Goal: Task Accomplishment & Management: Complete application form

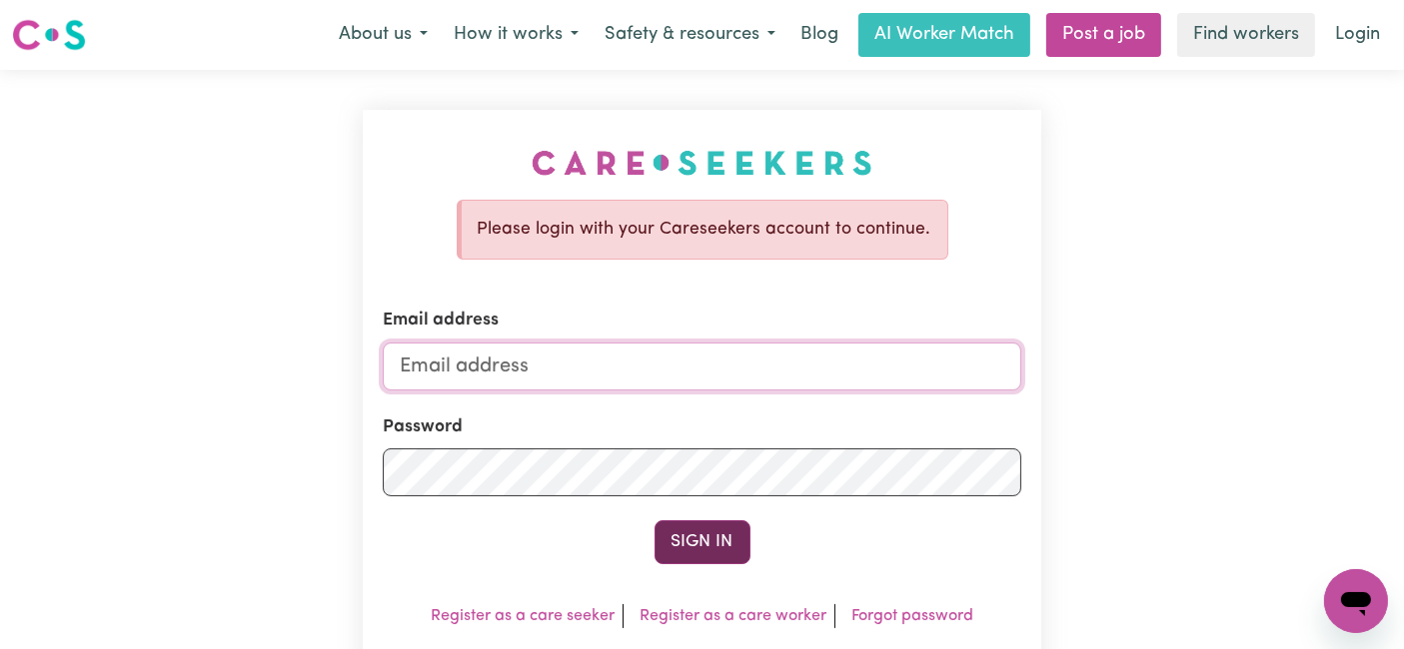
type input "[EMAIL_ADDRESS][DOMAIN_NAME]"
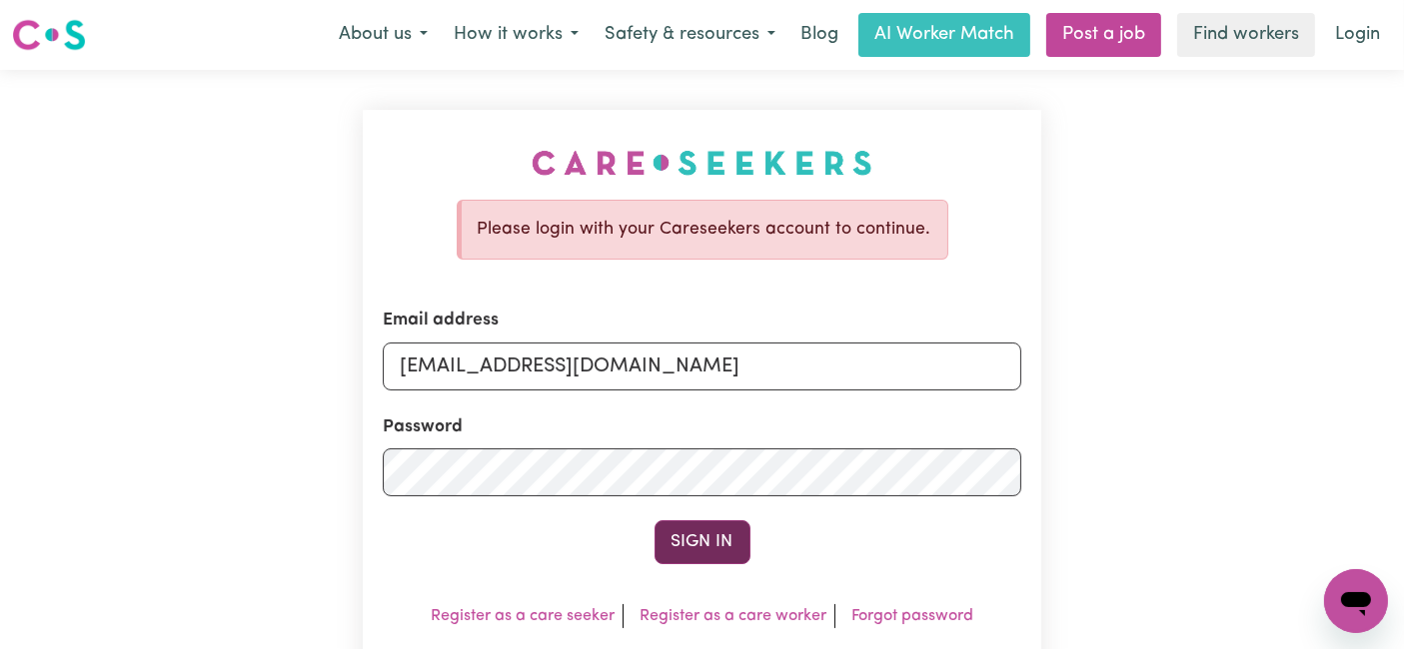
click at [709, 545] on button "Sign In" at bounding box center [702, 543] width 96 height 44
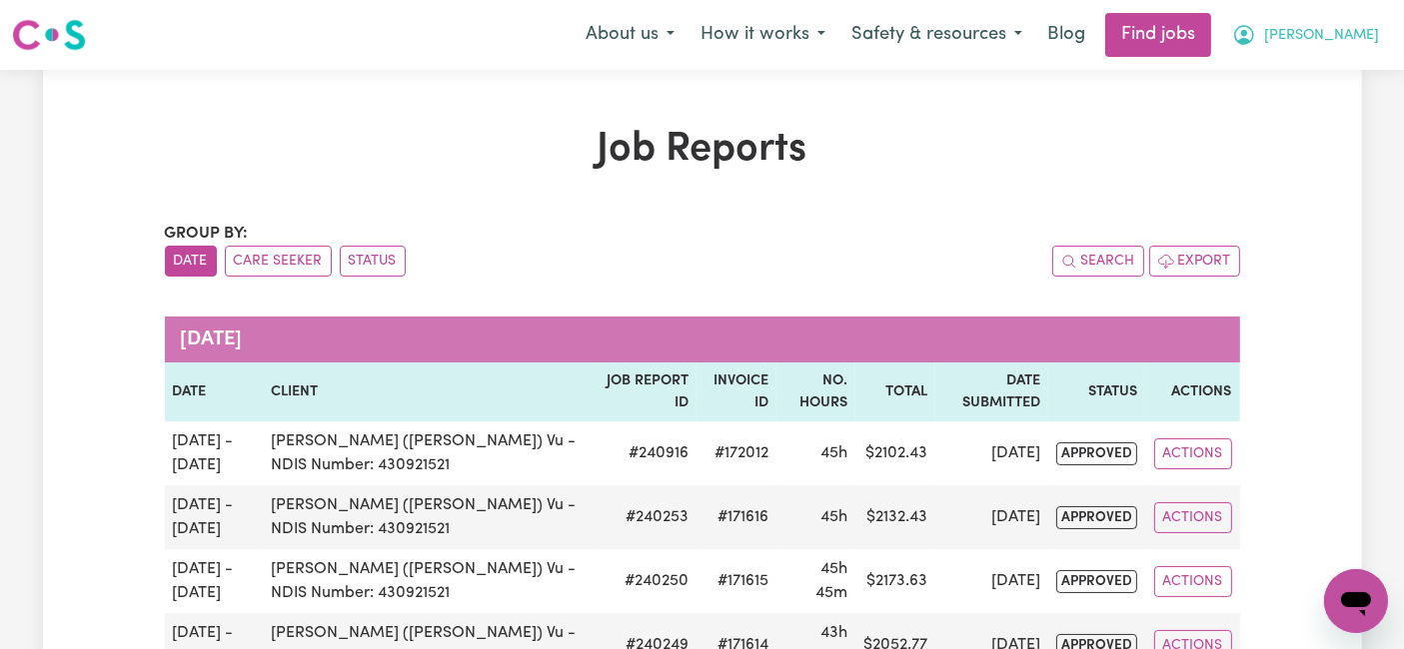
click at [1330, 29] on span "[PERSON_NAME]" at bounding box center [1321, 36] width 115 height 22
click at [1313, 123] on link "My Dashboard" at bounding box center [1312, 115] width 158 height 38
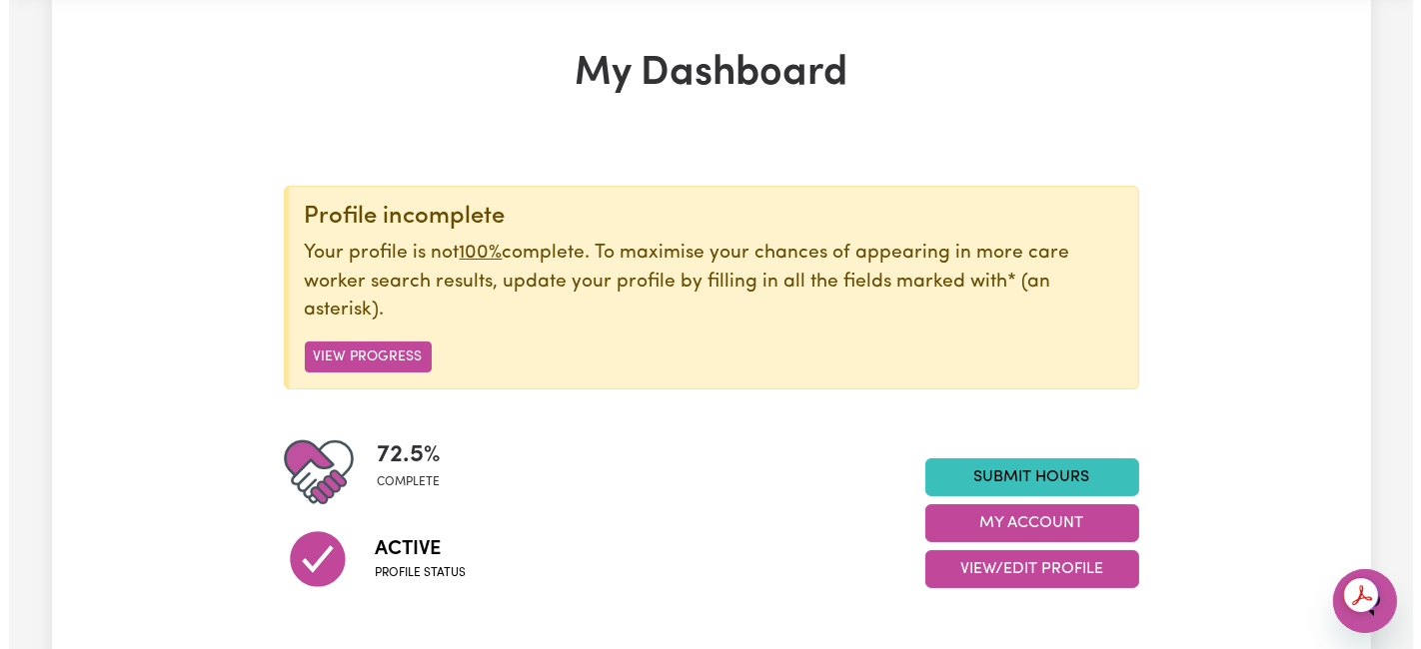
scroll to position [111, 0]
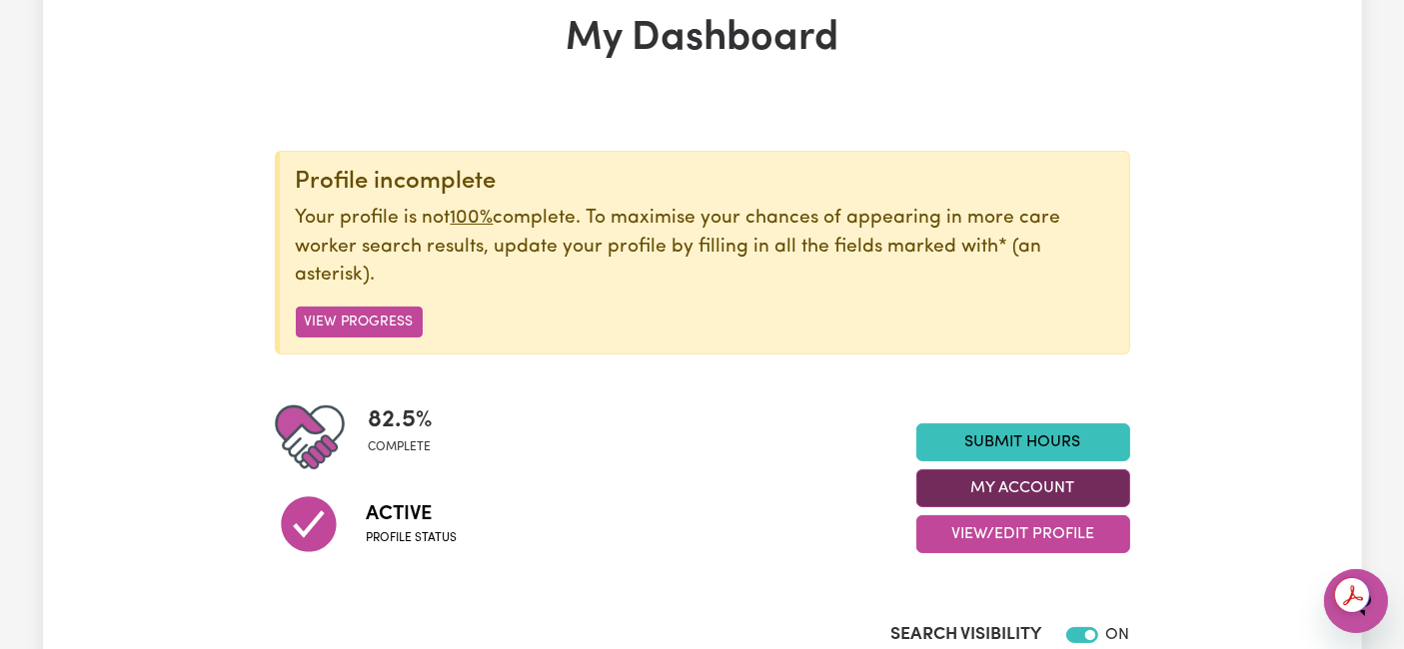
click at [1048, 487] on button "My Account" at bounding box center [1023, 489] width 214 height 38
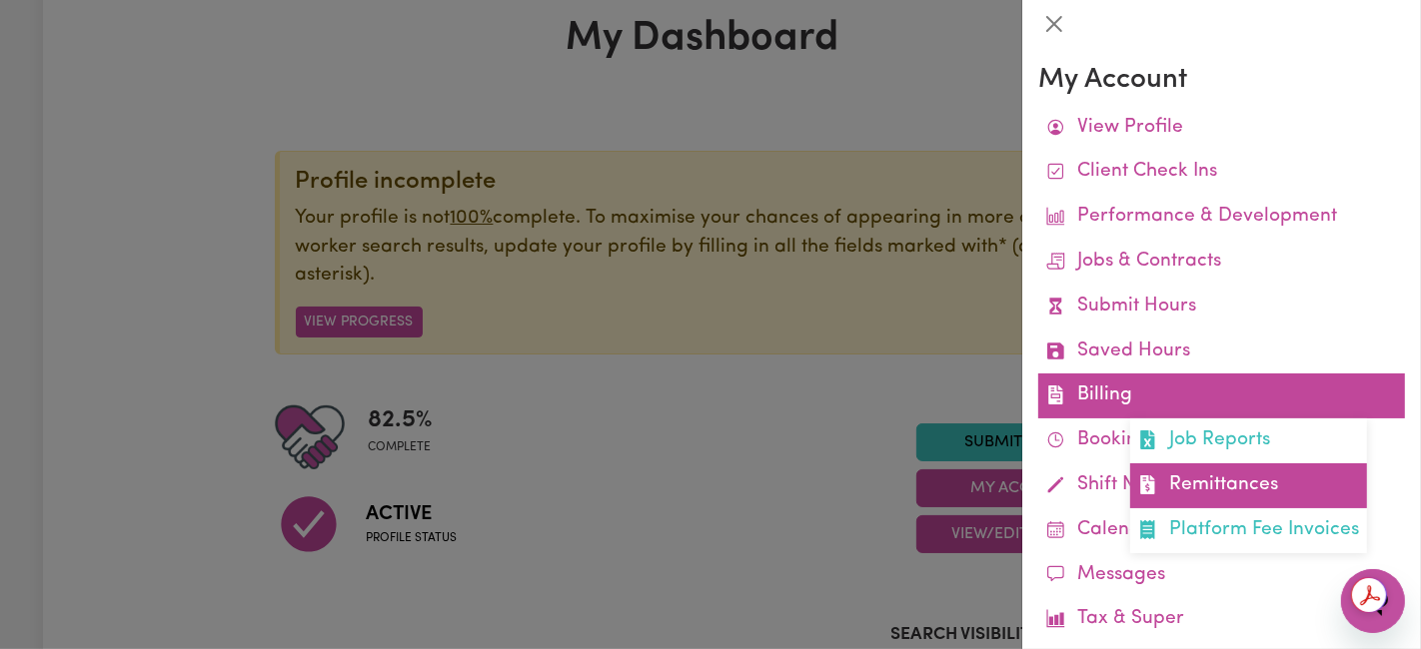
click at [1173, 484] on link "Remittances" at bounding box center [1248, 486] width 237 height 45
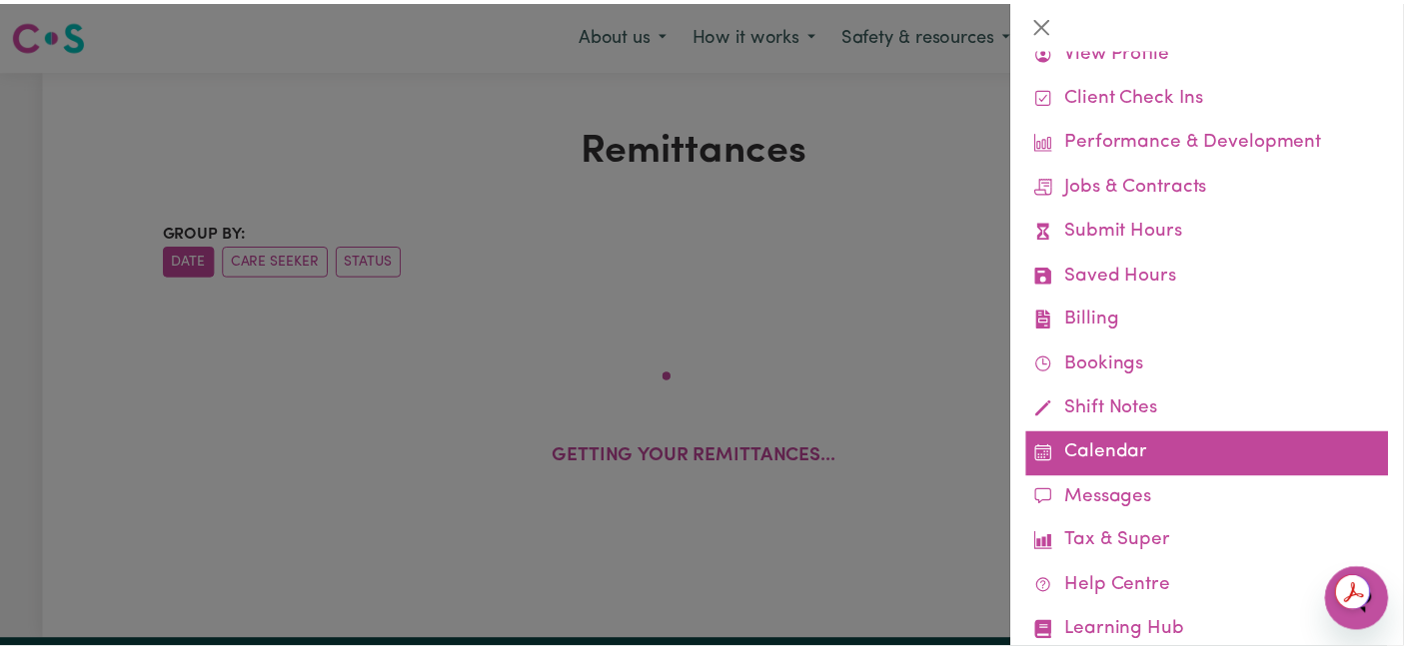
scroll to position [111, 0]
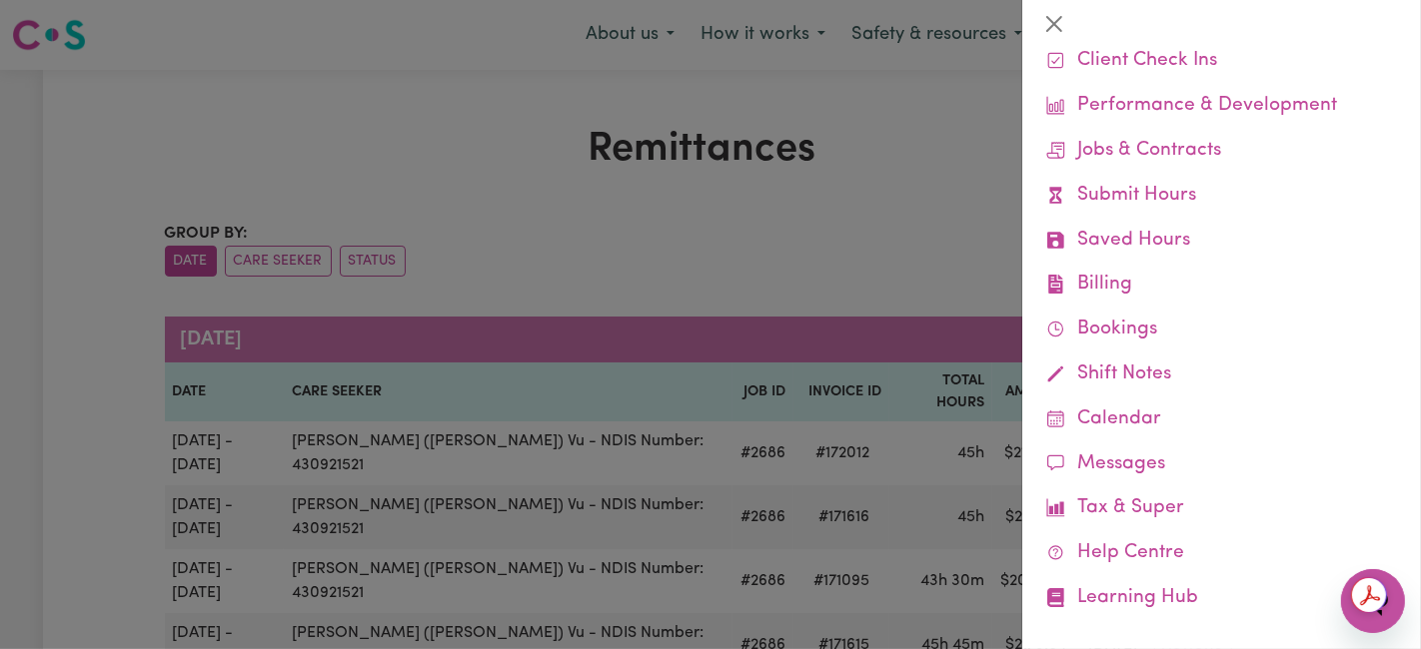
click at [389, 98] on div at bounding box center [710, 324] width 1421 height 649
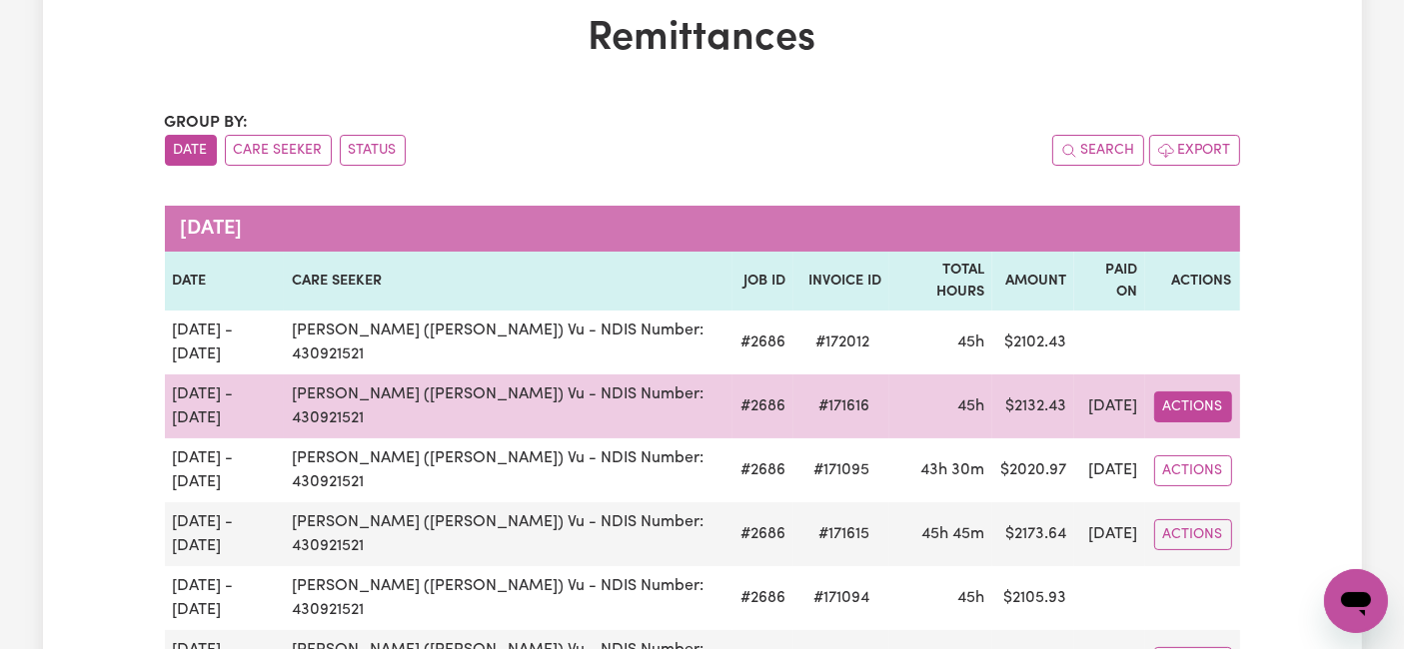
click at [1196, 392] on button "Actions" at bounding box center [1193, 407] width 78 height 31
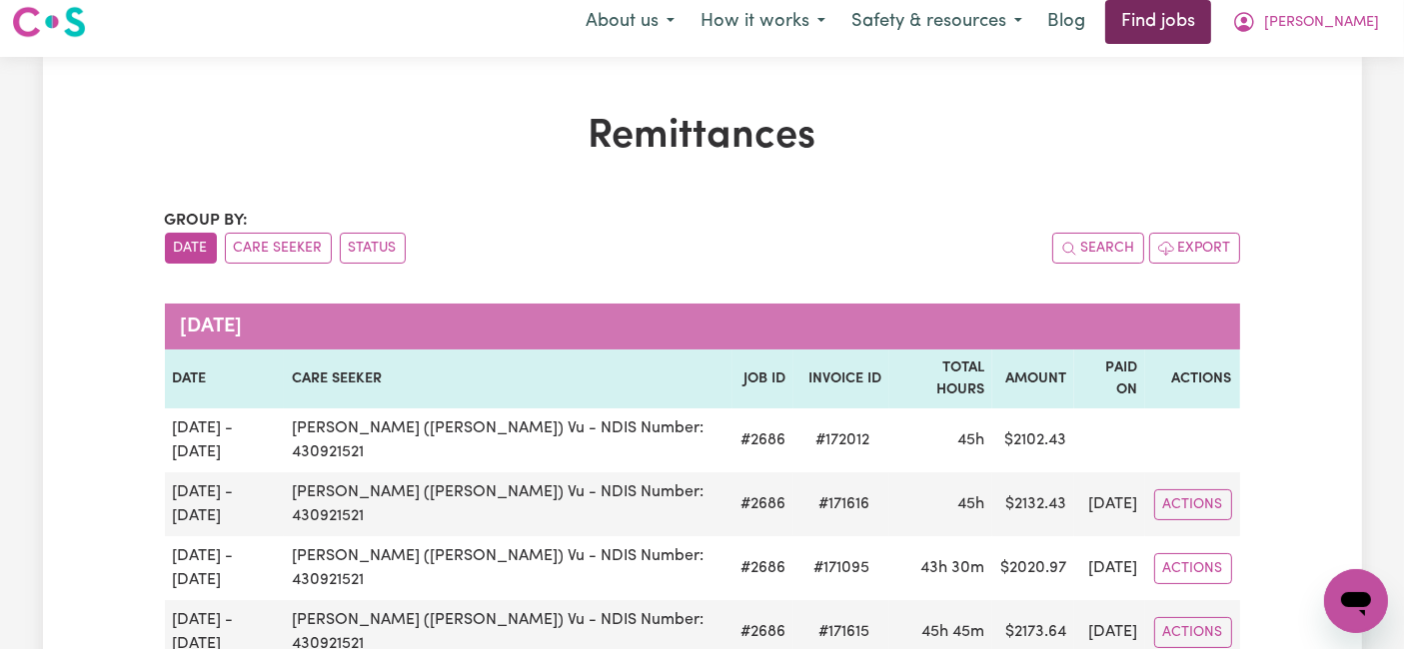
scroll to position [0, 0]
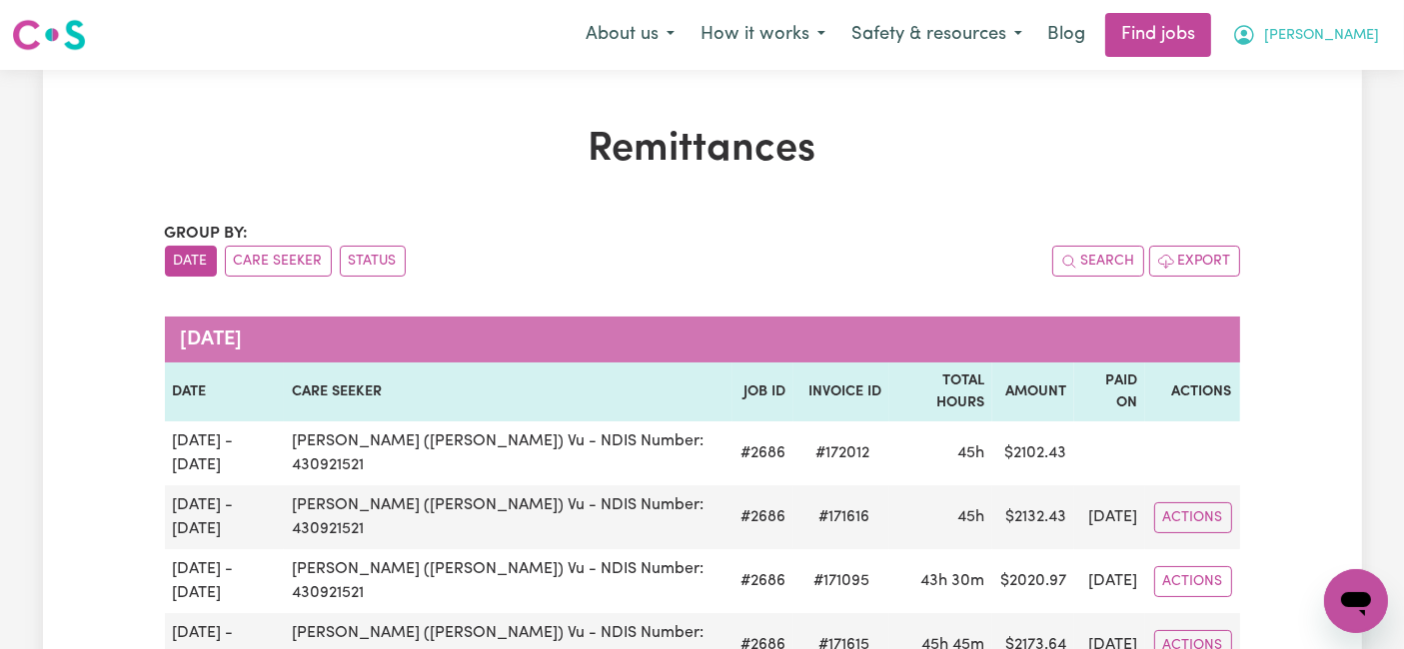
click at [1316, 30] on button "[PERSON_NAME]" at bounding box center [1305, 35] width 173 height 42
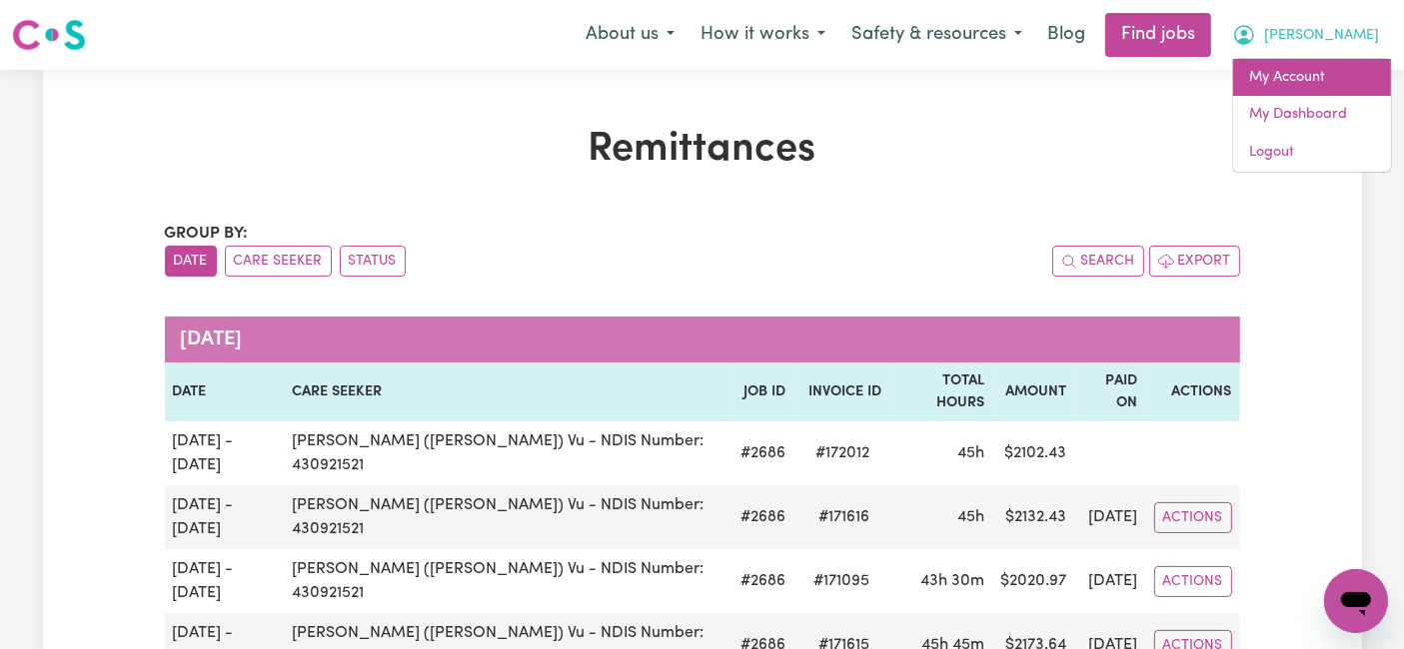
click at [1283, 86] on link "My Account" at bounding box center [1312, 78] width 158 height 38
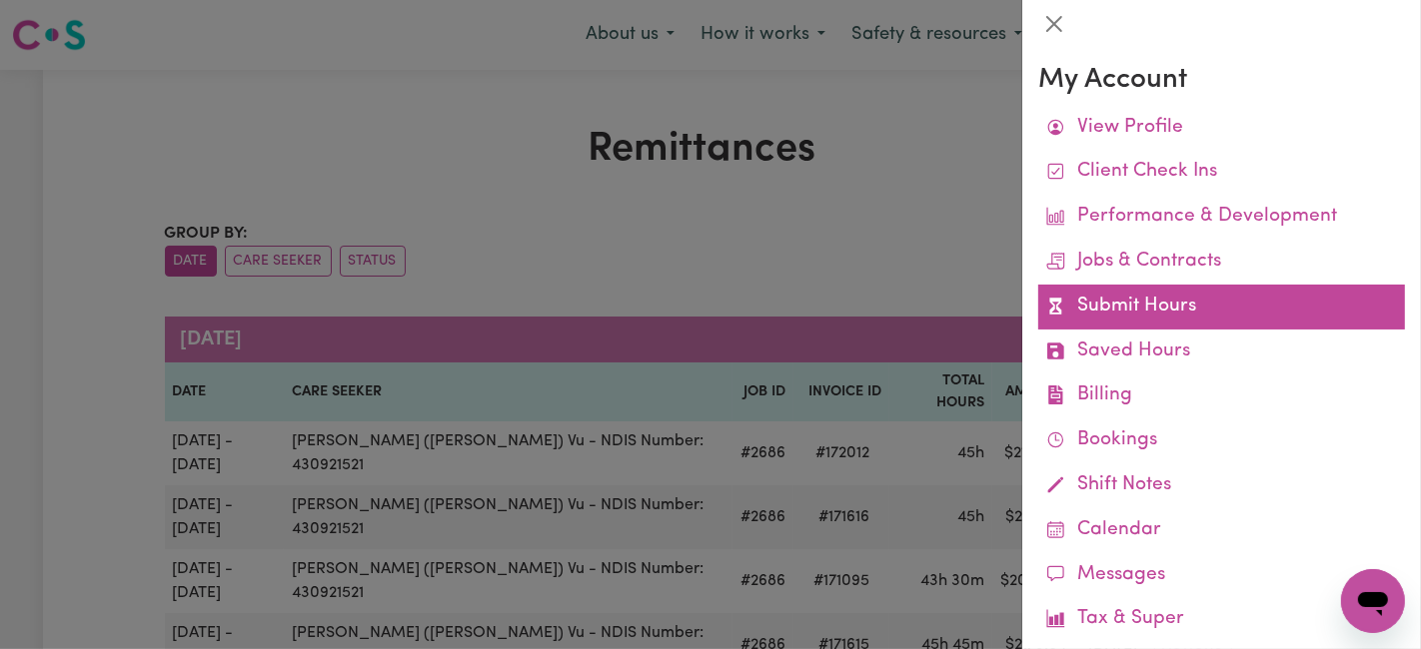
click at [1131, 310] on link "Submit Hours" at bounding box center [1221, 307] width 367 height 45
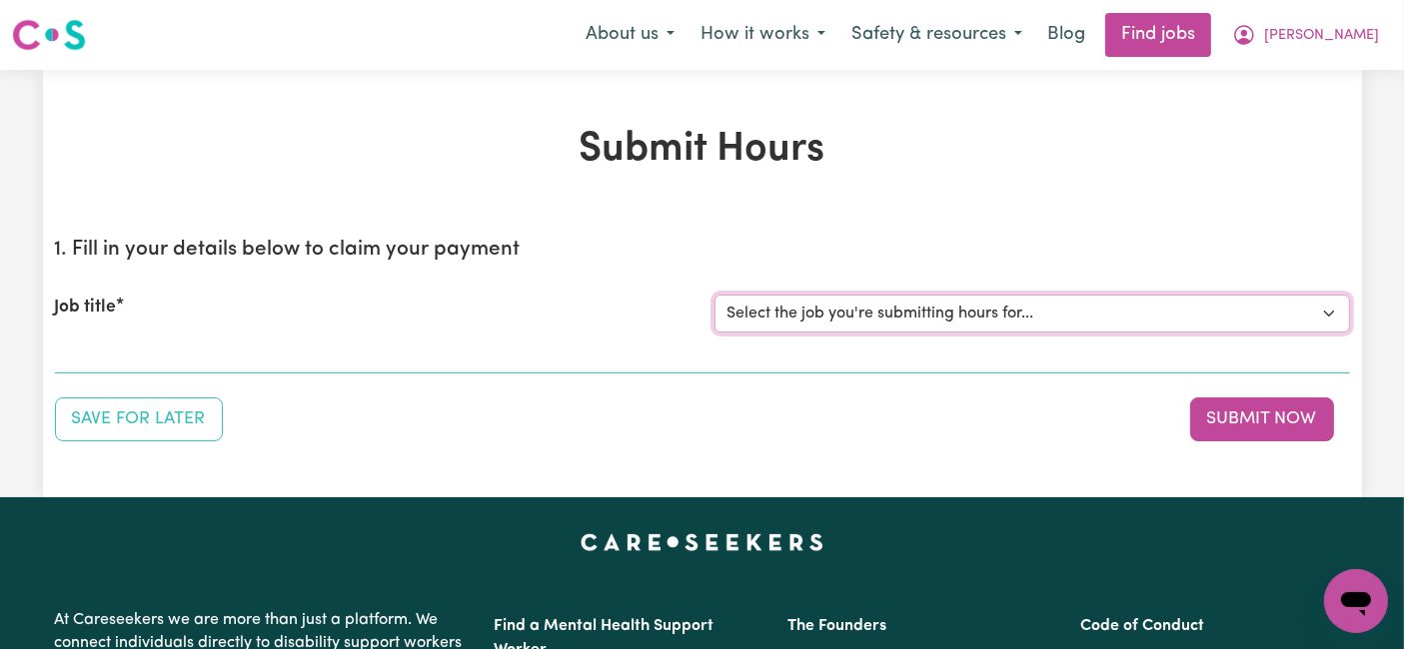
click at [953, 298] on select "Select the job you're submitting hours for... [[PERSON_NAME] (Han) Vu - NDIS Nu…" at bounding box center [1031, 314] width 635 height 38
select select "2686"
click at [714, 295] on select "Select the job you're submitting hours for... [[PERSON_NAME] (Han) Vu - NDIS Nu…" at bounding box center [1031, 314] width 635 height 38
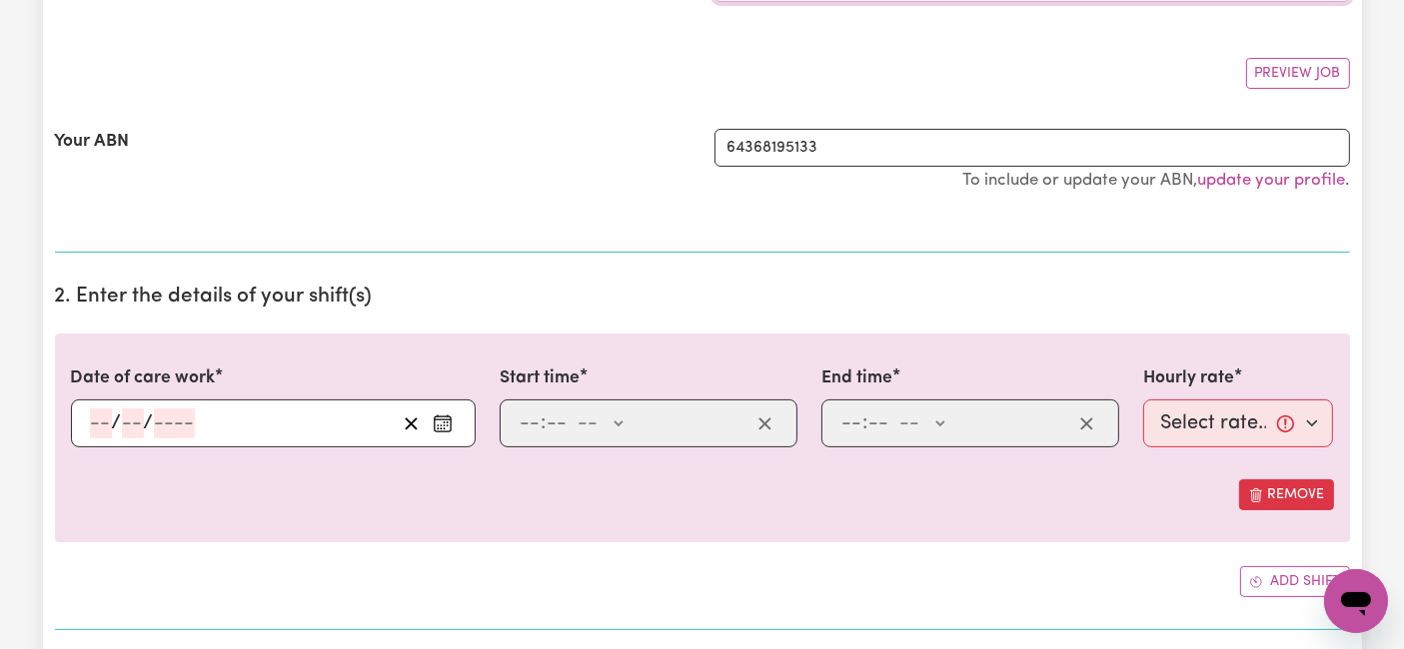
scroll to position [333, 0]
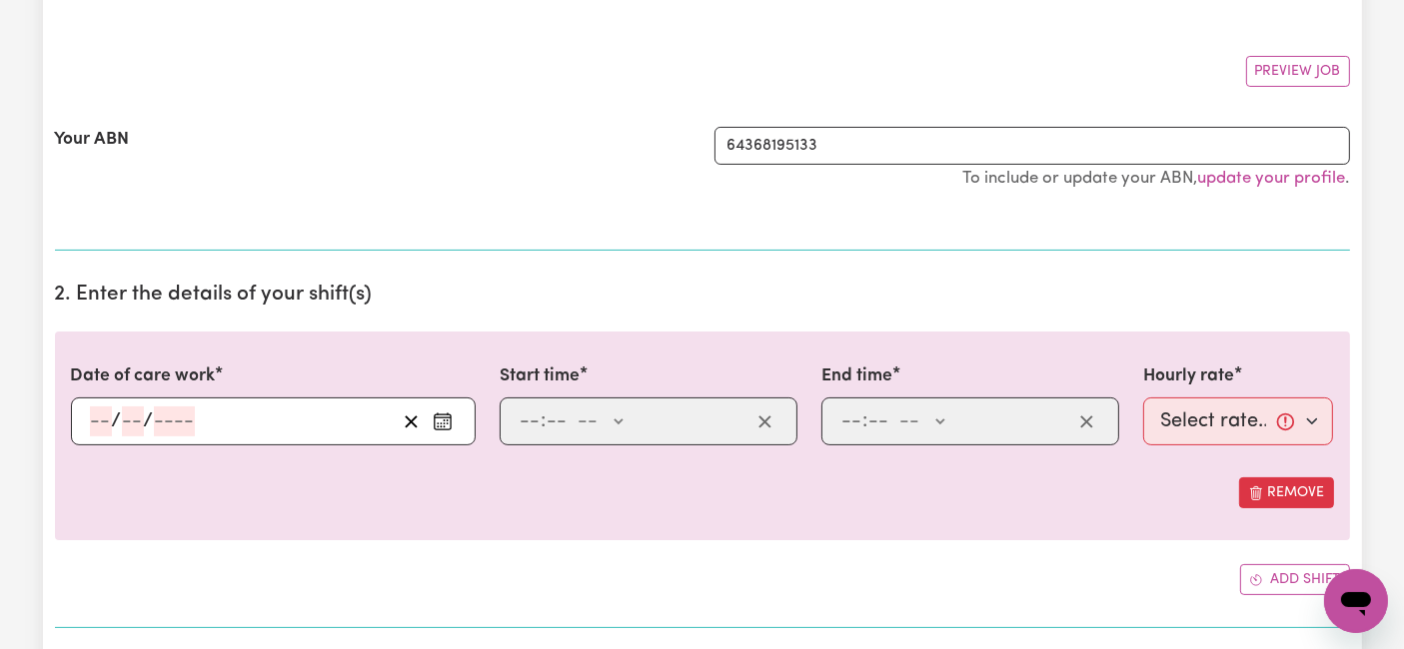
click at [100, 415] on input "number" at bounding box center [101, 422] width 22 height 30
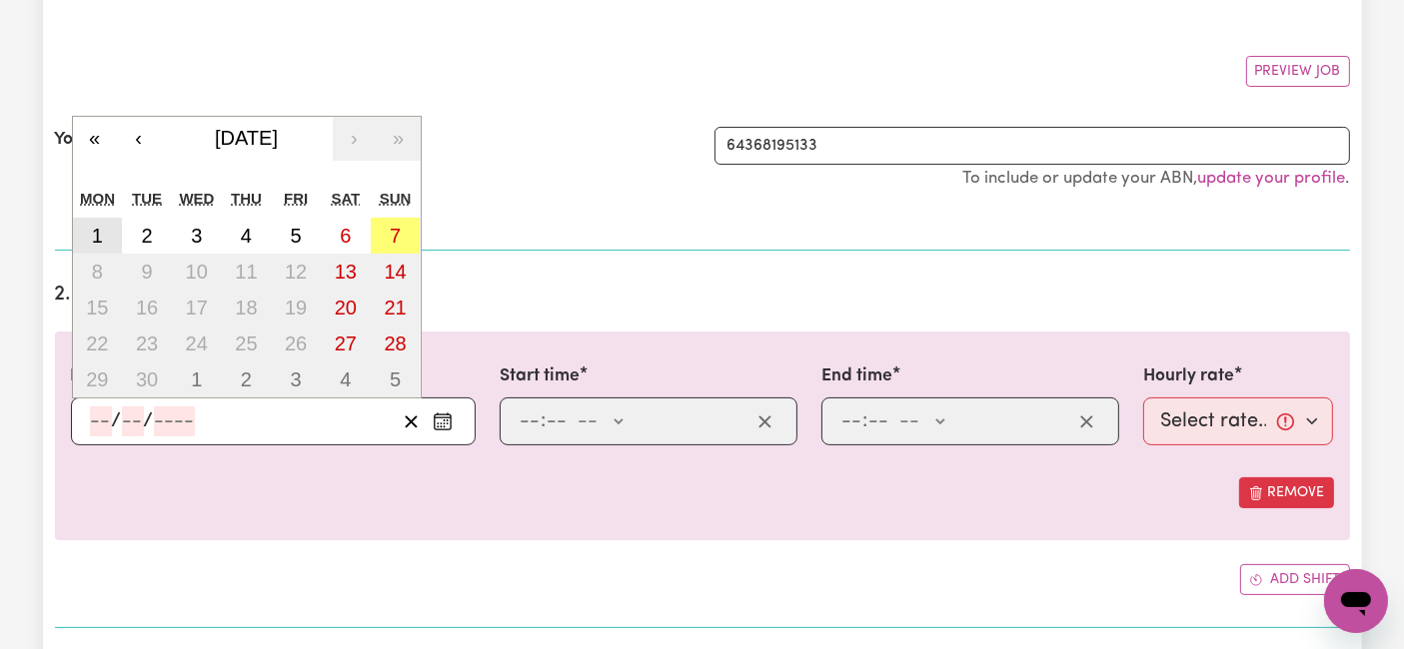
click at [92, 230] on abbr "1" at bounding box center [97, 236] width 11 height 22
type input "[DATE]"
type input "1"
type input "9"
type input "2025"
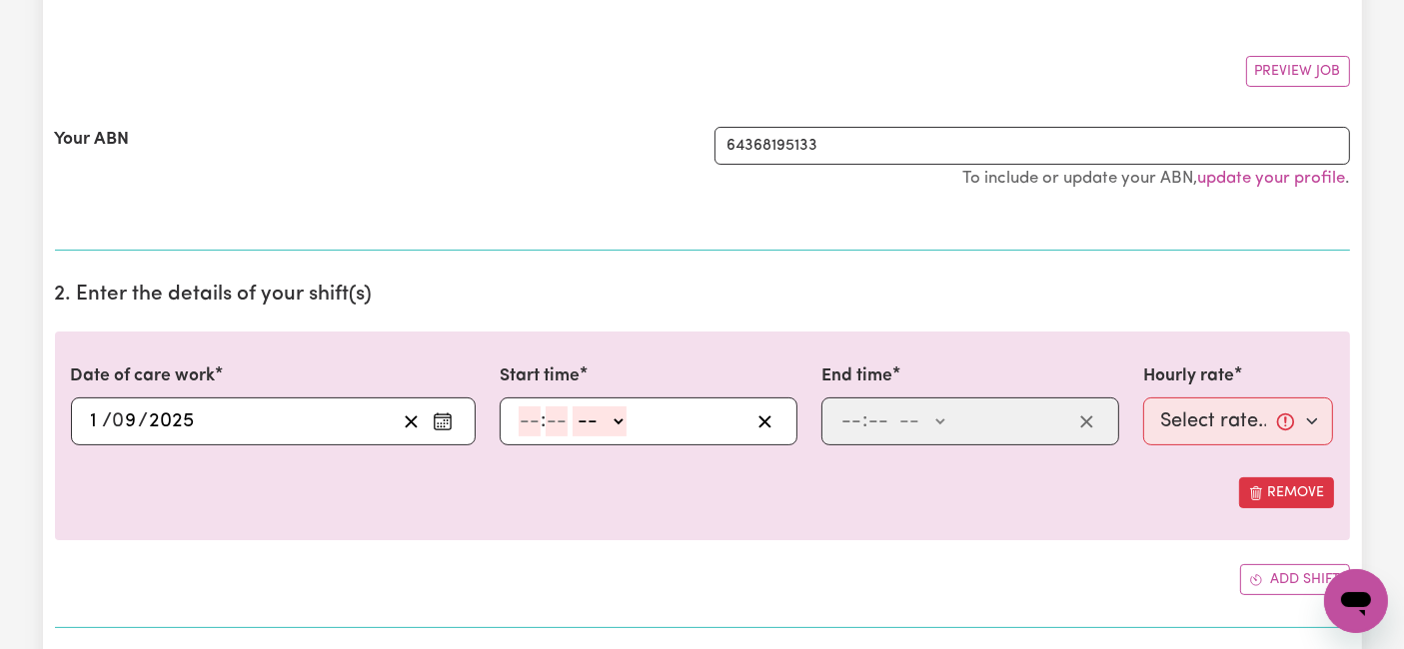
click at [527, 417] on input "number" at bounding box center [530, 422] width 22 height 30
type input "6"
type input "0"
click at [591, 423] on select "-- AM PM" at bounding box center [596, 422] width 54 height 30
select select "am"
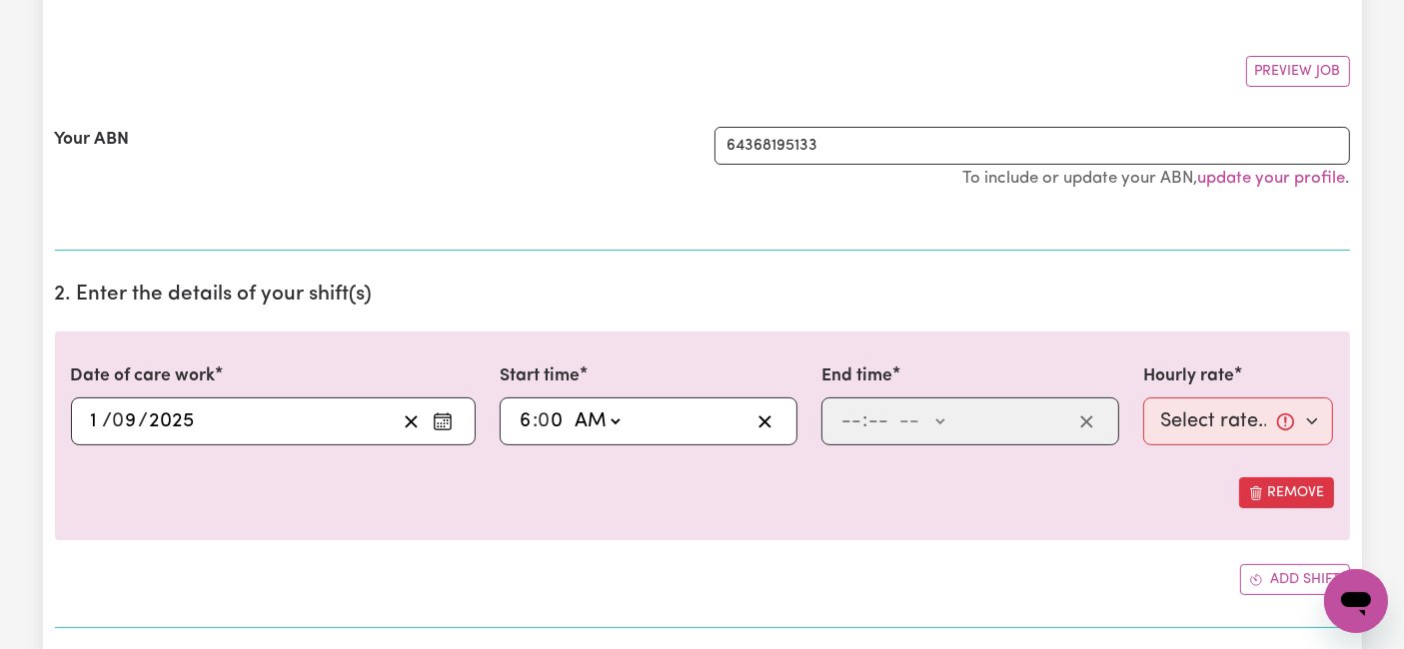
click at [569, 407] on select "-- AM PM" at bounding box center [596, 422] width 54 height 30
type input "06:00"
click at [855, 418] on input "number" at bounding box center [851, 422] width 22 height 30
type input "2"
type input "0"
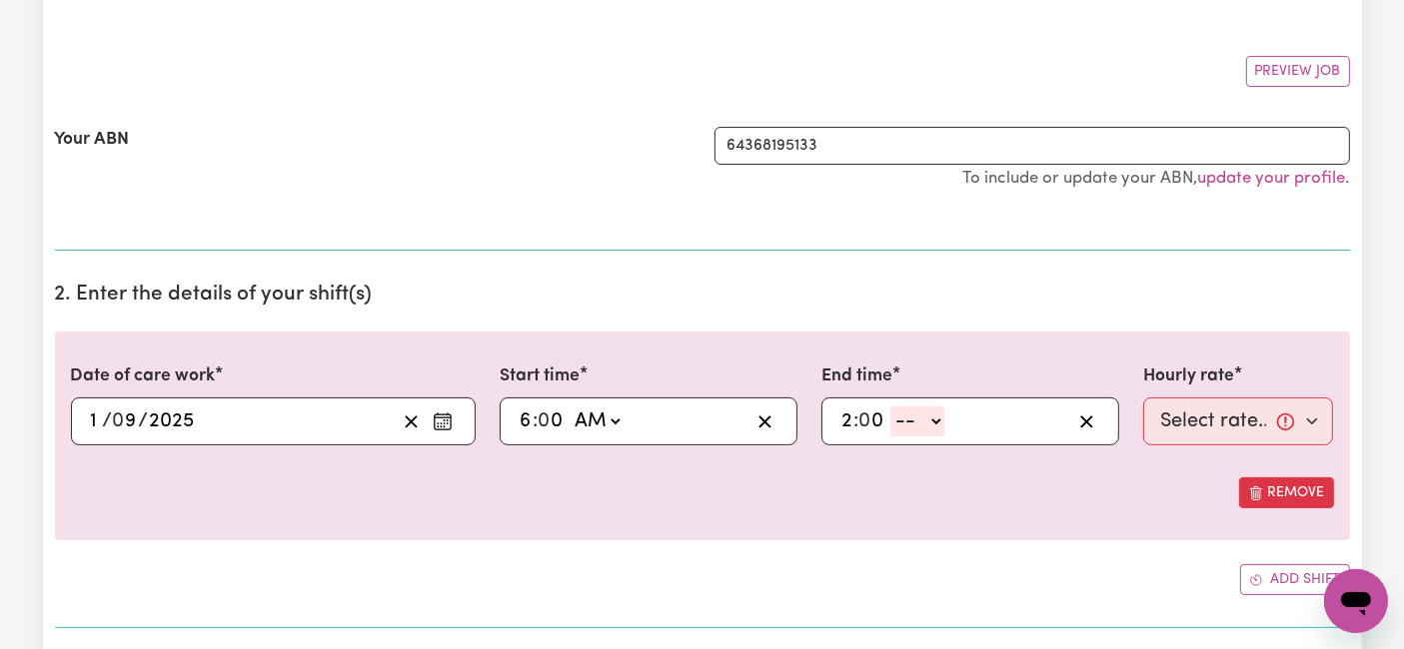
click at [927, 418] on select "-- AM PM" at bounding box center [917, 422] width 54 height 30
select select "pm"
click at [890, 407] on select "-- AM PM" at bounding box center [917, 422] width 54 height 30
type input "14:00"
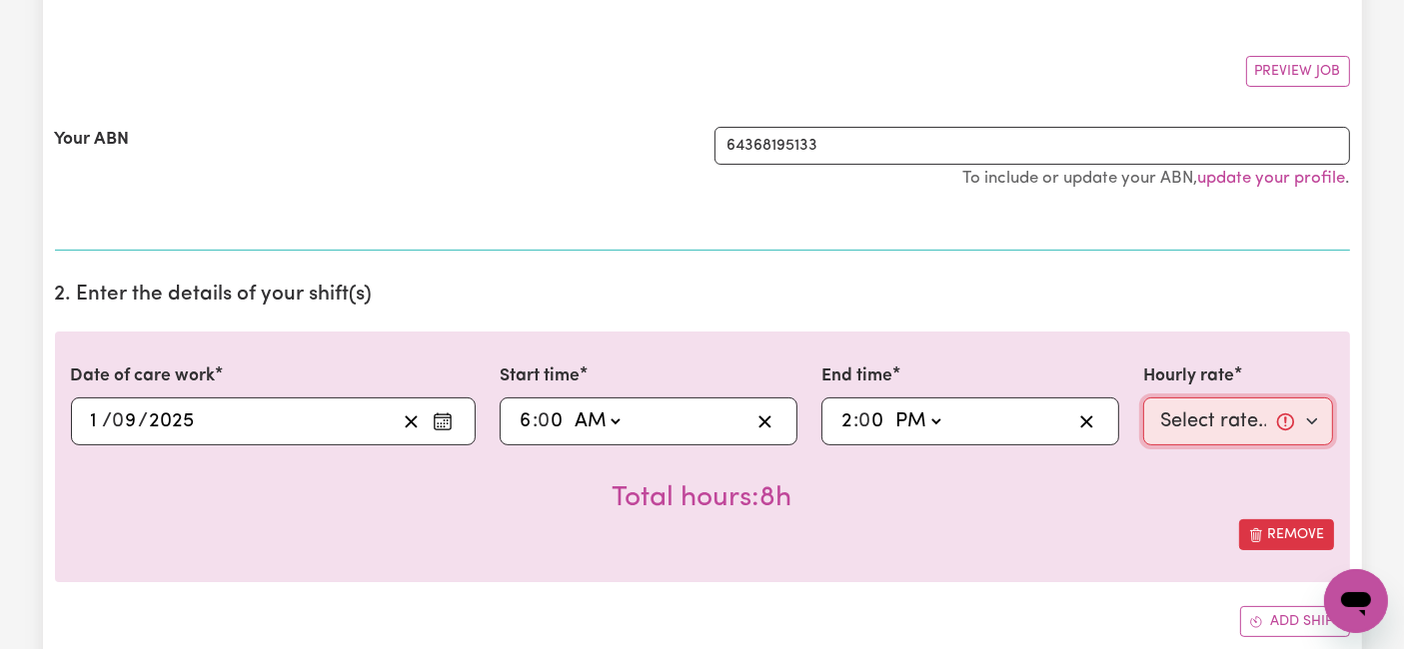
click at [1147, 422] on select "Select rate... $54.21 (Weekday) $77.06 ([DATE]) $94.20 ([DATE]) $92.12 (Public …" at bounding box center [1238, 422] width 191 height 48
select select "54.21-Weekday"
click at [1143, 398] on select "Select rate... $54.21 (Weekday) $77.06 ([DATE]) $94.20 ([DATE]) $92.12 (Public …" at bounding box center [1238, 422] width 191 height 48
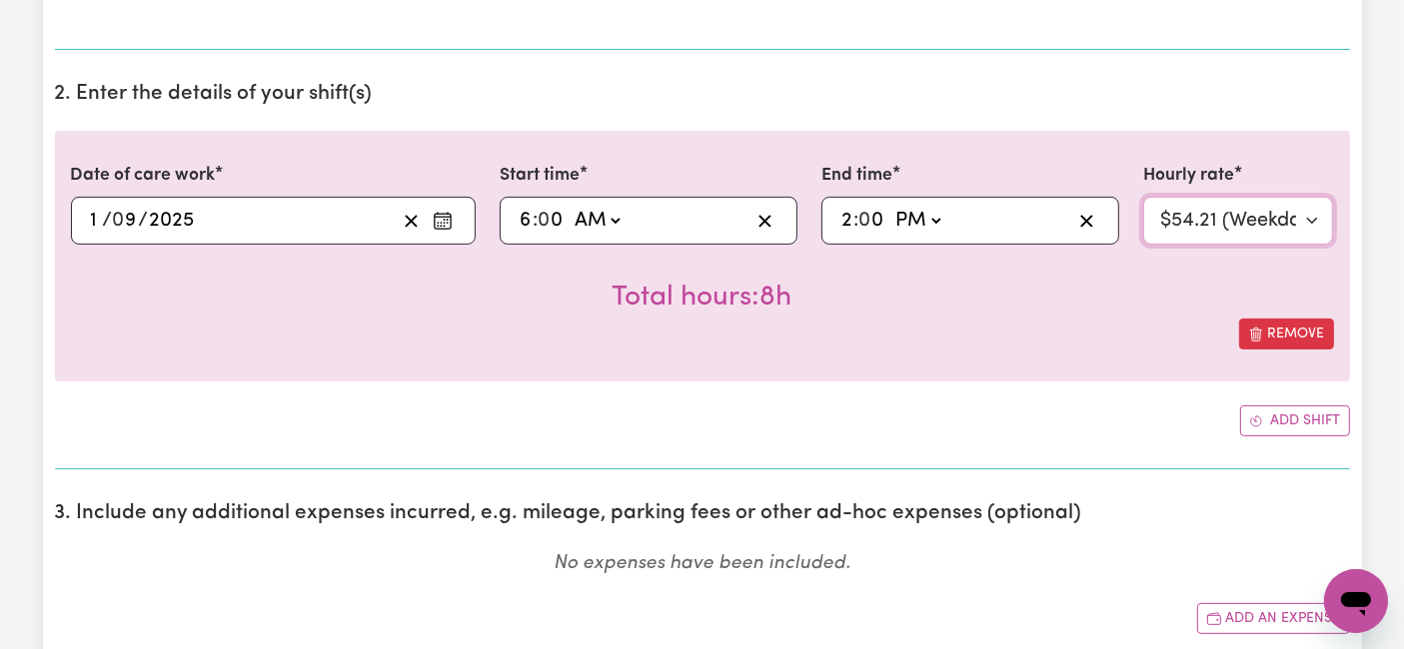
scroll to position [555, 0]
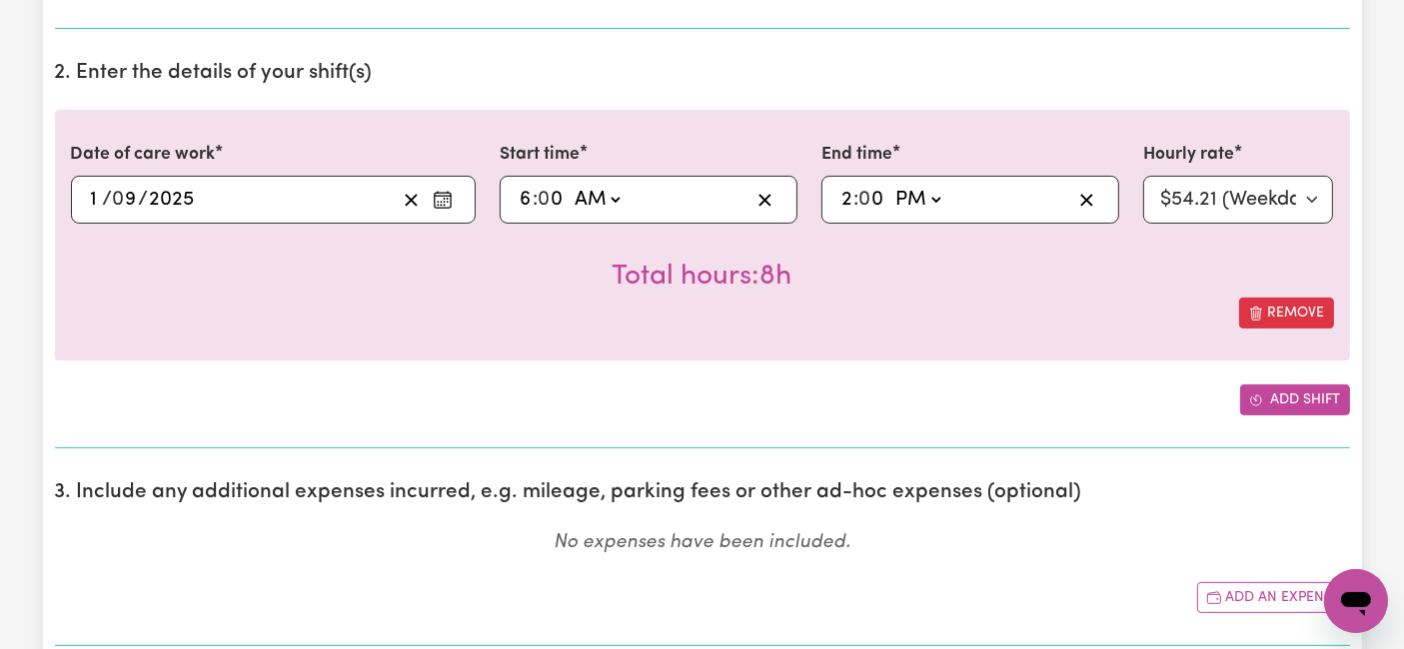
click at [1256, 408] on button "Add shift" at bounding box center [1295, 400] width 110 height 31
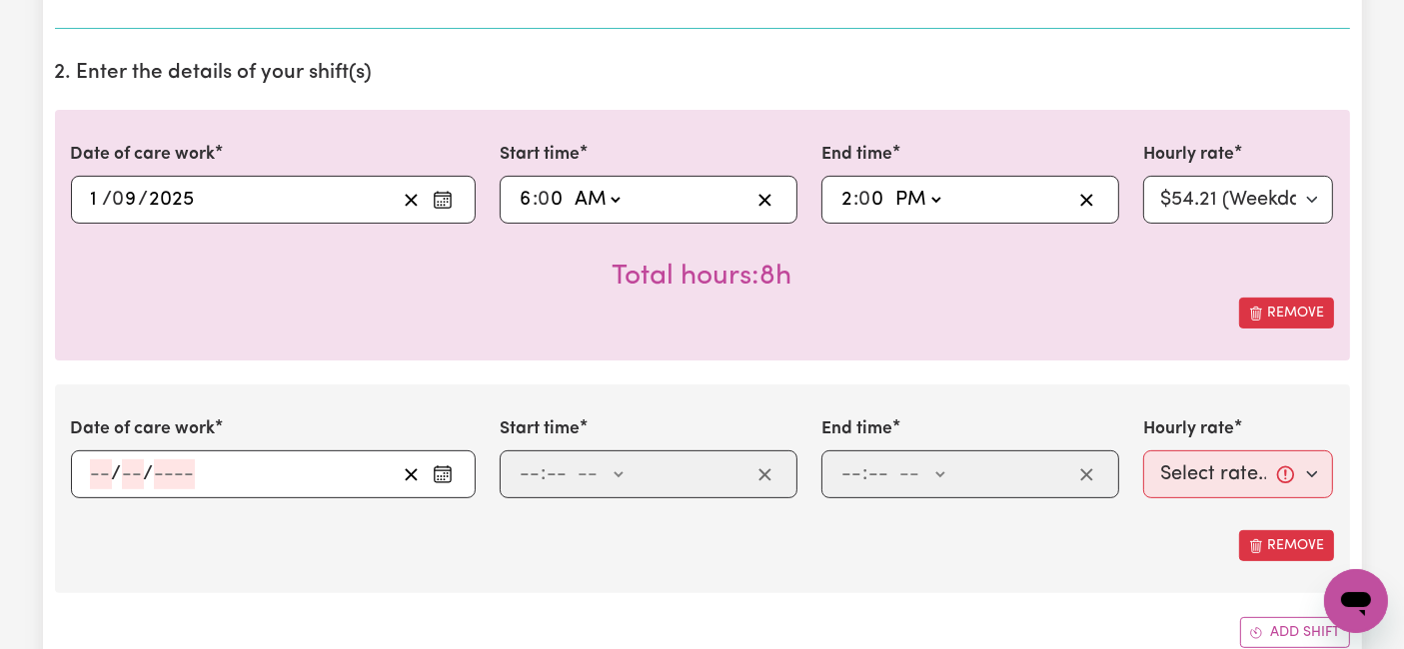
click at [102, 470] on input "number" at bounding box center [101, 475] width 22 height 30
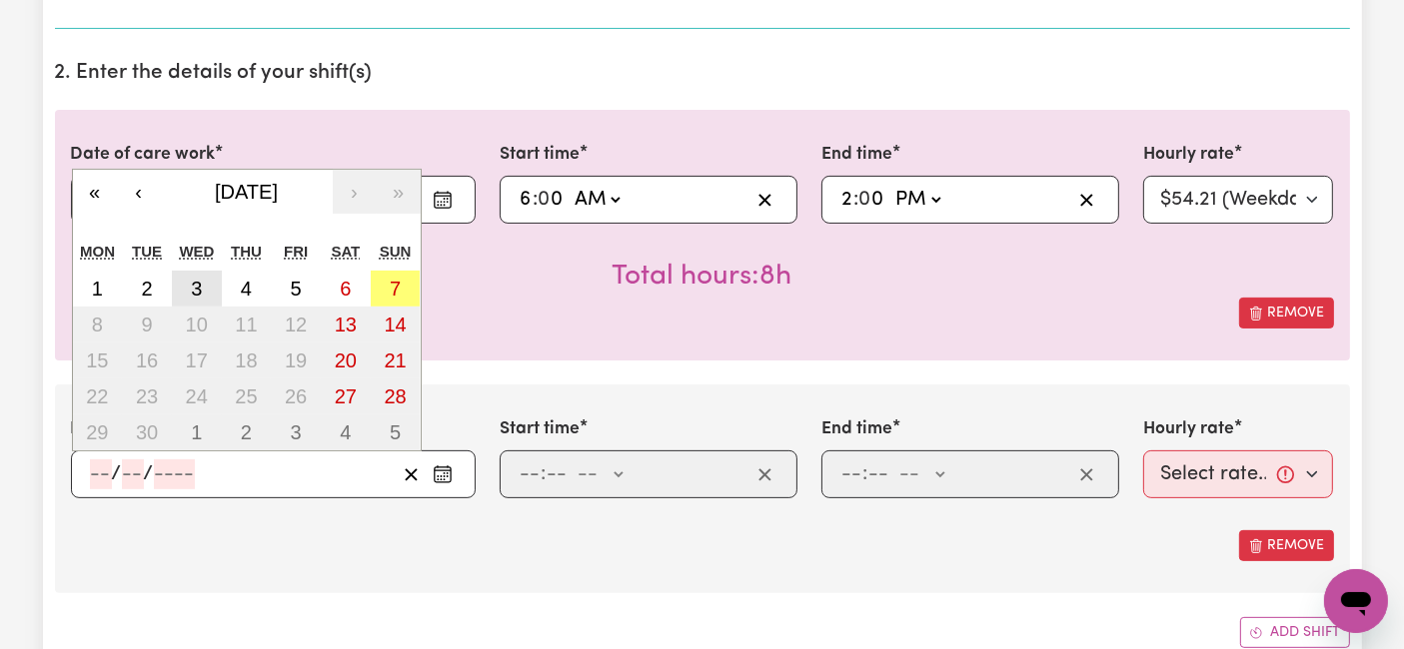
click at [202, 285] on button "3" at bounding box center [197, 289] width 50 height 36
type input "[DATE]"
type input "3"
type input "9"
type input "2025"
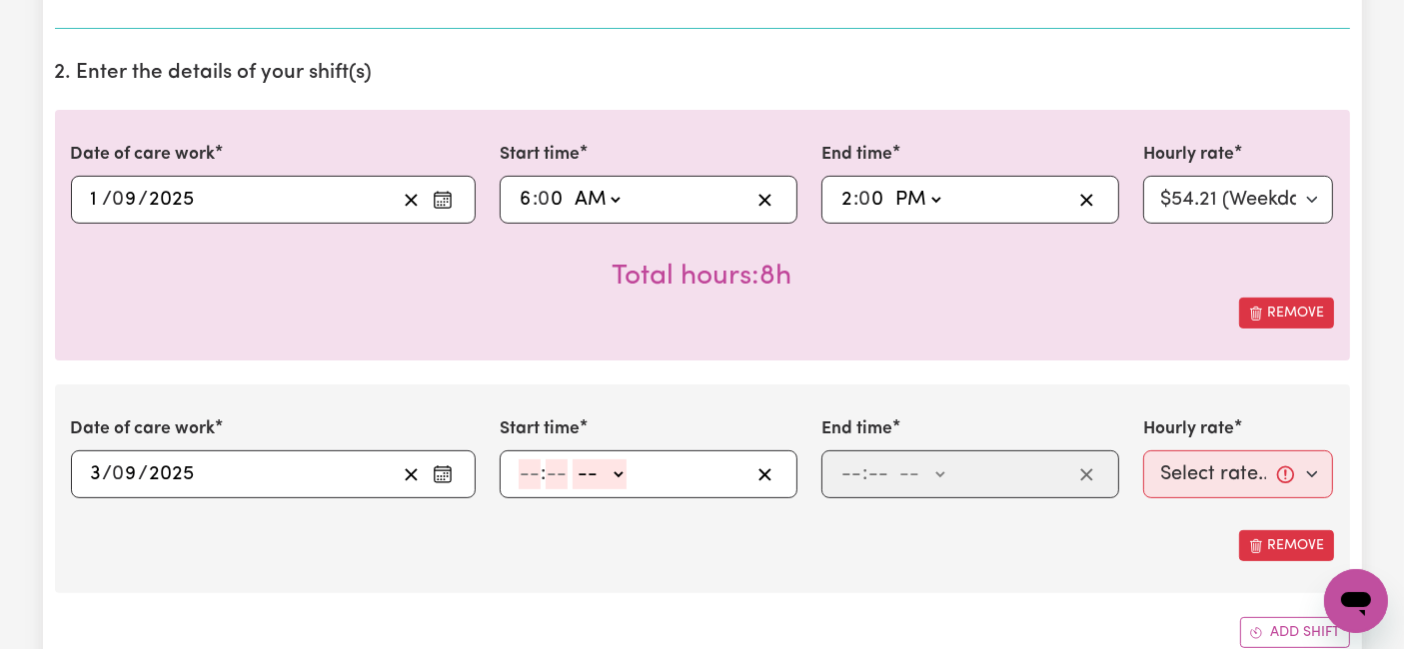
click at [529, 474] on input "number" at bounding box center [530, 475] width 22 height 30
click at [529, 474] on input "7" at bounding box center [530, 475] width 22 height 30
type input "7"
type input "0"
click at [590, 480] on select "-- AM PM" at bounding box center [595, 475] width 54 height 30
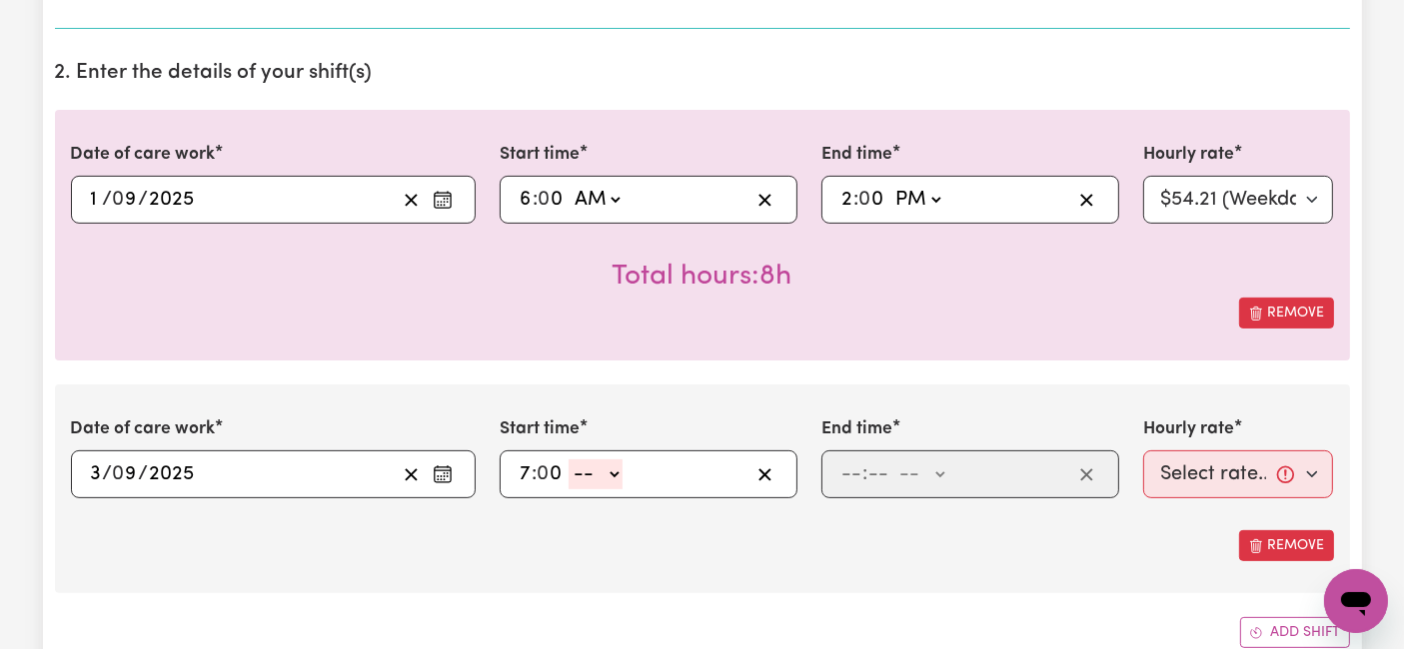
select select "am"
click at [568, 460] on select "-- AM PM" at bounding box center [595, 475] width 54 height 30
type input "07:00"
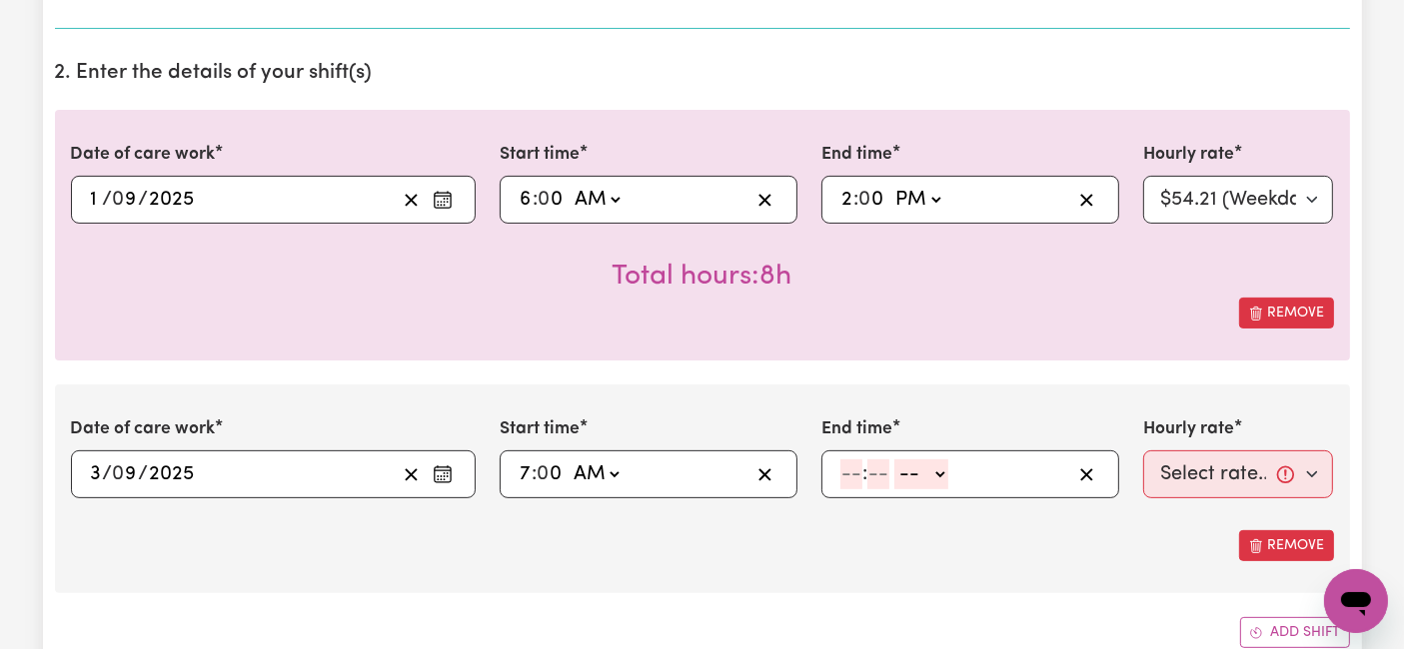
click at [853, 470] on input "number" at bounding box center [851, 475] width 22 height 30
type input "2"
type input "0"
click at [923, 474] on select "-- AM PM" at bounding box center [917, 475] width 54 height 30
select select "pm"
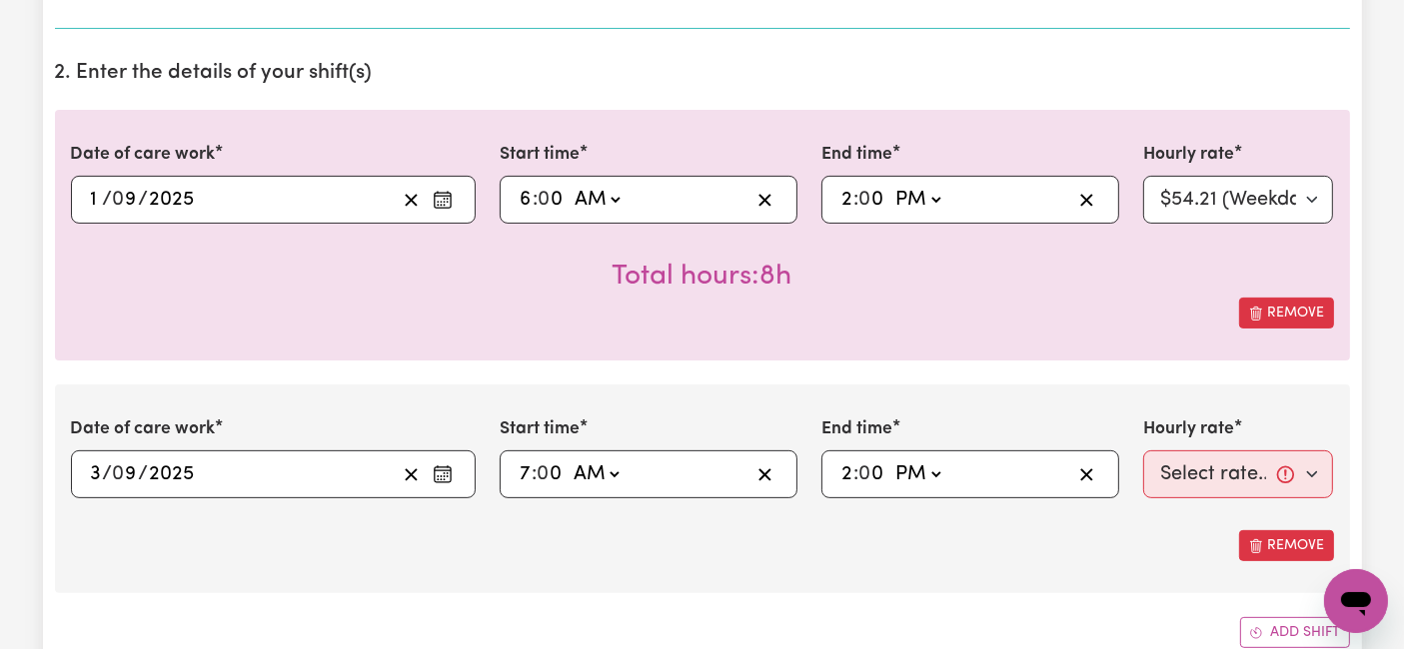
click at [890, 460] on select "-- AM PM" at bounding box center [917, 475] width 54 height 30
type input "14:00"
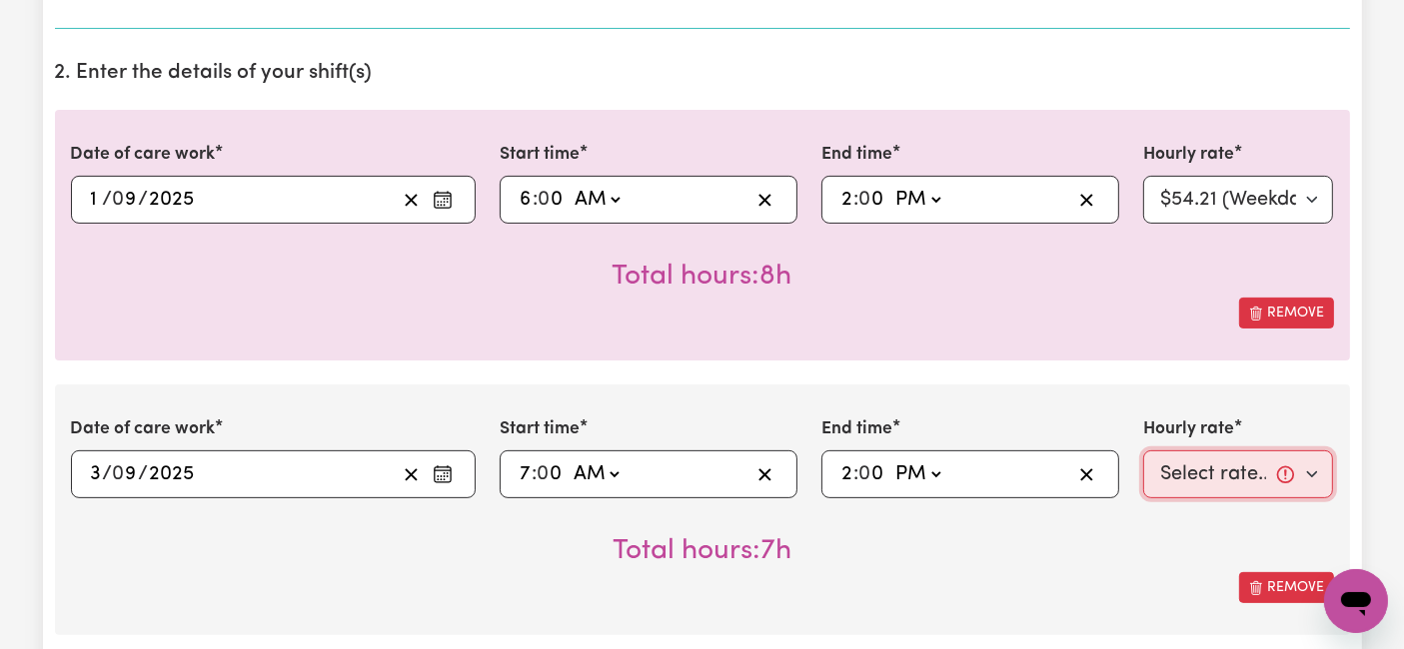
click at [1187, 472] on select "Select rate... $54.21 (Weekday) $77.06 ([DATE]) $94.20 ([DATE]) $92.12 (Public …" at bounding box center [1238, 475] width 191 height 48
select select "54.21-Weekday"
click at [1143, 451] on select "Select rate... $54.21 (Weekday) $77.06 ([DATE]) $94.20 ([DATE]) $92.12 (Public …" at bounding box center [1238, 475] width 191 height 48
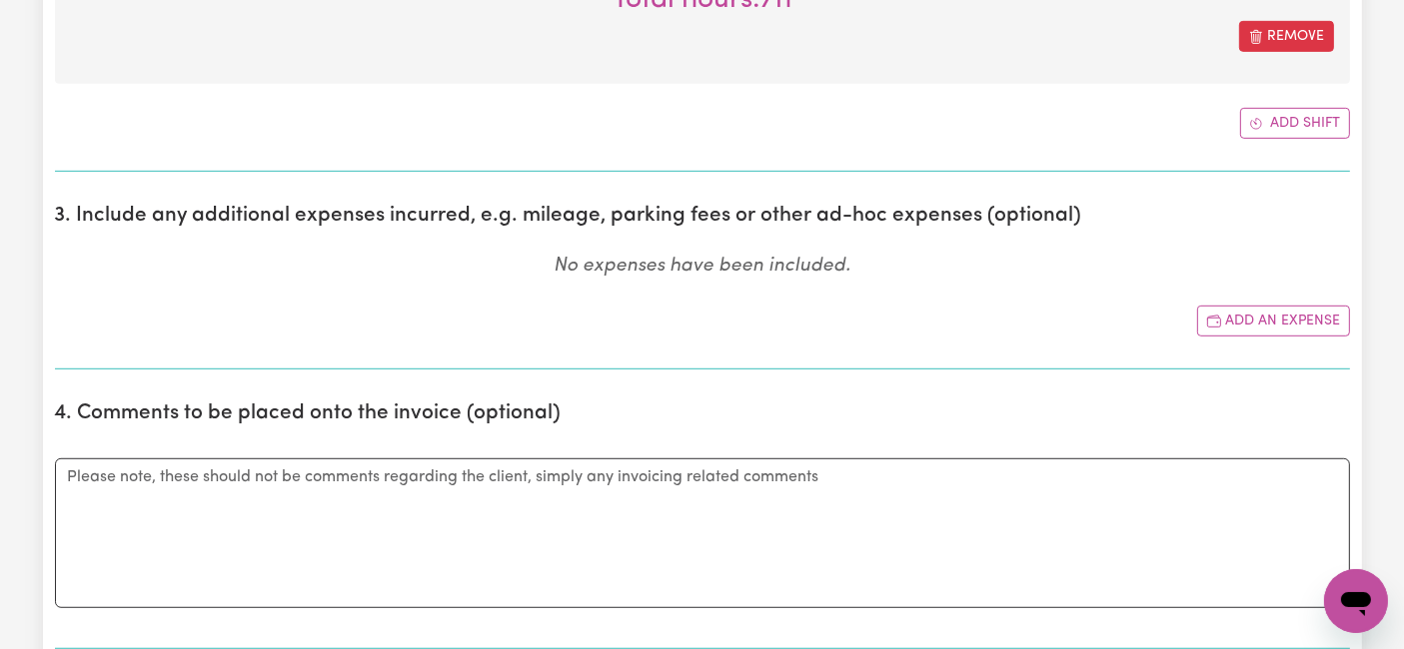
scroll to position [1110, 0]
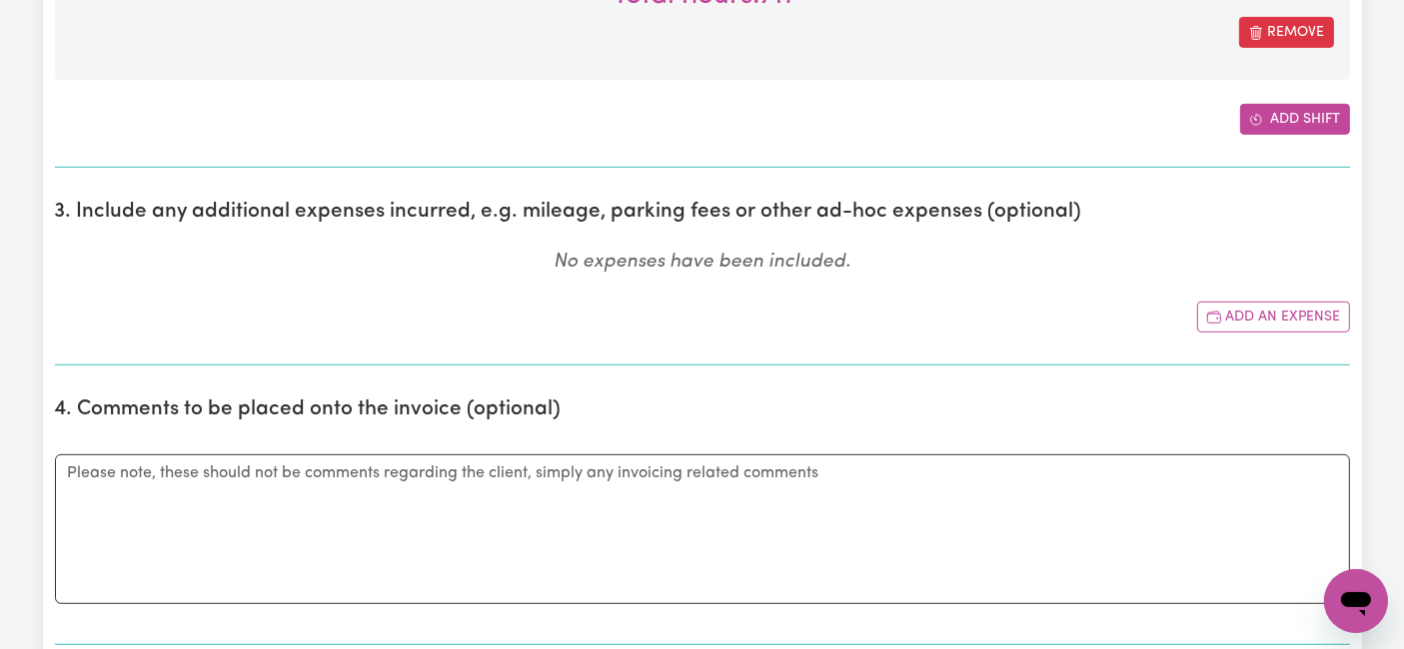
click at [1270, 116] on button "Add shift" at bounding box center [1295, 119] width 110 height 31
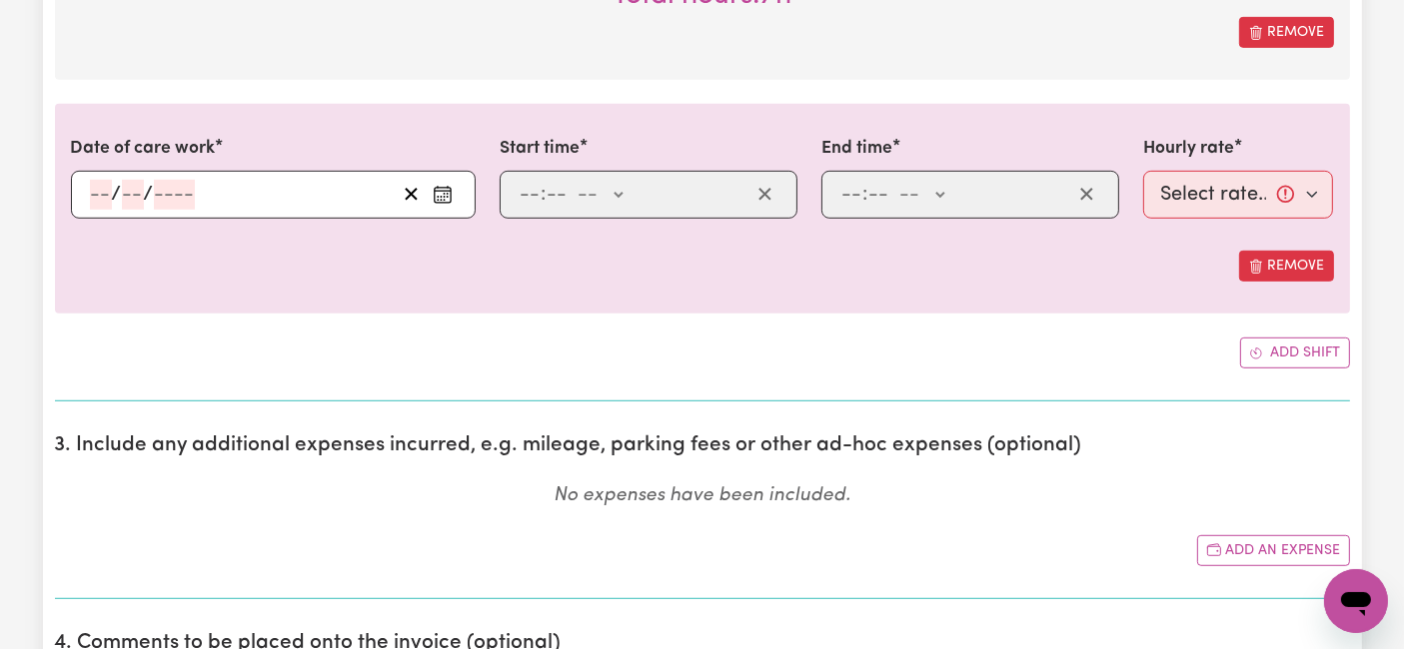
scroll to position [999, 0]
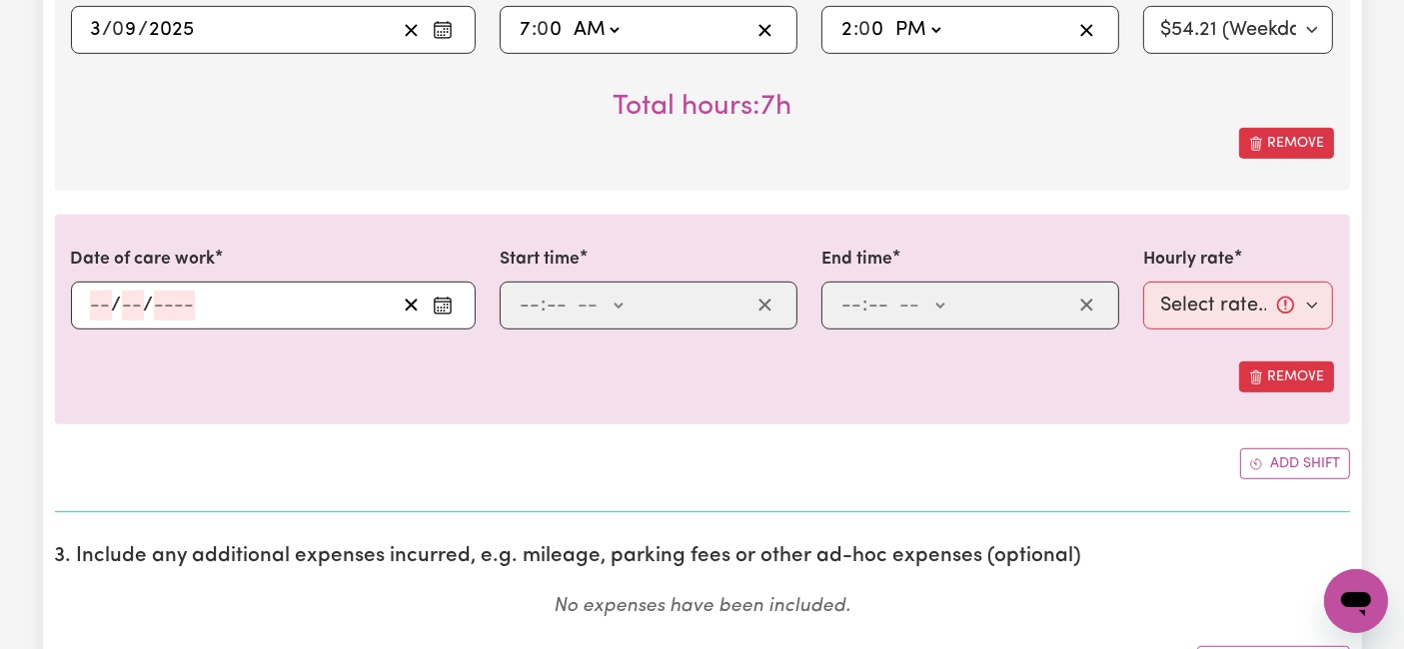
click at [103, 300] on input "number" at bounding box center [101, 306] width 22 height 30
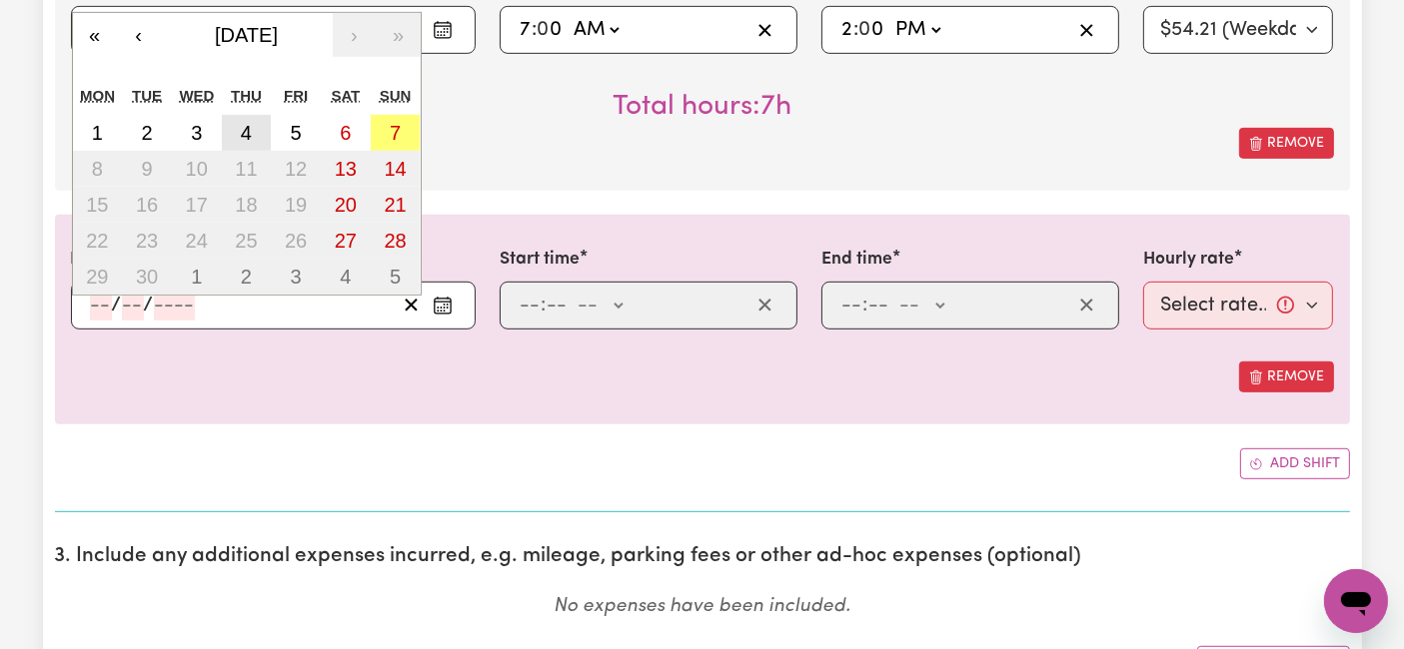
click at [248, 122] on abbr "4" at bounding box center [246, 133] width 11 height 22
type input "[DATE]"
type input "4"
type input "9"
type input "2025"
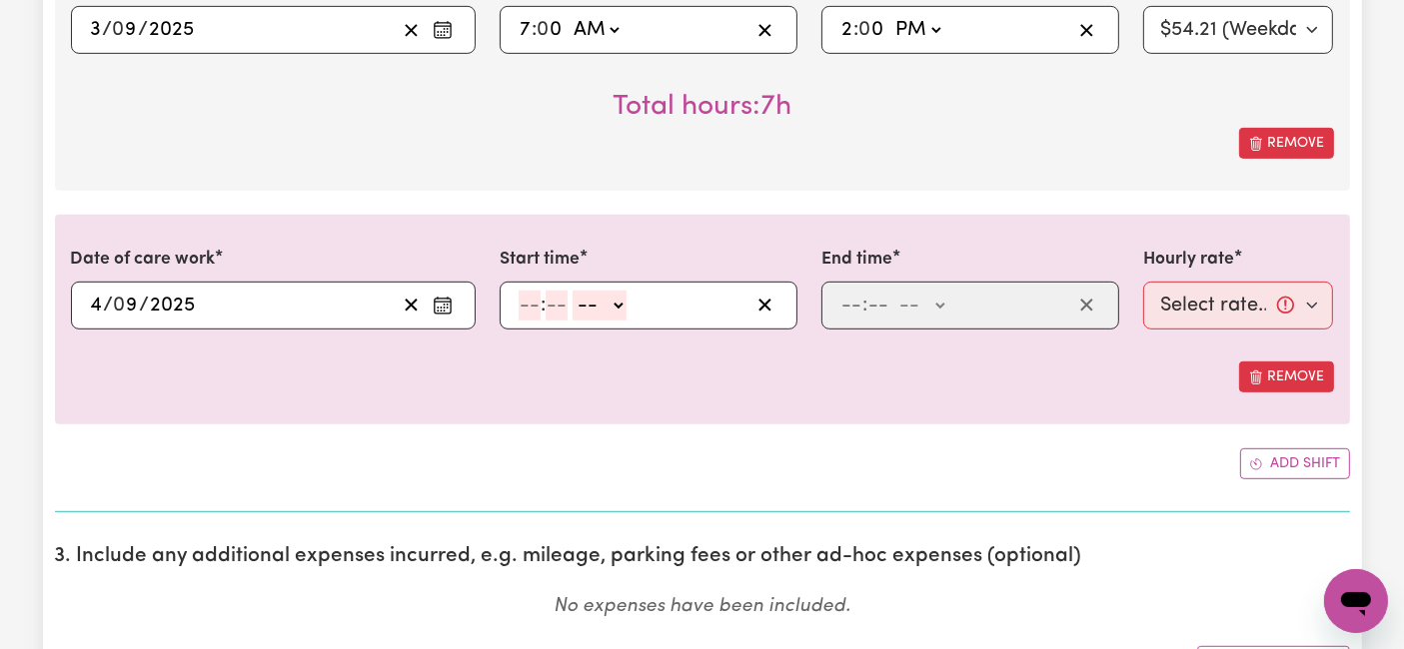
click at [531, 315] on input "number" at bounding box center [530, 306] width 22 height 30
type input "7"
type input "0"
click at [581, 312] on select "-- AM PM" at bounding box center [595, 306] width 54 height 30
select select "am"
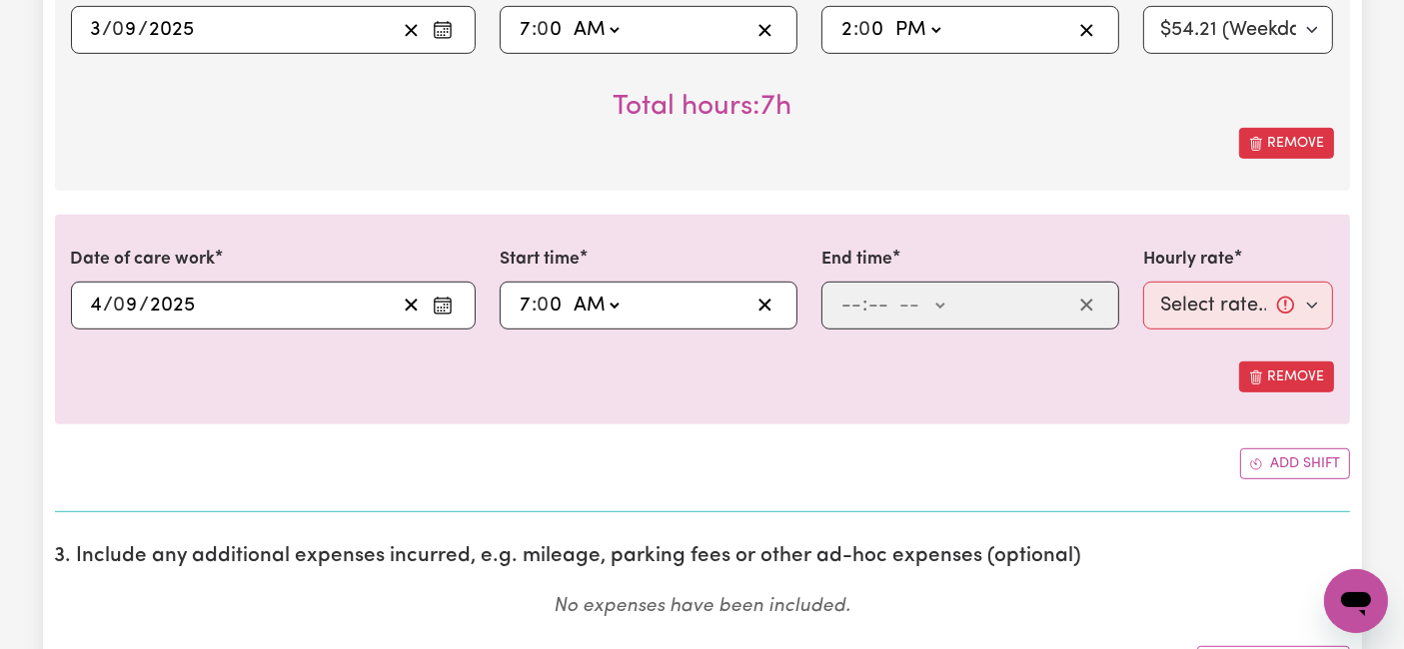
click at [568, 291] on select "-- AM PM" at bounding box center [595, 306] width 54 height 30
type input "07:00"
click at [854, 304] on input "number" at bounding box center [851, 306] width 22 height 30
type input "2"
type input "0"
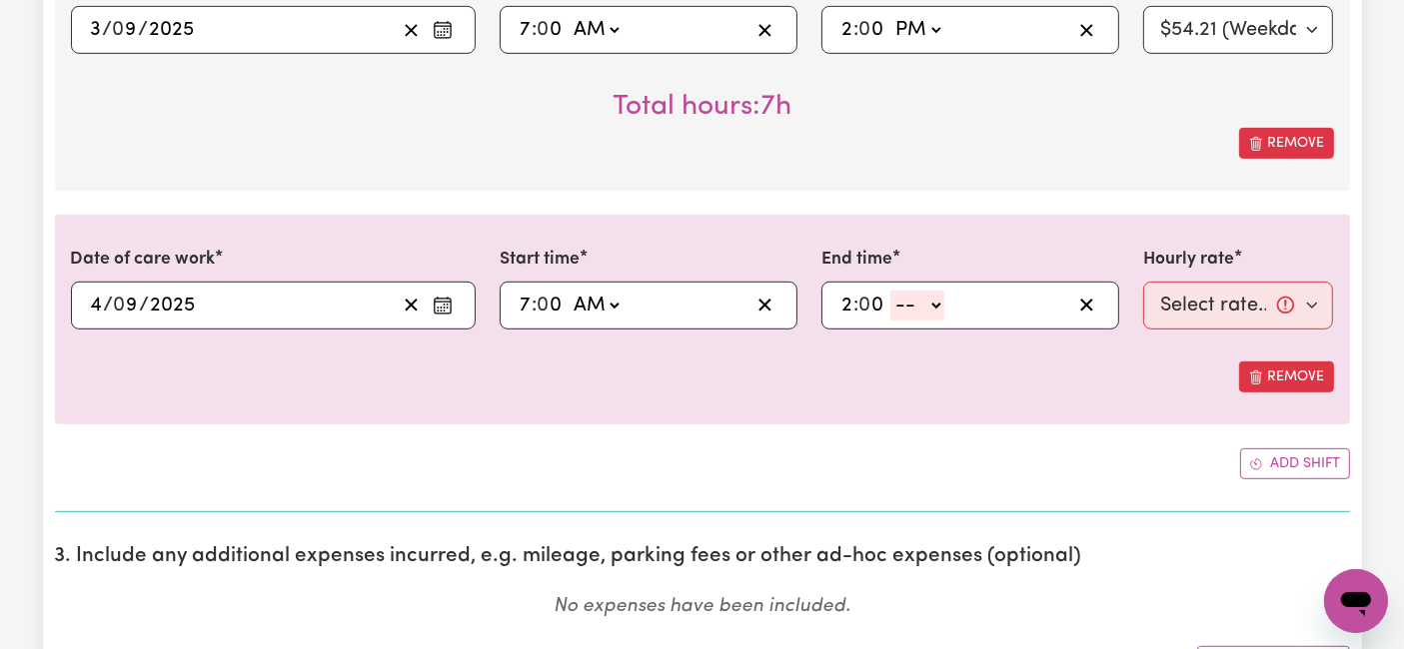
click at [906, 308] on select "-- AM PM" at bounding box center [917, 306] width 54 height 30
select select "pm"
click at [890, 291] on select "-- AM PM" at bounding box center [917, 306] width 54 height 30
type input "14:00"
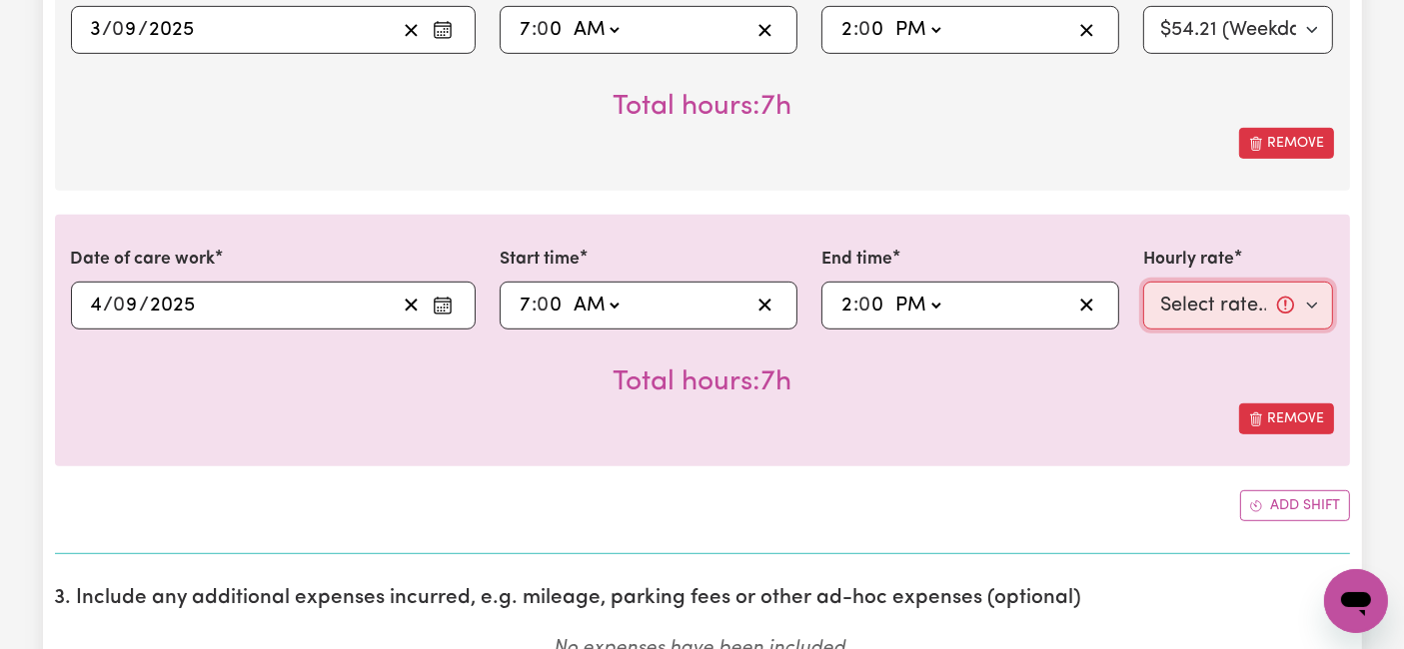
click at [1230, 304] on select "Select rate... $54.21 (Weekday) $77.06 ([DATE]) $94.20 ([DATE]) $92.12 (Public …" at bounding box center [1238, 306] width 191 height 48
select select "54.21-Weekday"
click at [1143, 282] on select "Select rate... $54.21 (Weekday) $77.06 ([DATE]) $94.20 ([DATE]) $92.12 (Public …" at bounding box center [1238, 306] width 191 height 48
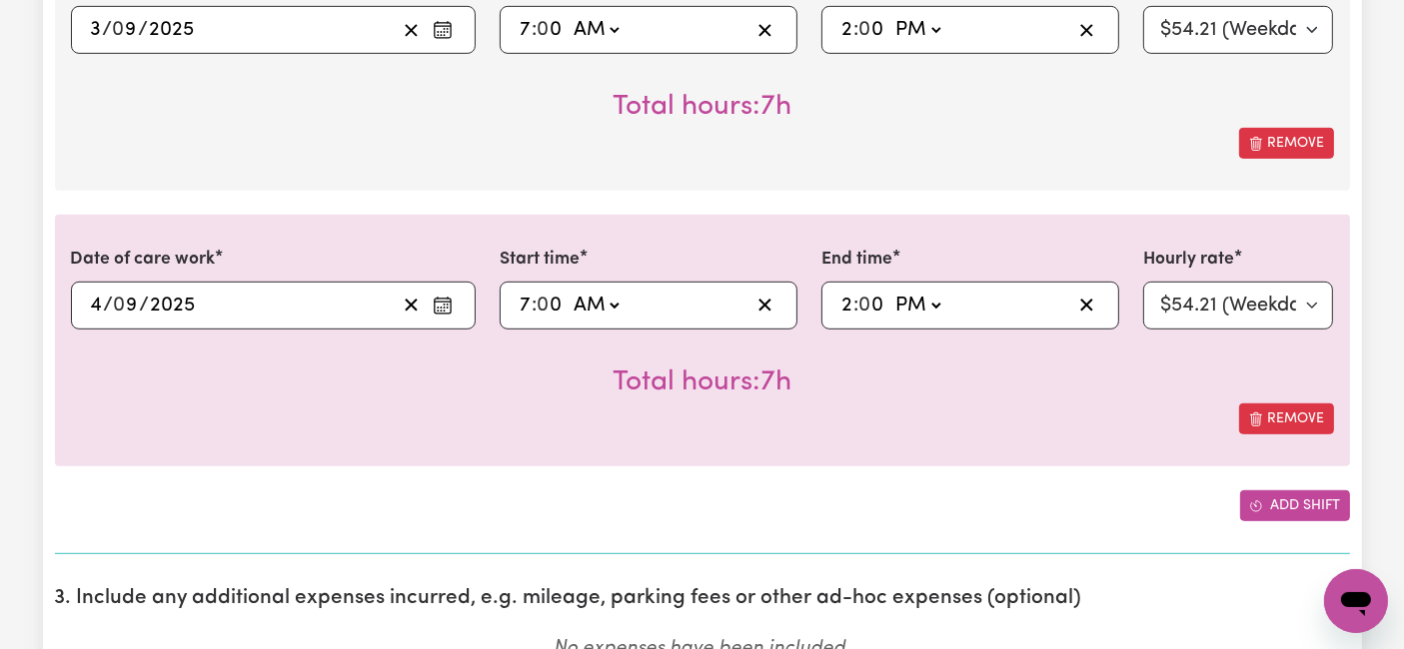
click at [1261, 508] on icon "Add another shift" at bounding box center [1256, 507] width 14 height 14
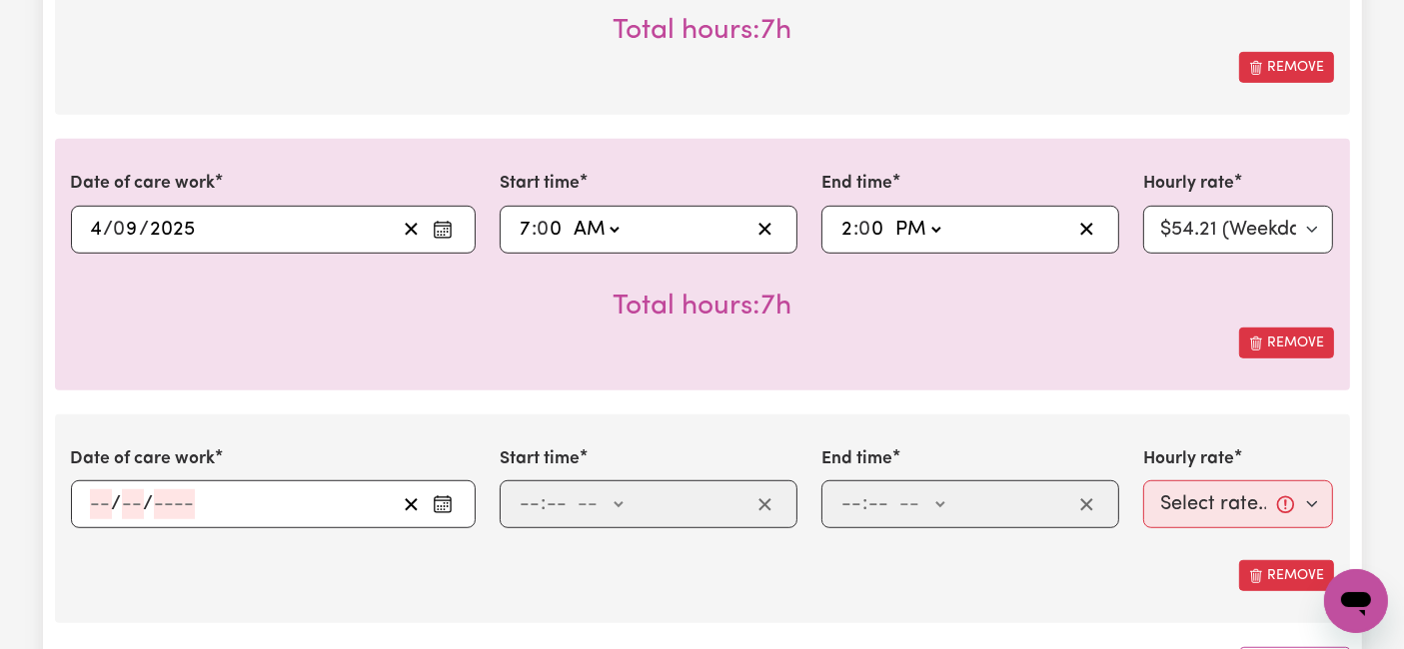
scroll to position [1110, 0]
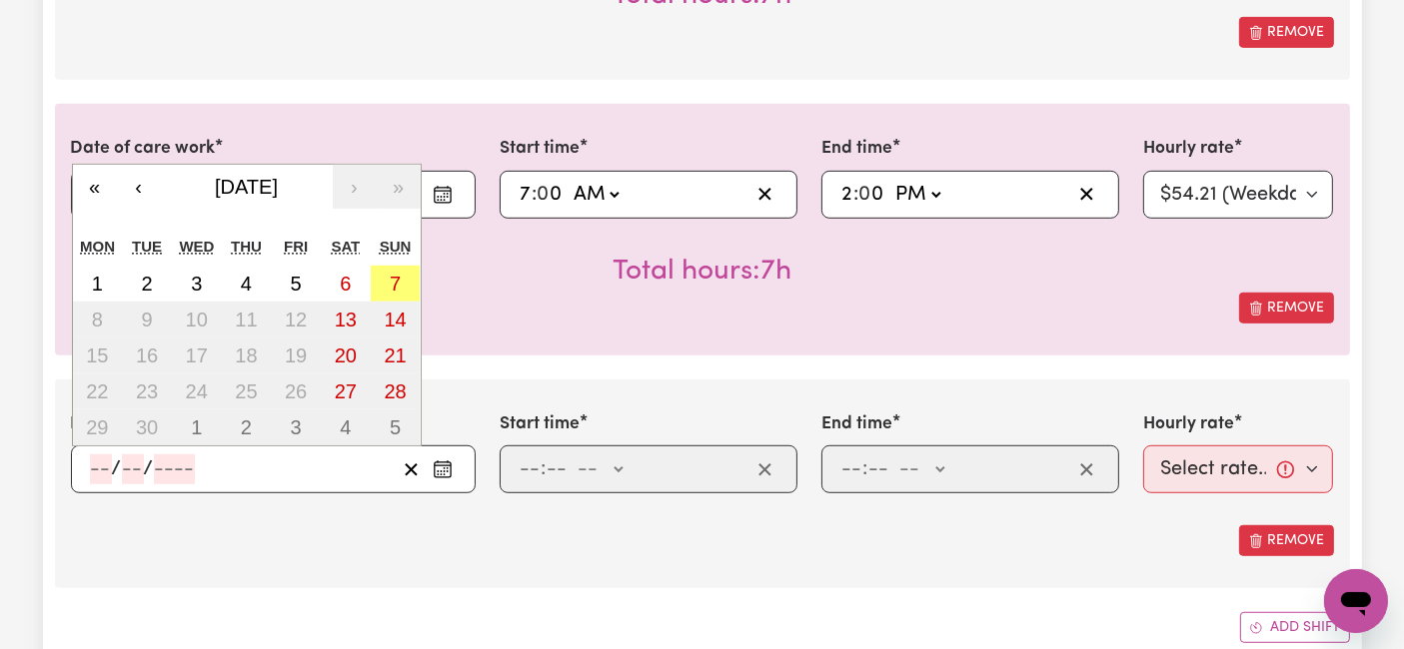
click at [103, 470] on input "number" at bounding box center [101, 470] width 22 height 30
click at [301, 279] on abbr "5" at bounding box center [296, 284] width 11 height 22
type input "[DATE]"
type input "5"
type input "9"
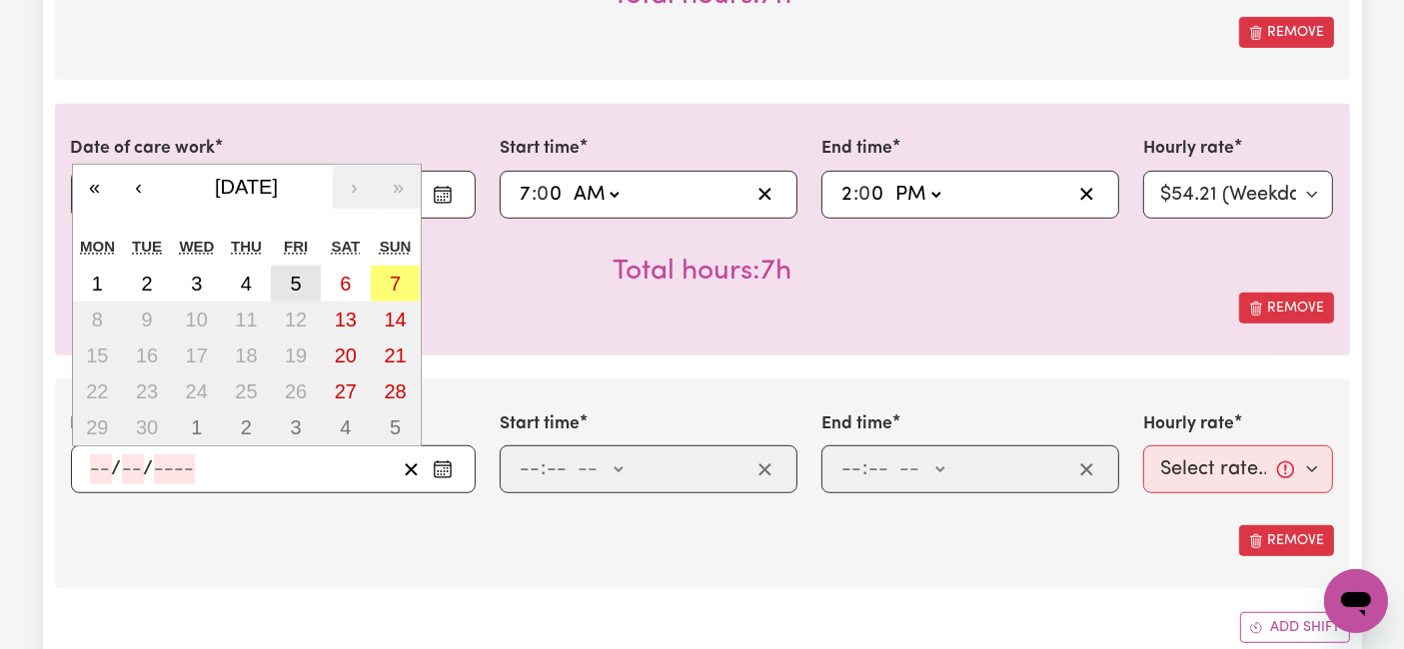
type input "2025"
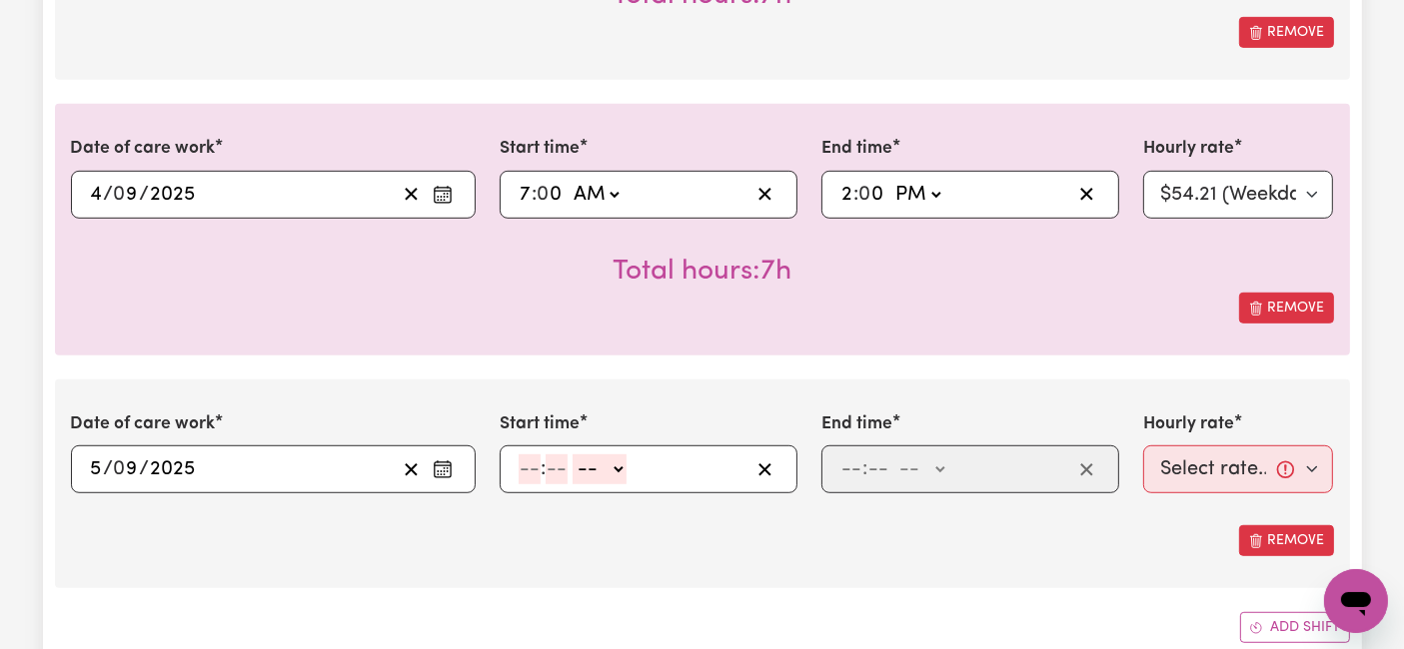
click at [523, 468] on input "number" at bounding box center [530, 470] width 22 height 30
type input "6"
type input "0"
click at [627, 466] on div "6 : 0 0 -- AM PM" at bounding box center [633, 470] width 233 height 30
click at [604, 471] on select "-- AM PM" at bounding box center [596, 470] width 54 height 30
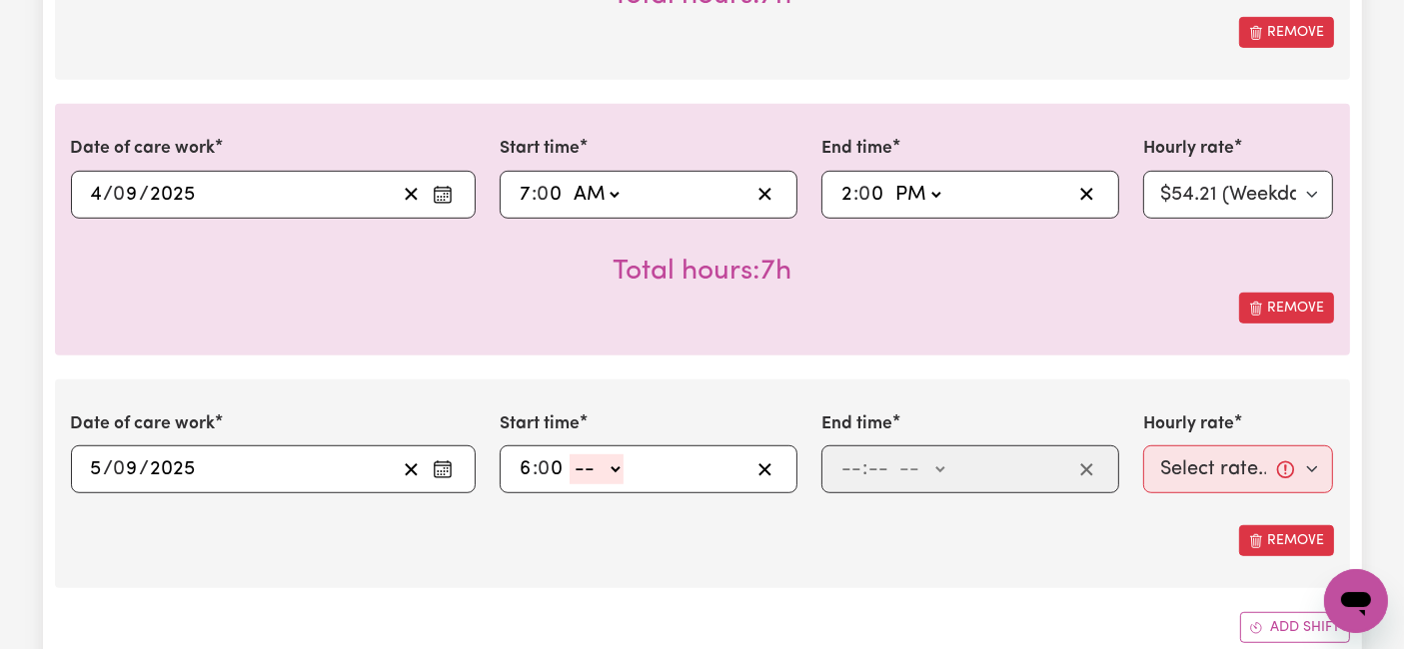
select select "pm"
click at [569, 455] on select "-- AM PM" at bounding box center [596, 470] width 54 height 30
type input "18:00"
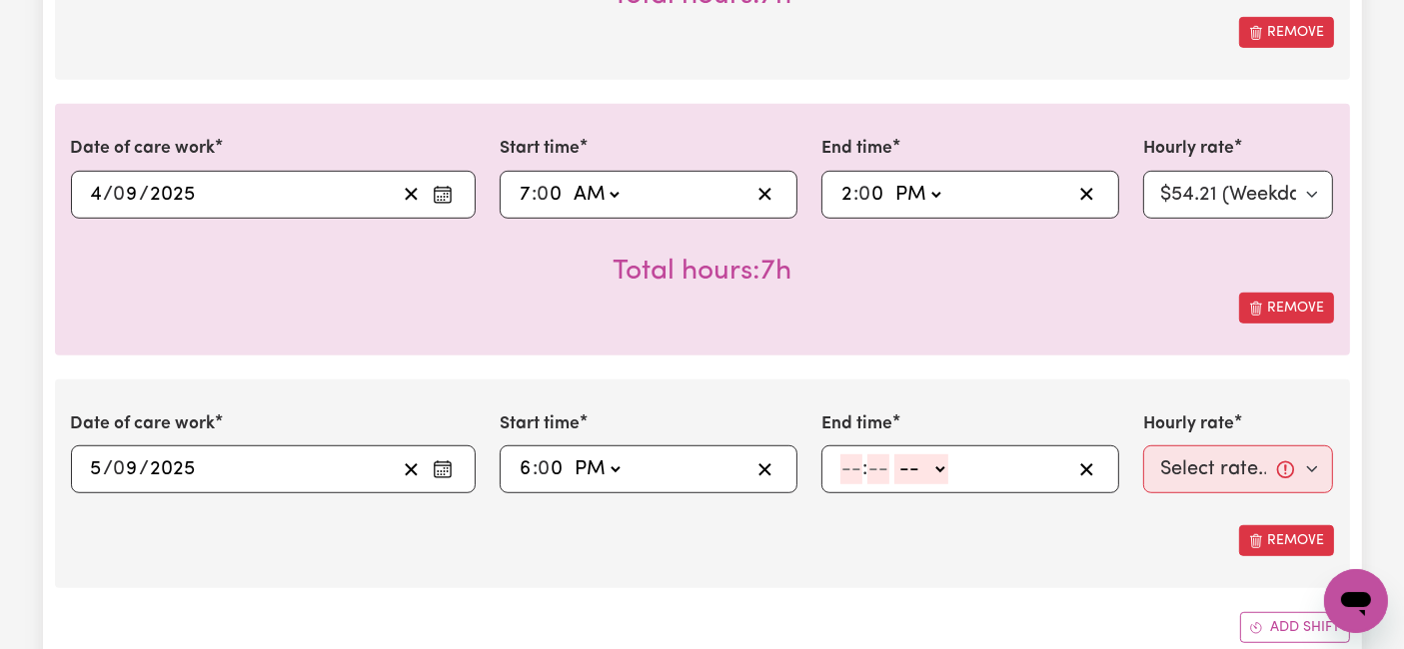
click at [856, 472] on input "number" at bounding box center [851, 470] width 22 height 30
type input "8"
type input "0"
drag, startPoint x: 913, startPoint y: 463, endPoint x: 908, endPoint y: 479, distance: 16.7
click at [913, 463] on select "-- AM PM" at bounding box center [918, 470] width 54 height 30
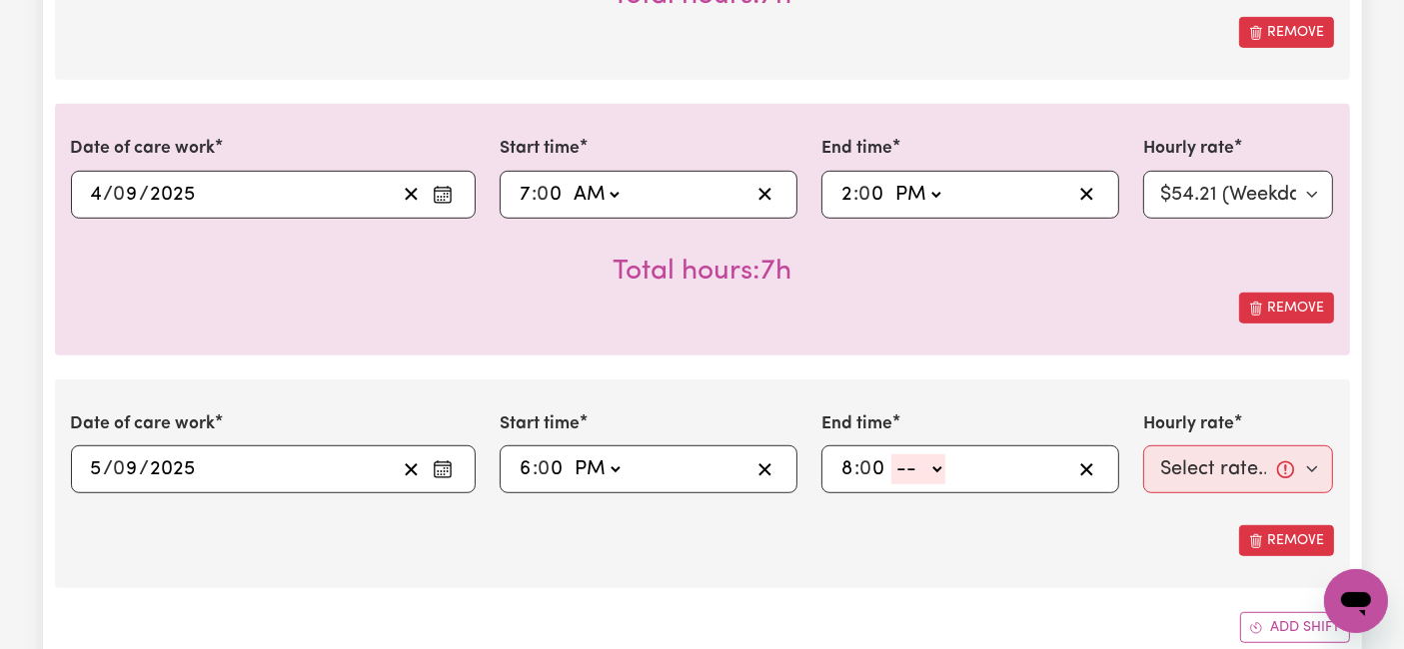
select select "pm"
click at [891, 455] on select "-- AM PM" at bounding box center [918, 470] width 54 height 30
type input "20:00"
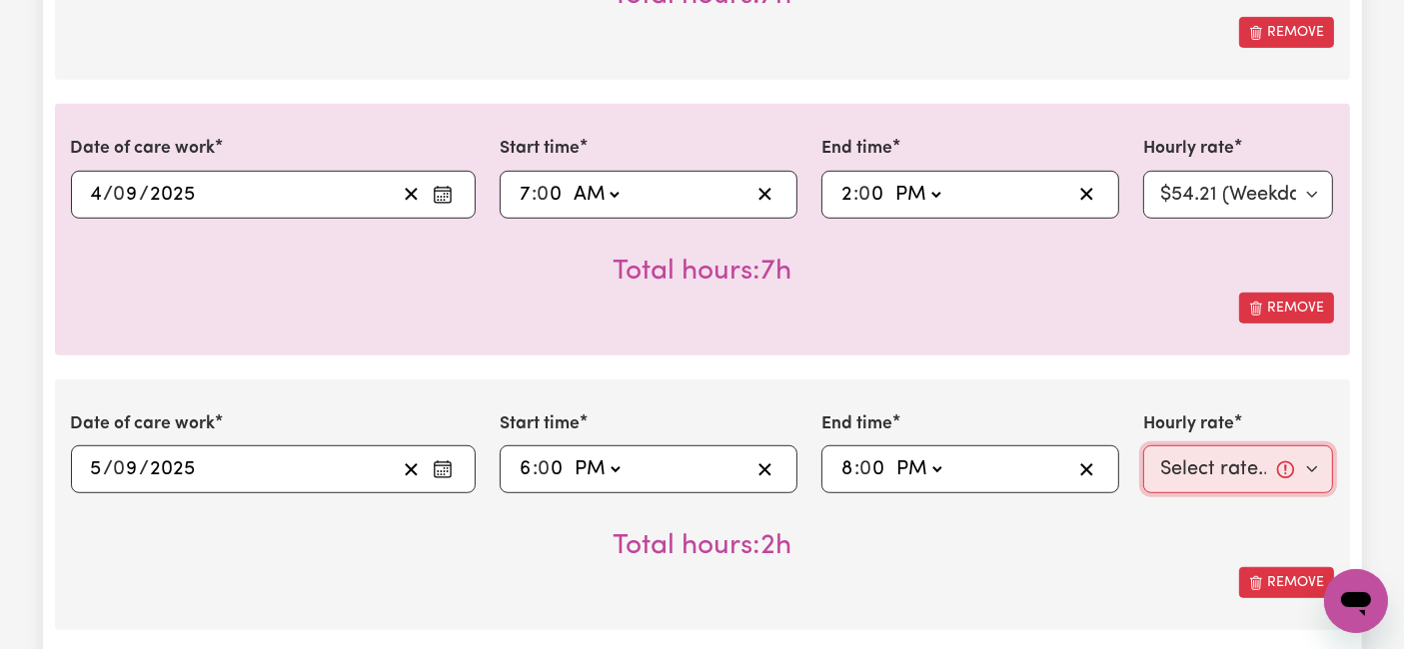
click at [1169, 473] on select "Select rate... $54.21 (Weekday) $77.06 ([DATE]) $94.20 ([DATE]) $92.12 (Public …" at bounding box center [1238, 470] width 191 height 48
select select "54.21-Weekday"
click at [1143, 446] on select "Select rate... $54.21 (Weekday) $77.06 ([DATE]) $94.20 ([DATE]) $92.12 (Public …" at bounding box center [1238, 470] width 191 height 48
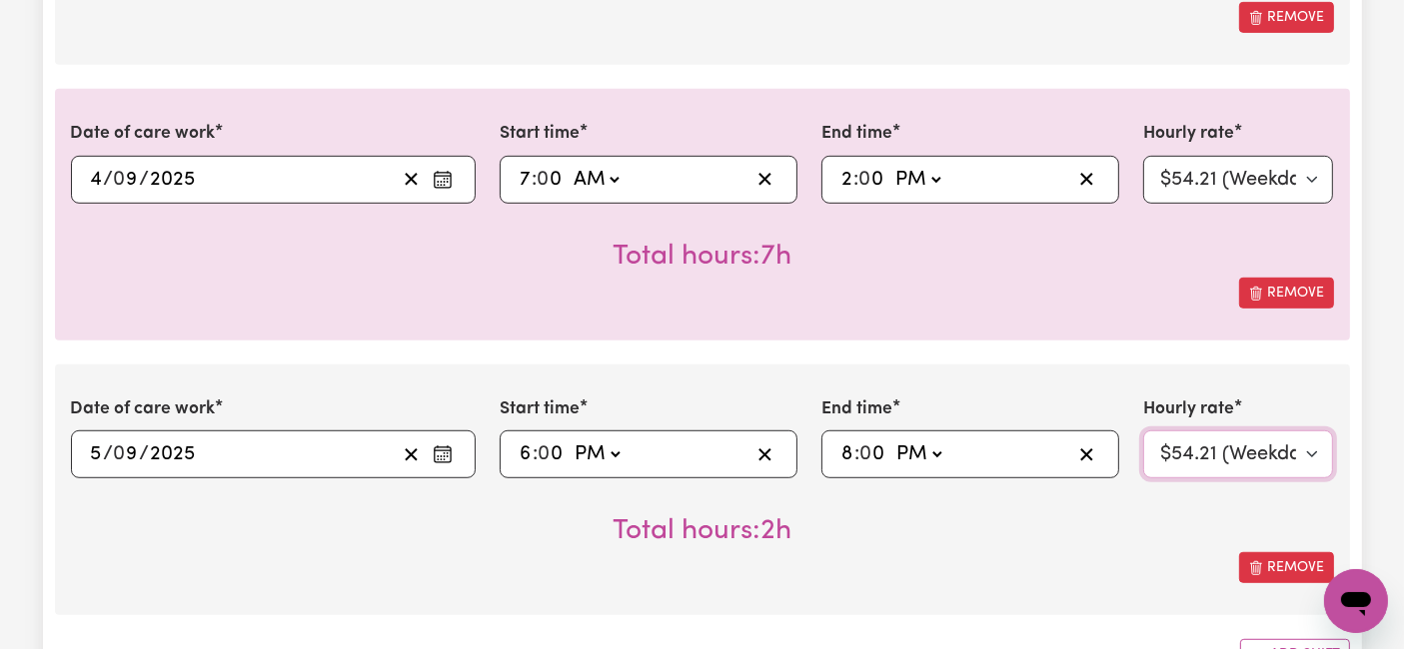
scroll to position [1332, 0]
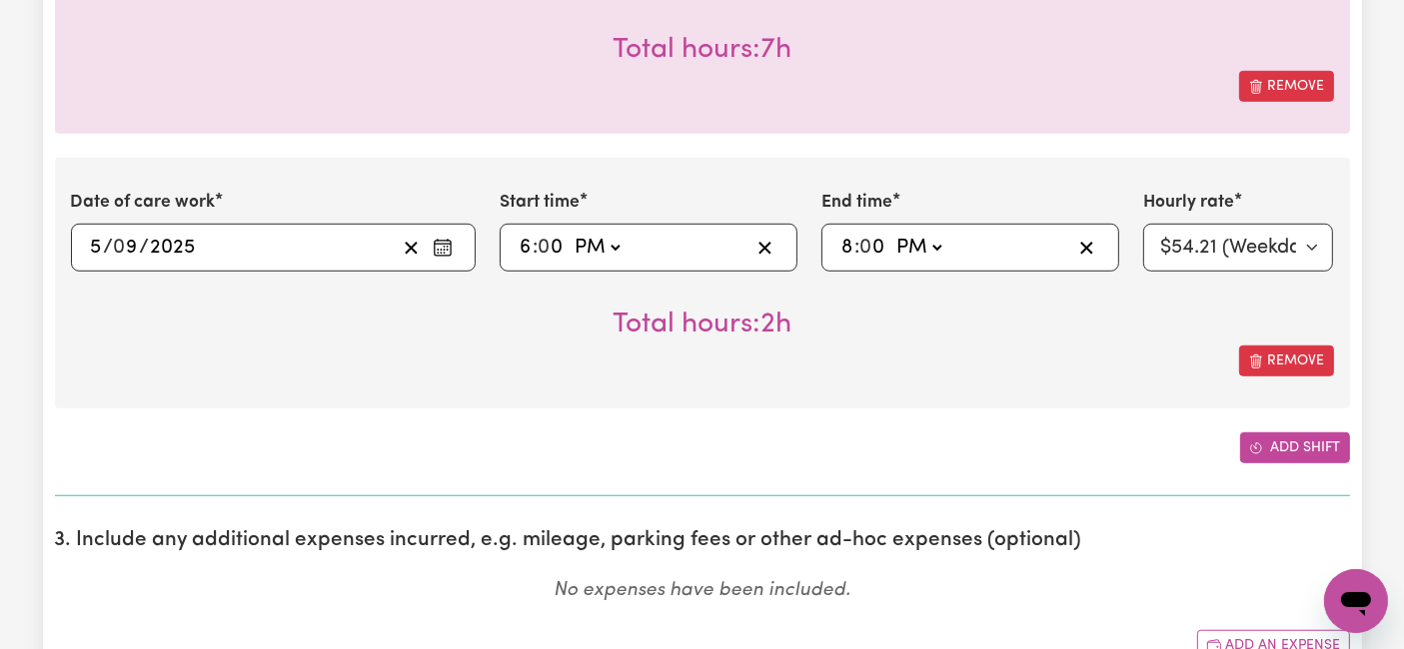
click at [1276, 437] on button "Add shift" at bounding box center [1295, 448] width 110 height 31
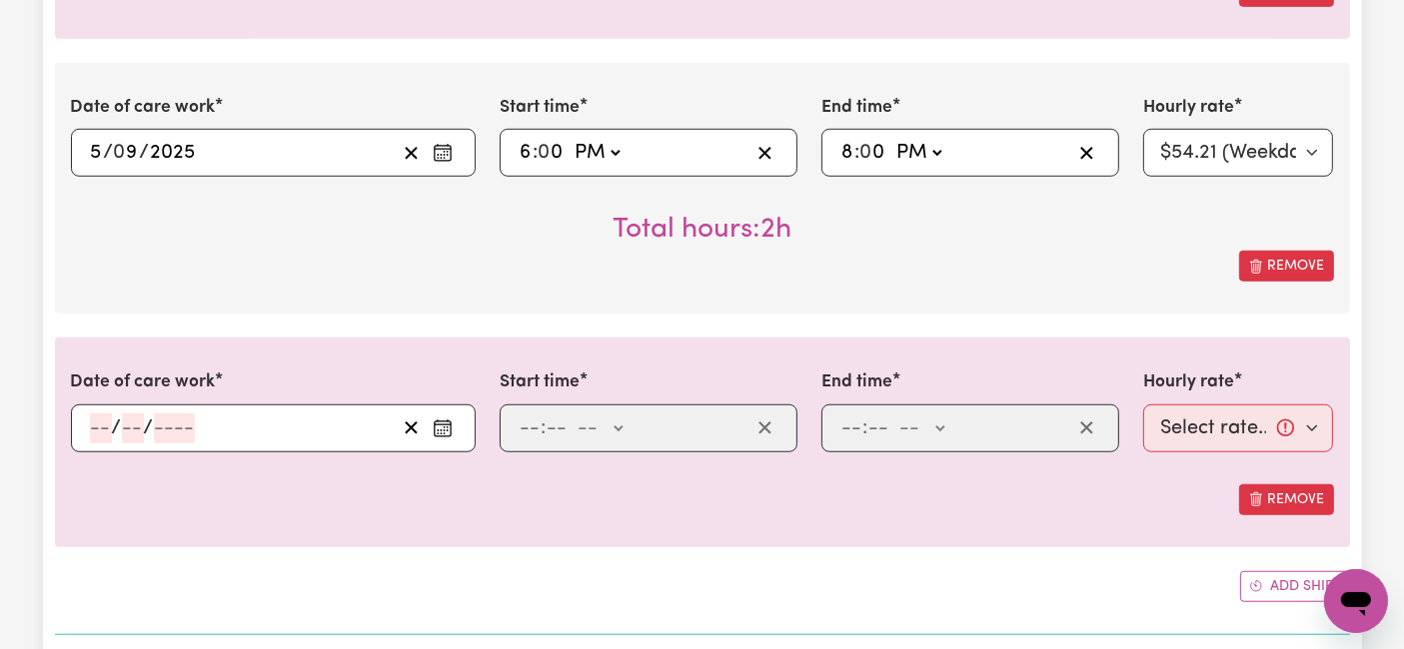
scroll to position [1554, 0]
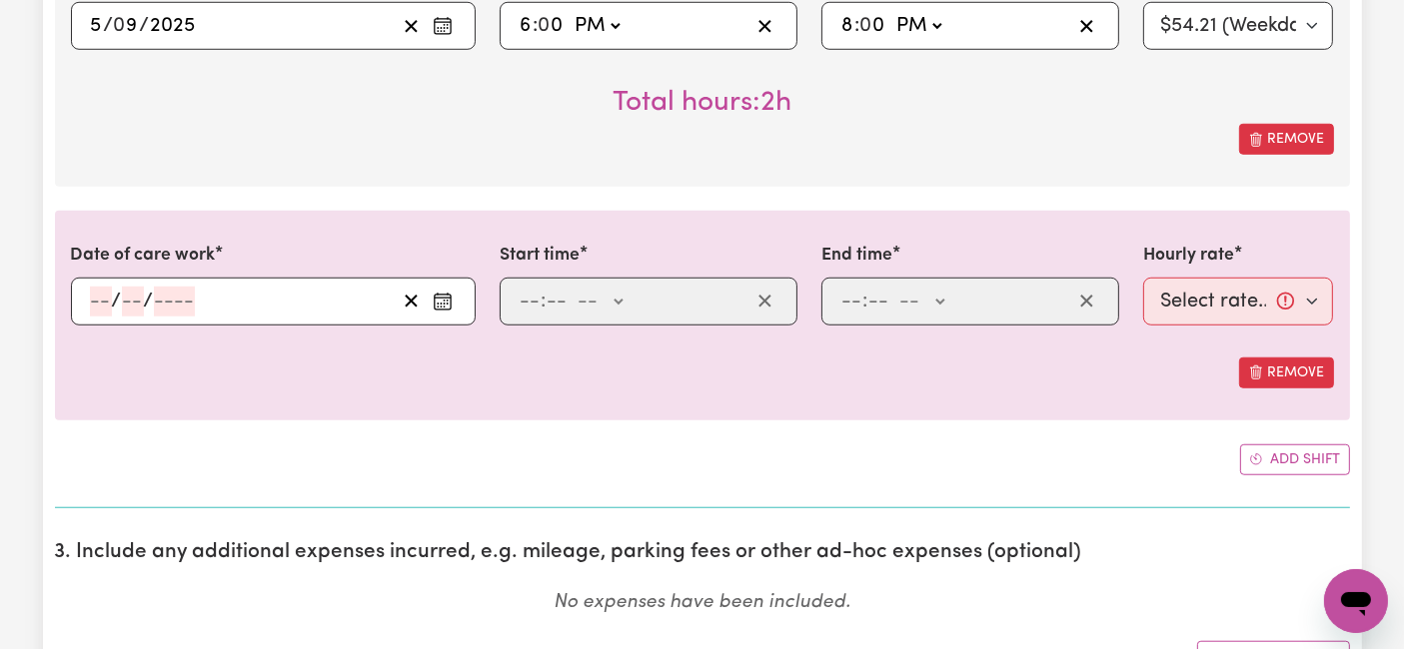
click at [88, 295] on div "/ /" at bounding box center [242, 302] width 308 height 30
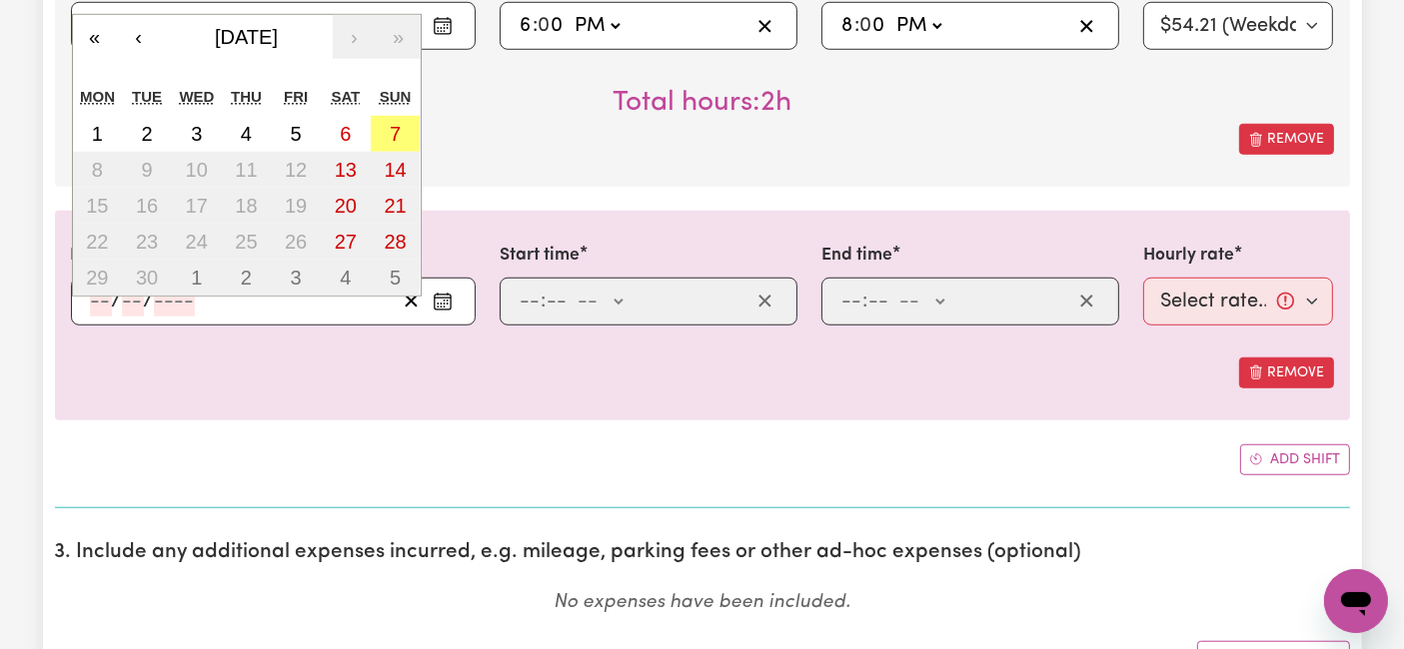
click at [97, 295] on input "number" at bounding box center [101, 302] width 22 height 30
click at [294, 135] on abbr "5" at bounding box center [296, 134] width 11 height 22
type input "[DATE]"
type input "5"
type input "9"
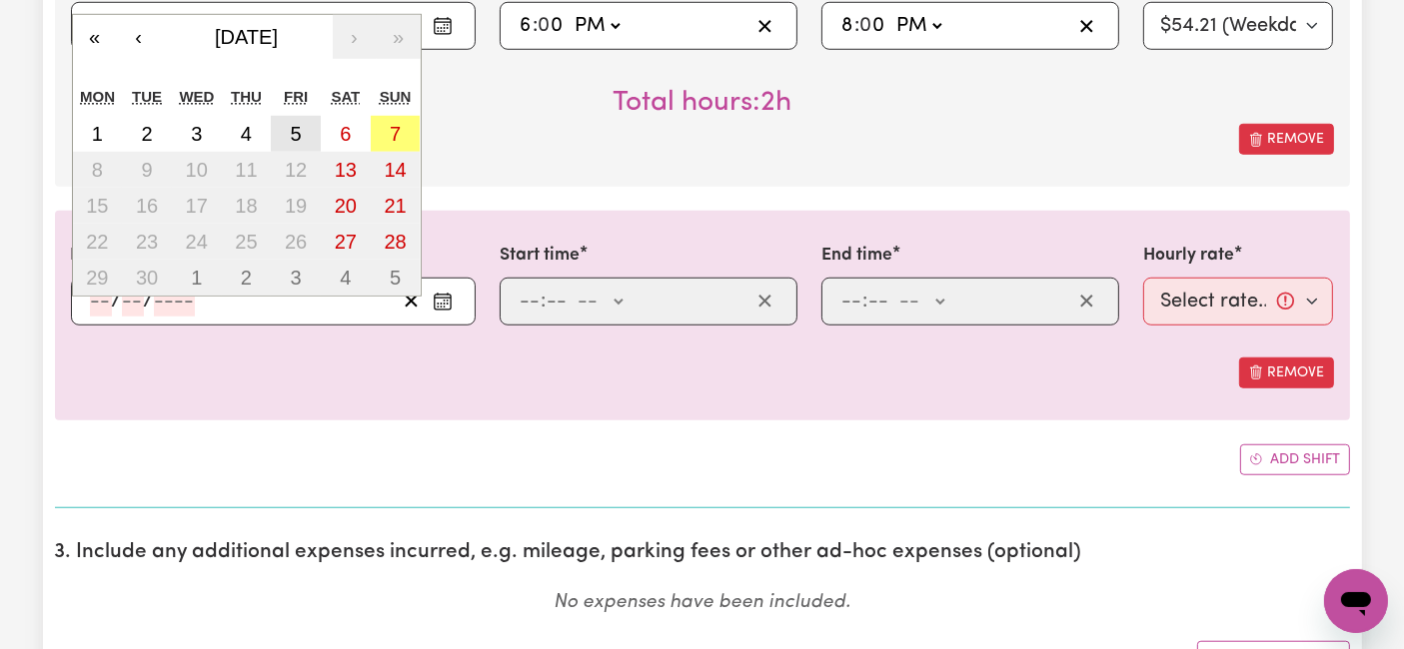
type input "2025"
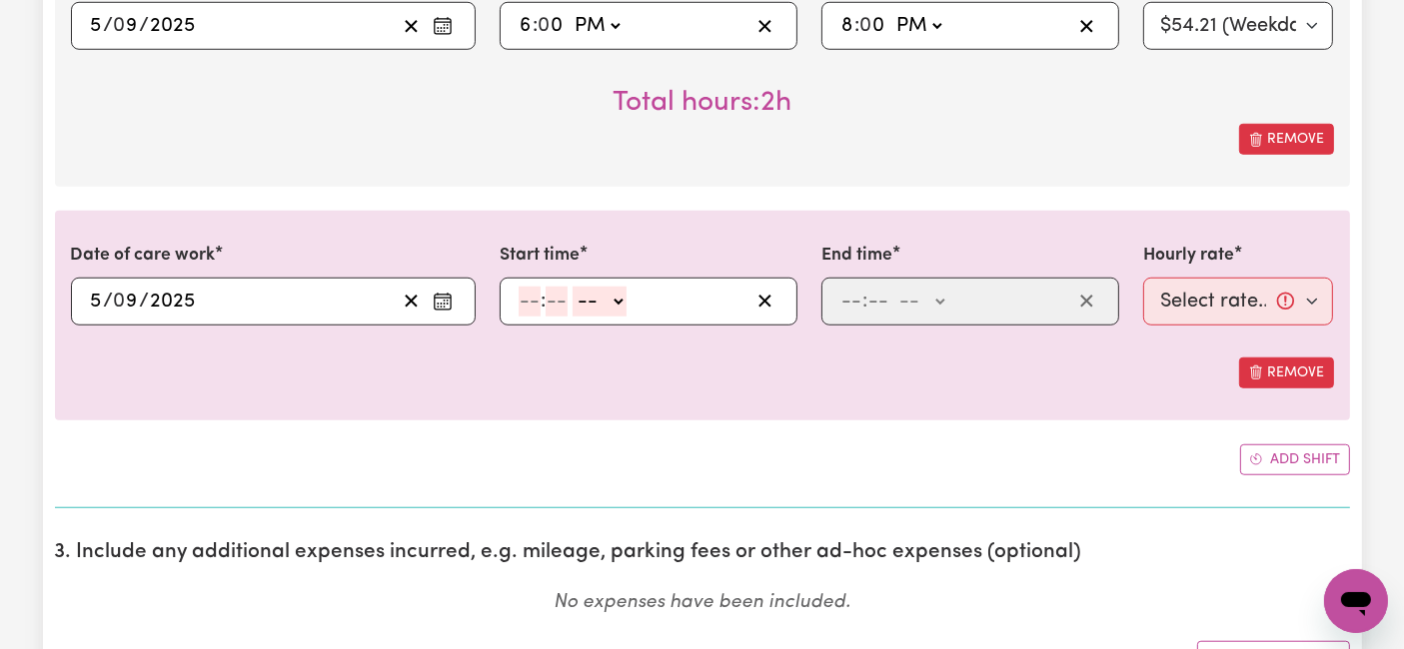
click at [532, 292] on input "number" at bounding box center [530, 302] width 22 height 30
type input "8"
type input "0"
drag, startPoint x: 610, startPoint y: 288, endPoint x: 599, endPoint y: 303, distance: 18.6
click at [610, 288] on select "-- AM PM" at bounding box center [596, 302] width 54 height 30
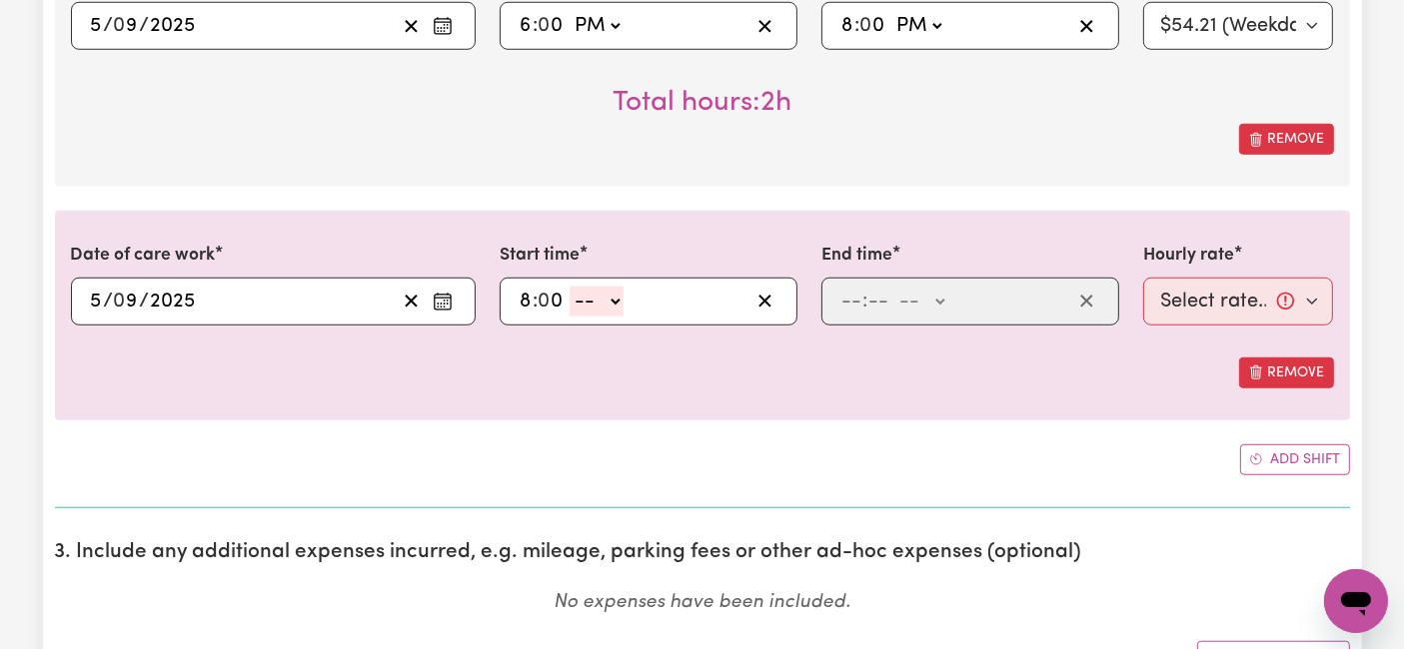
select select "pm"
click at [569, 287] on select "-- AM PM" at bounding box center [596, 302] width 54 height 30
type input "20:00"
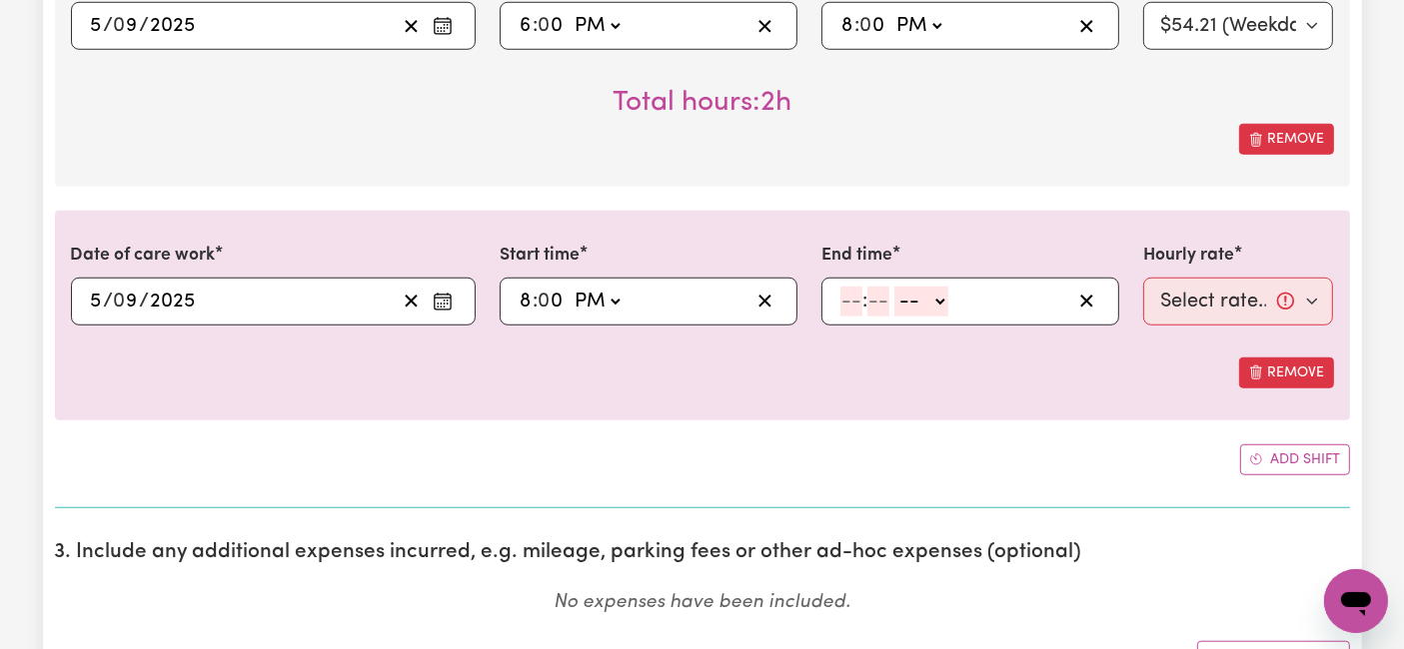
click at [851, 295] on input "number" at bounding box center [851, 302] width 22 height 30
type input "10"
type input "0"
click at [928, 310] on select "-- AM PM" at bounding box center [925, 302] width 54 height 30
select select "pm"
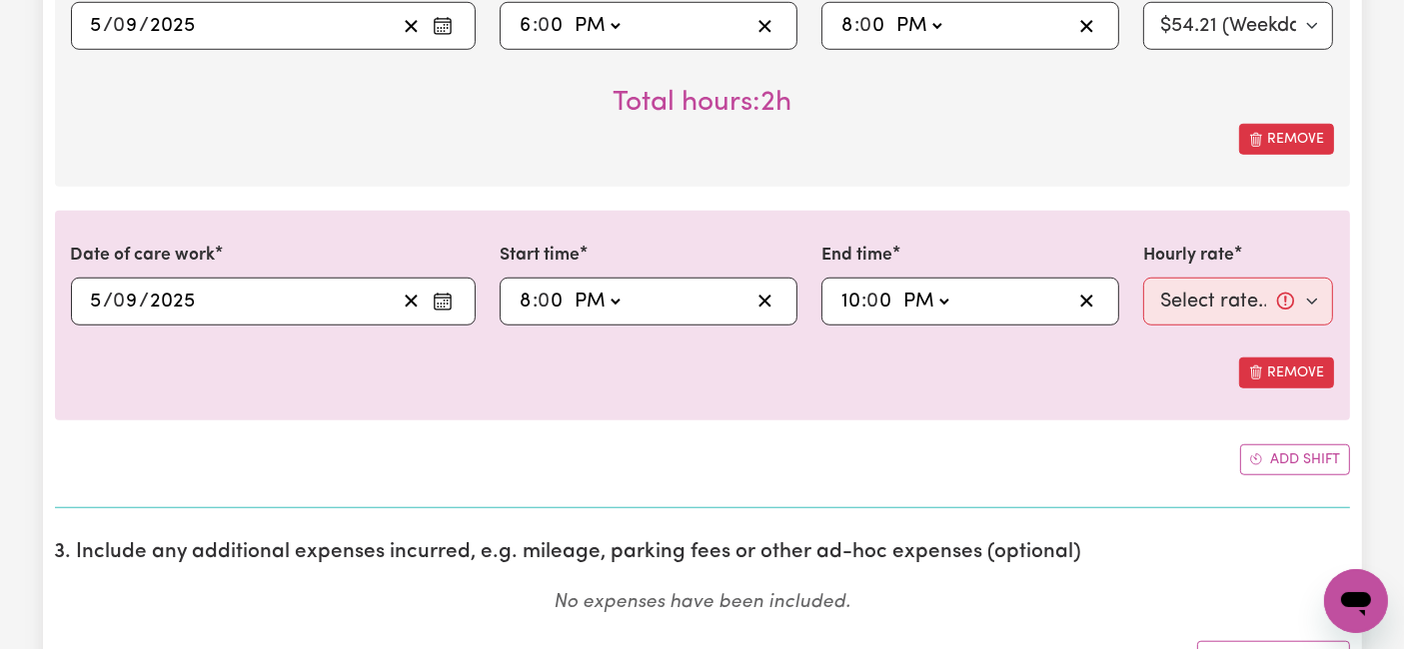
click at [898, 287] on select "-- AM PM" at bounding box center [925, 302] width 54 height 30
type input "22:00"
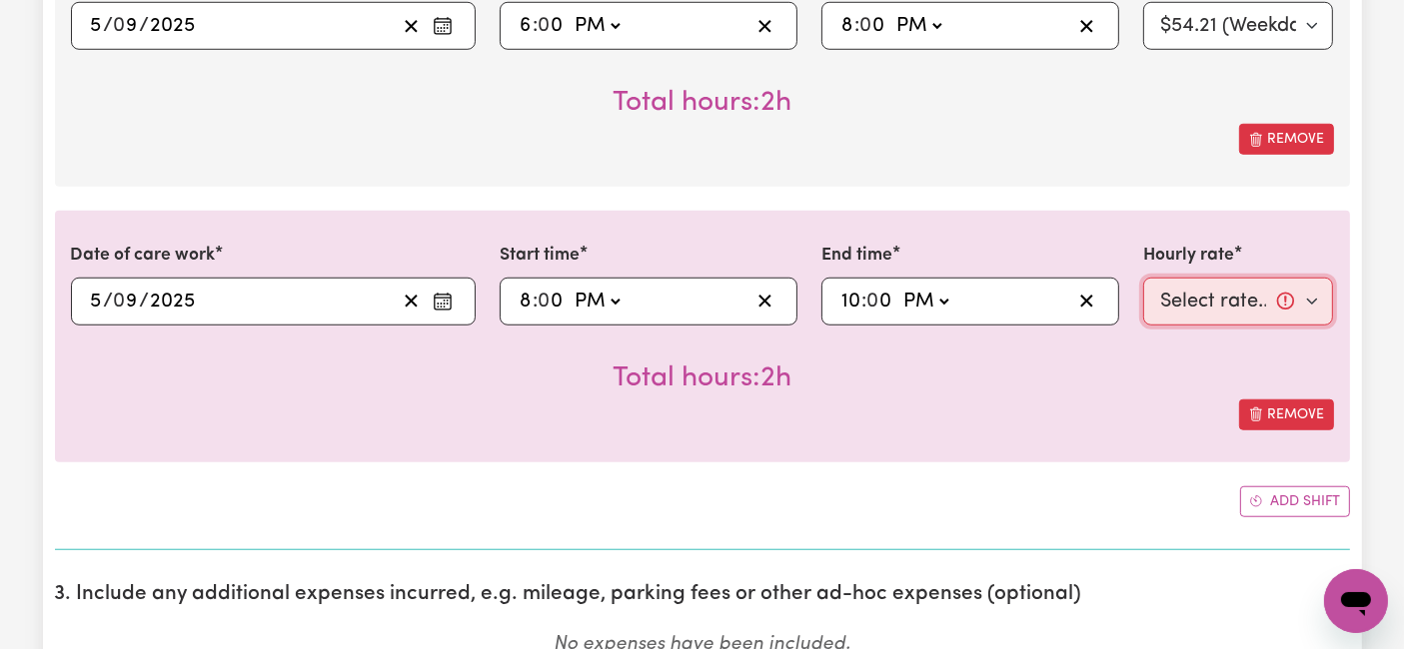
click at [1241, 301] on select "Select rate... $54.21 (Weekday) $77.06 ([DATE]) $94.20 ([DATE]) $92.12 (Public …" at bounding box center [1238, 302] width 191 height 48
select select "66.67-EveningCare"
click at [1143, 278] on select "Select rate... $54.21 (Weekday) $77.06 ([DATE]) $94.20 ([DATE]) $92.12 (Public …" at bounding box center [1238, 302] width 191 height 48
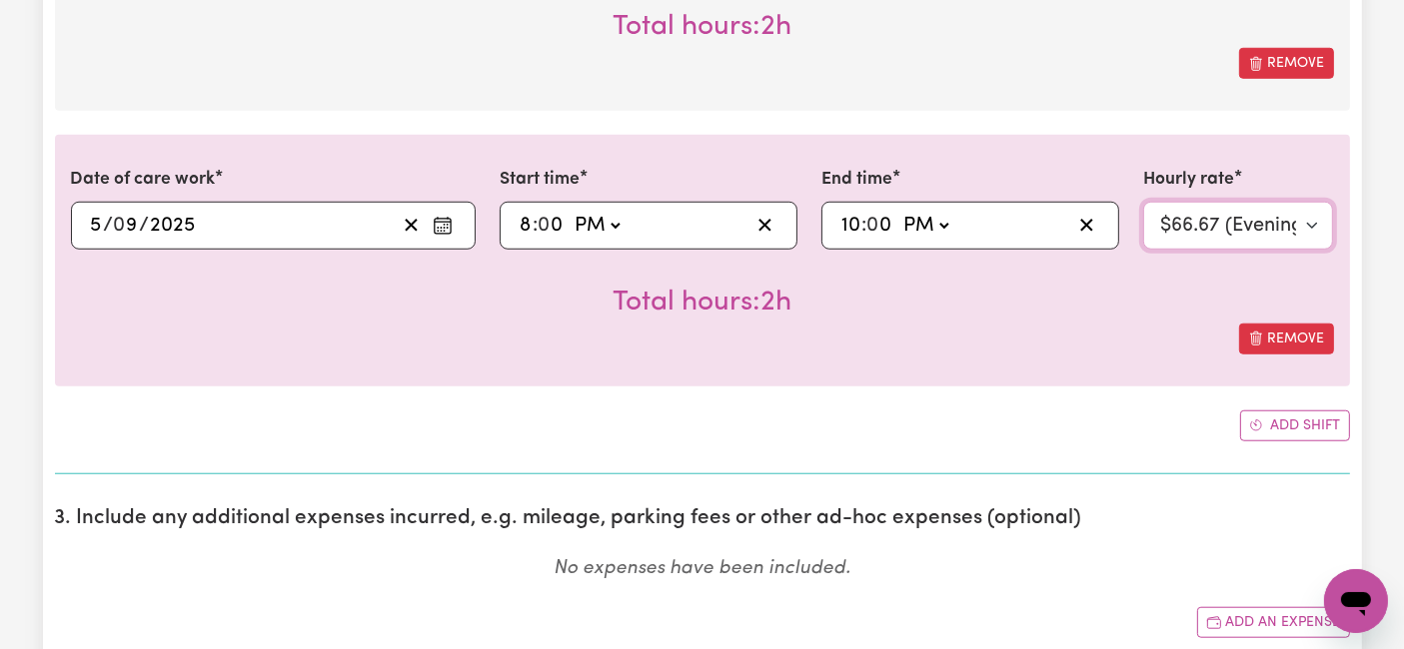
scroll to position [1665, 0]
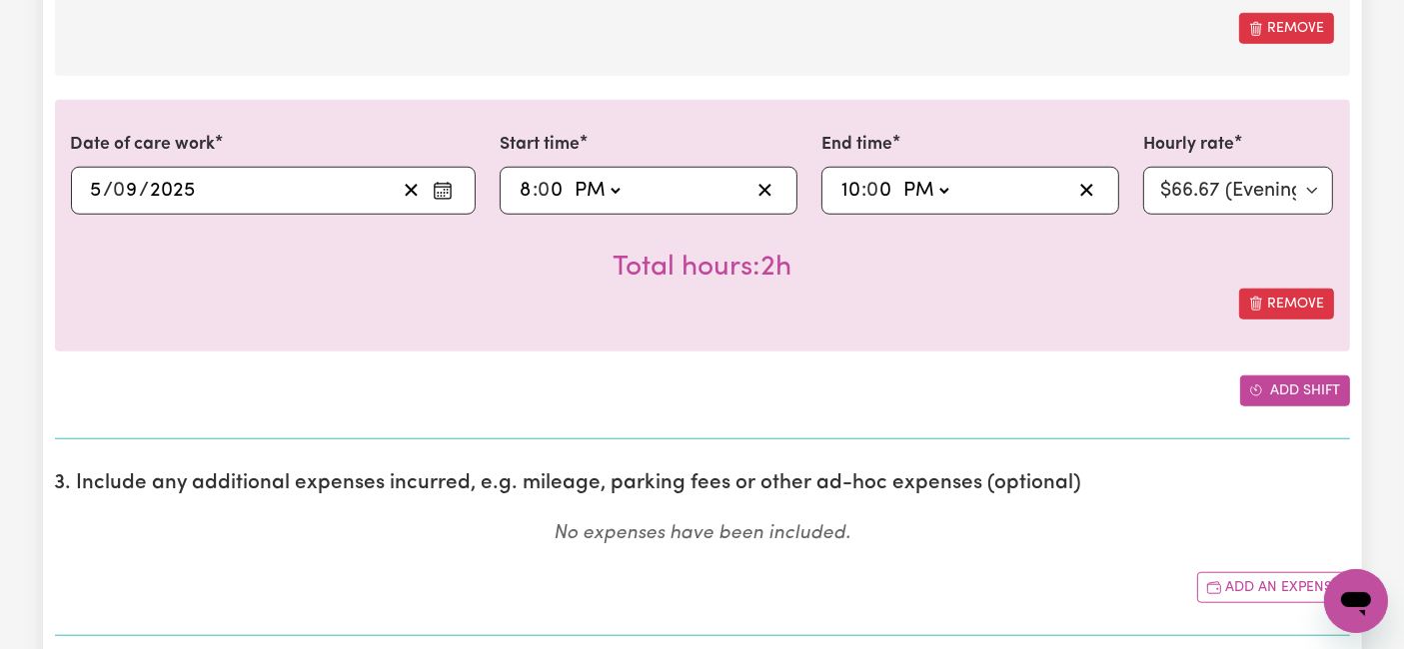
click at [1290, 389] on button "Add shift" at bounding box center [1295, 391] width 110 height 31
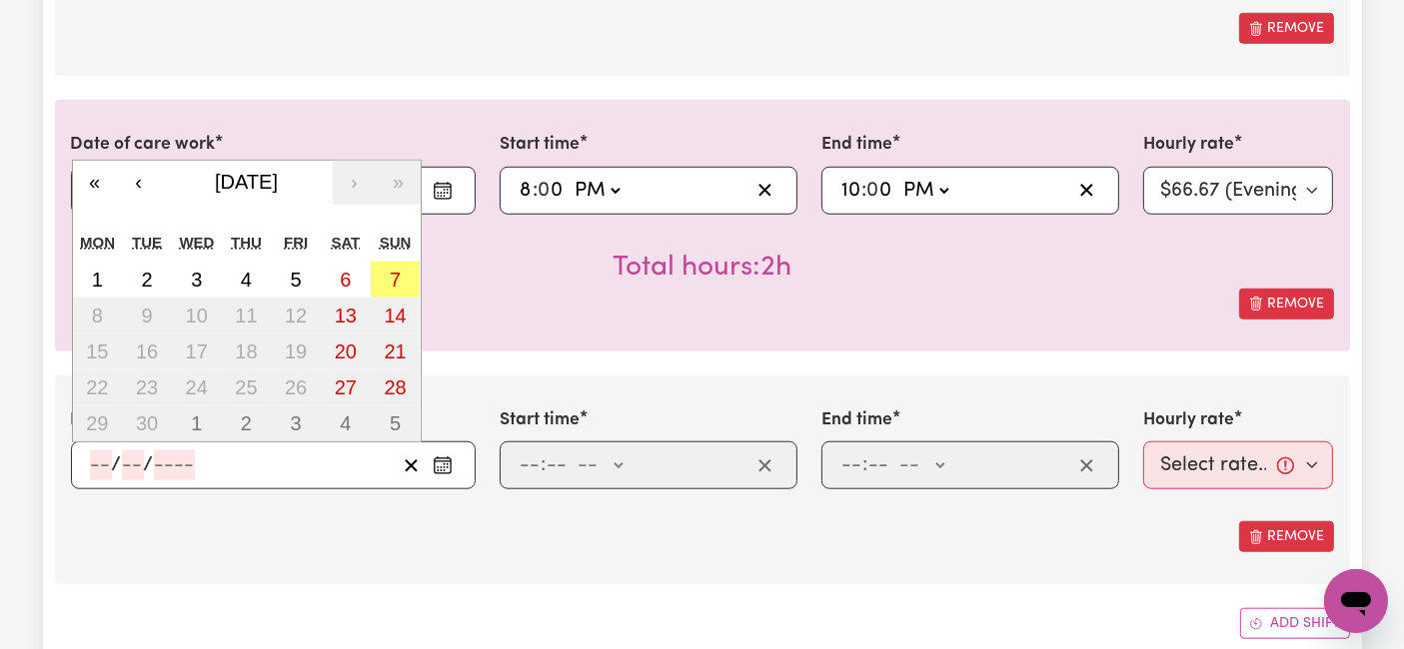
click at [94, 451] on input "number" at bounding box center [101, 466] width 22 height 30
click at [301, 269] on abbr "5" at bounding box center [296, 280] width 11 height 22
type input "[DATE]"
type input "5"
type input "9"
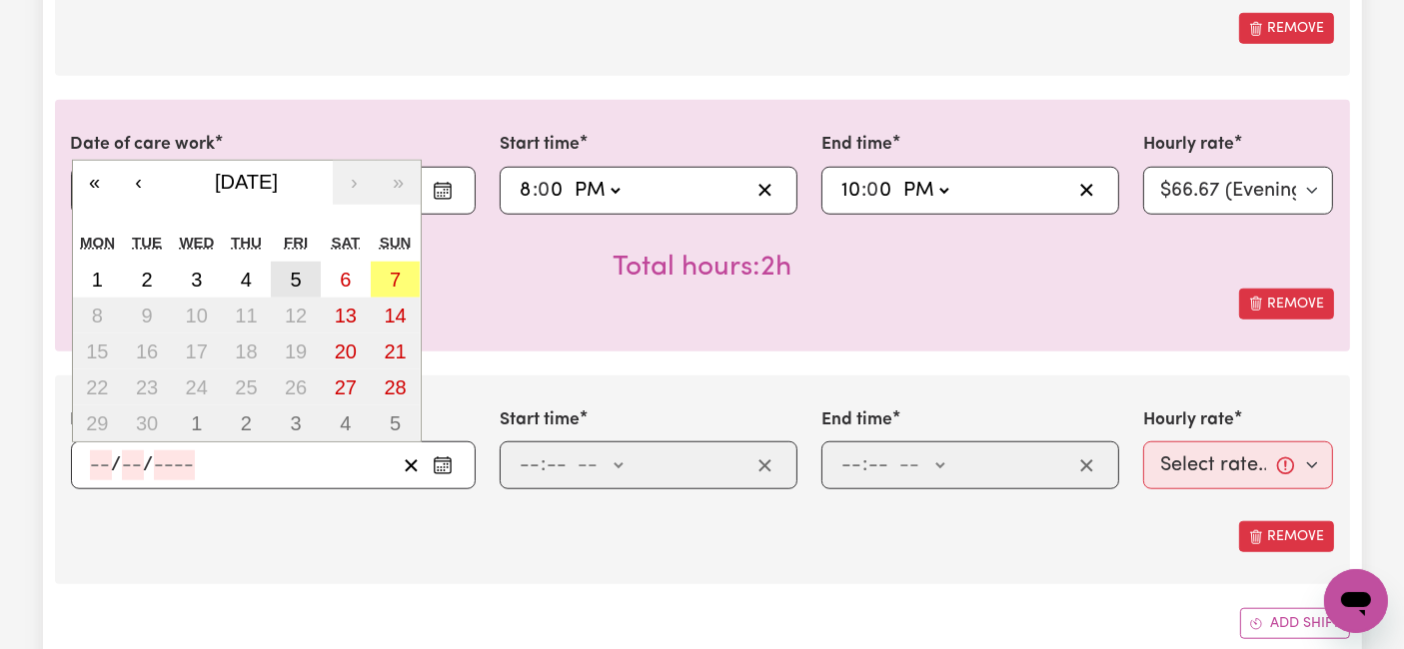
type input "2025"
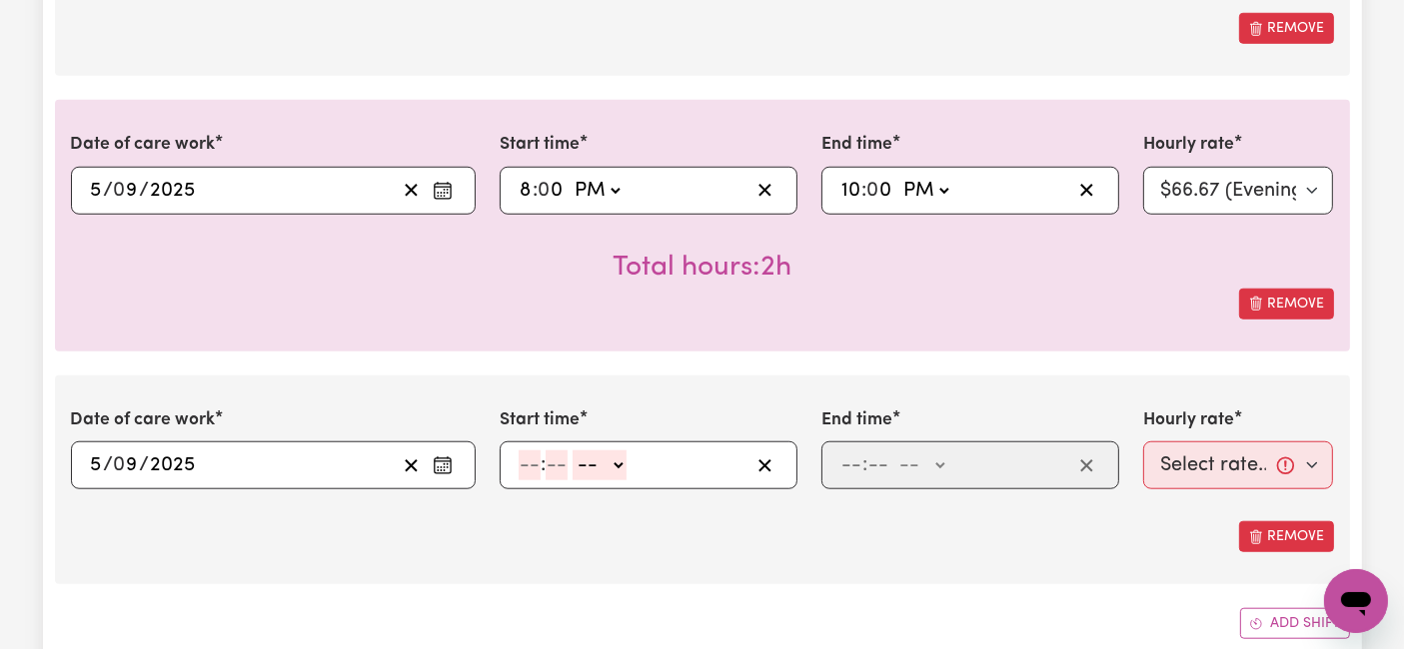
click at [523, 465] on input "number" at bounding box center [530, 466] width 22 height 30
type input "10"
type input "0"
click at [576, 460] on select "-- AM PM" at bounding box center [603, 466] width 54 height 30
select select "pm"
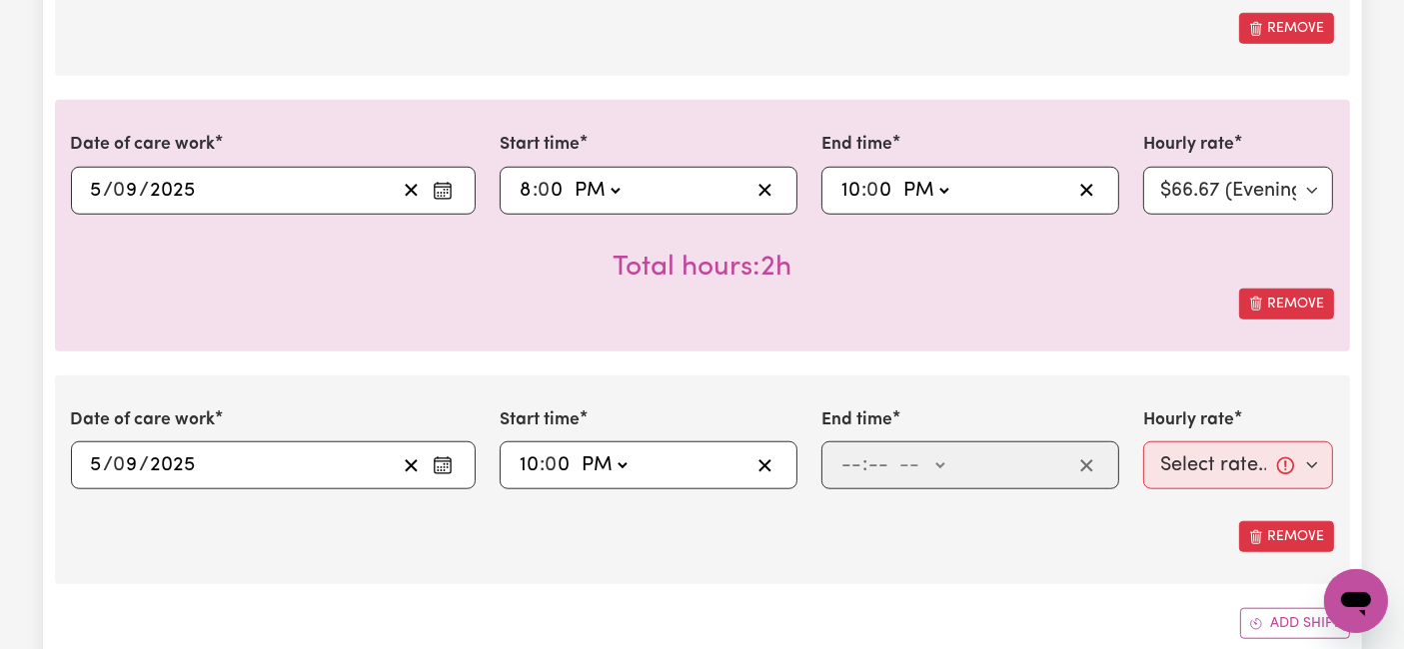
click at [576, 451] on select "-- AM PM" at bounding box center [603, 466] width 54 height 30
type input "22:00"
click at [853, 464] on input "number" at bounding box center [851, 466] width 22 height 30
type input "6"
type input "0"
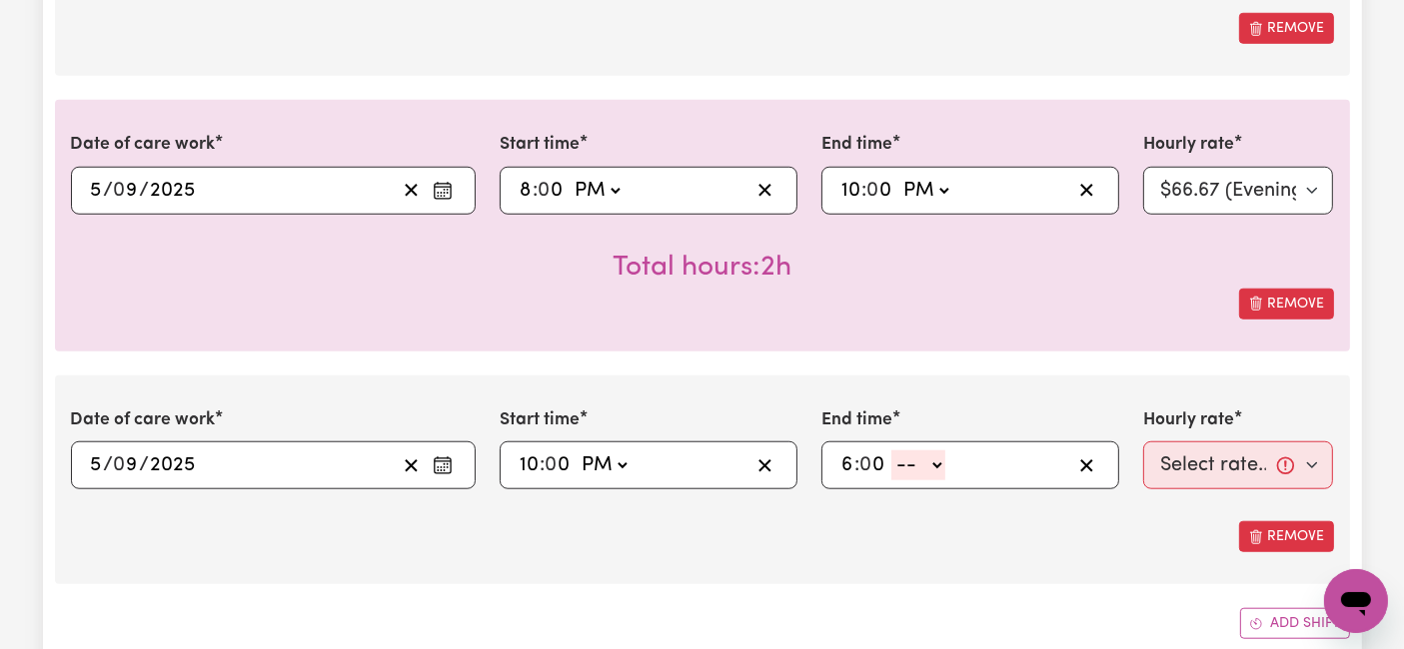
drag, startPoint x: 895, startPoint y: 461, endPoint x: 897, endPoint y: 471, distance: 10.2
click at [895, 461] on select "-- AM PM" at bounding box center [918, 466] width 54 height 30
select select "am"
click at [891, 451] on select "-- AM PM" at bounding box center [918, 466] width 54 height 30
type input "06:00"
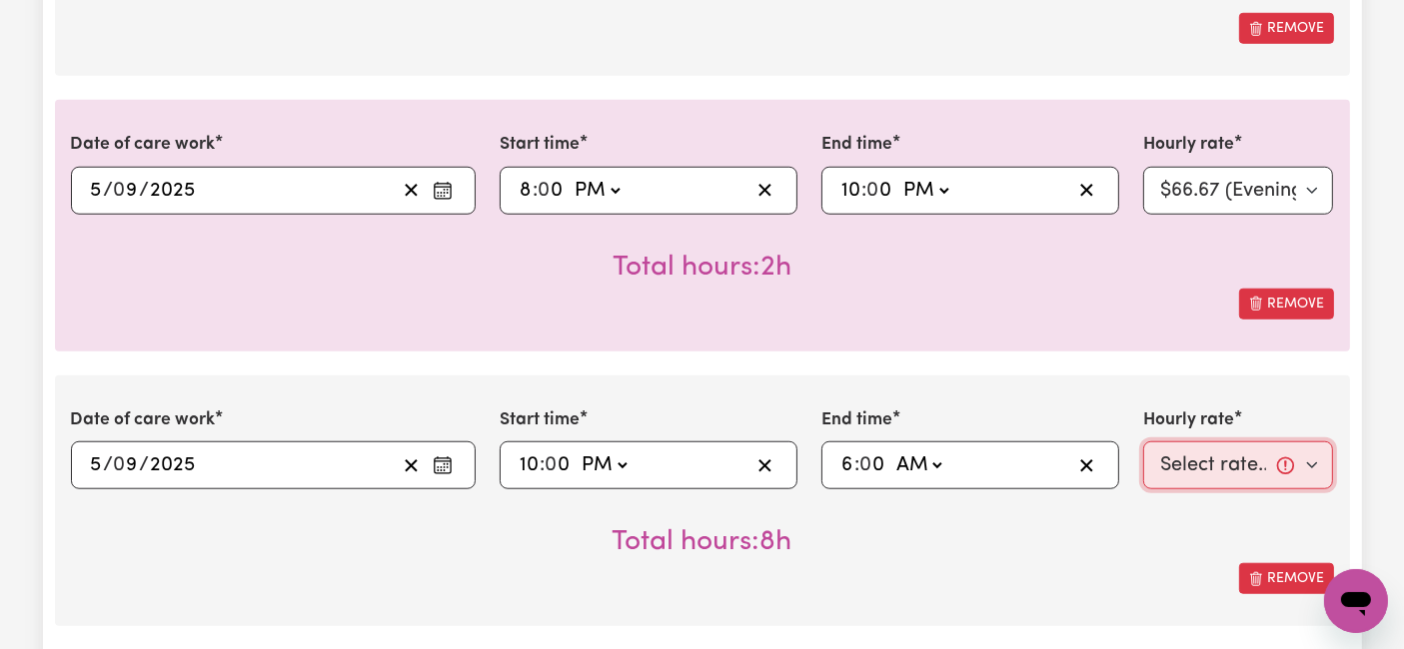
click at [1217, 467] on select "Select rate... $54.21 (Weekday) $77.06 ([DATE]) $94.20 ([DATE]) $92.12 (Public …" at bounding box center [1238, 466] width 191 height 48
select select "31.51-Overnight"
click at [1143, 442] on select "Select rate... $54.21 (Weekday) $77.06 ([DATE]) $94.20 ([DATE]) $92.12 (Public …" at bounding box center [1238, 466] width 191 height 48
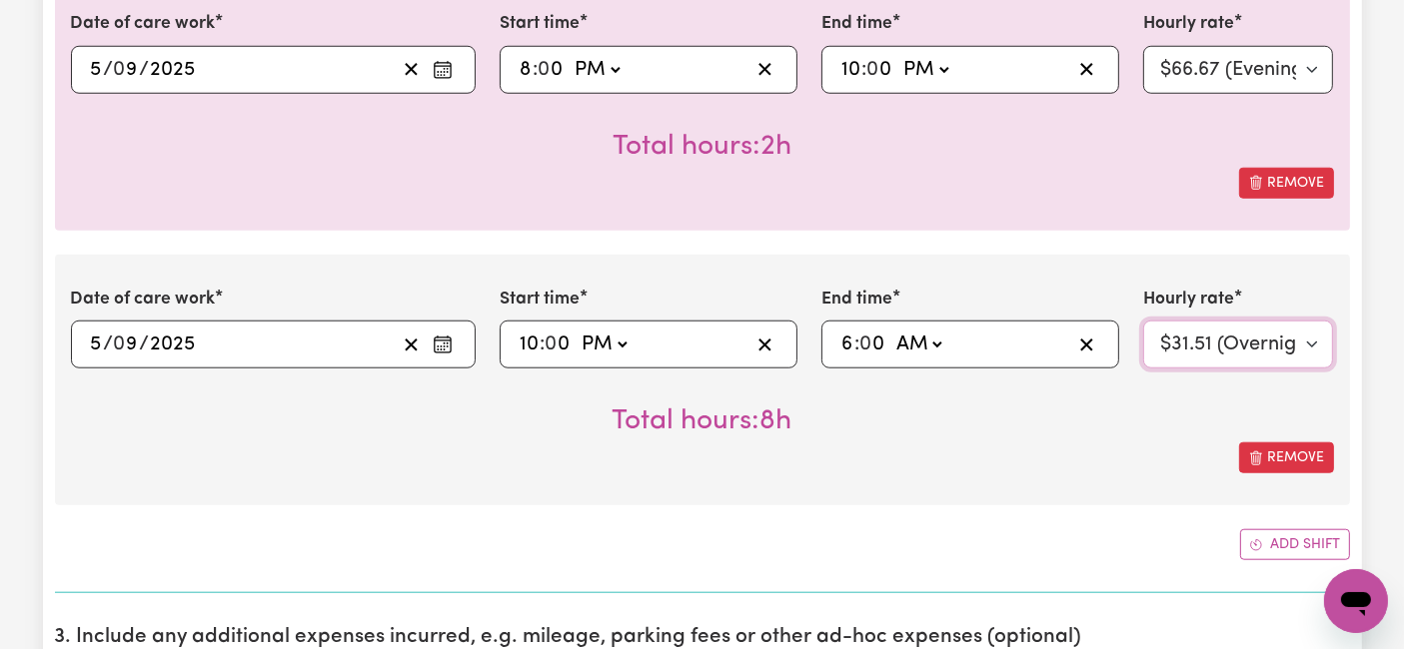
scroll to position [1998, 0]
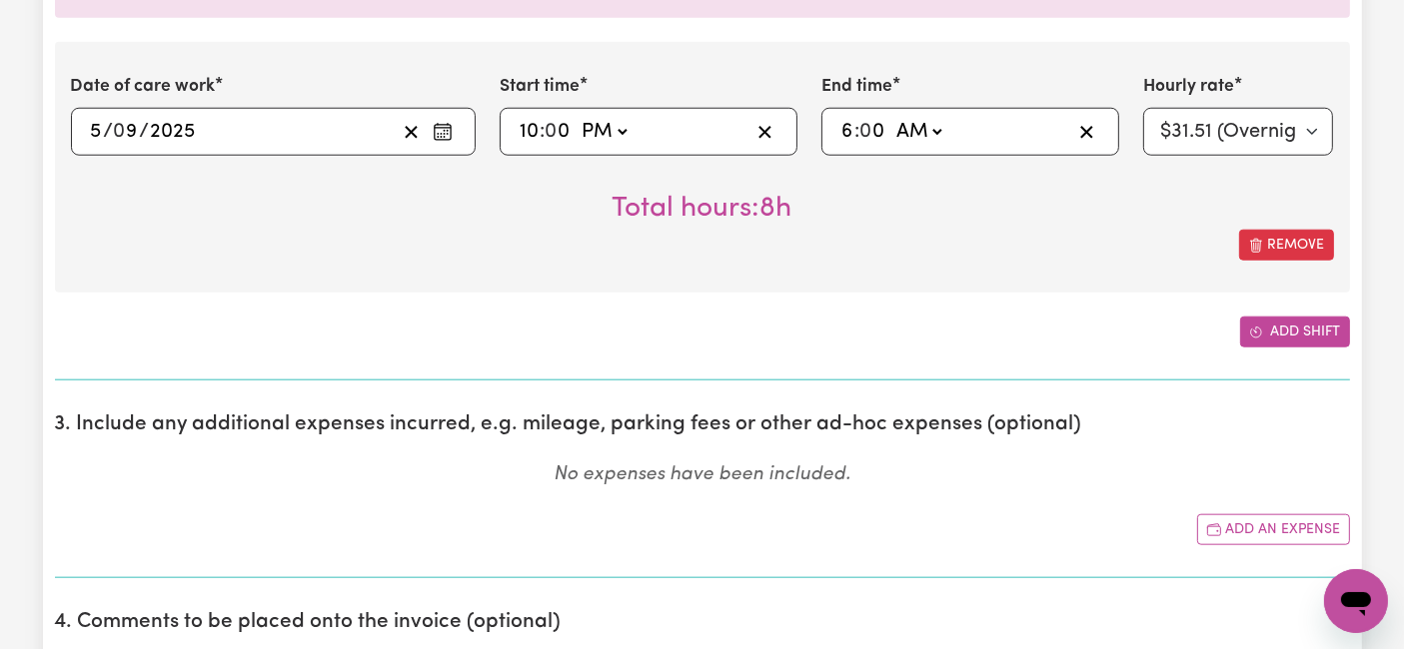
click at [1280, 341] on button "Add shift" at bounding box center [1295, 332] width 110 height 31
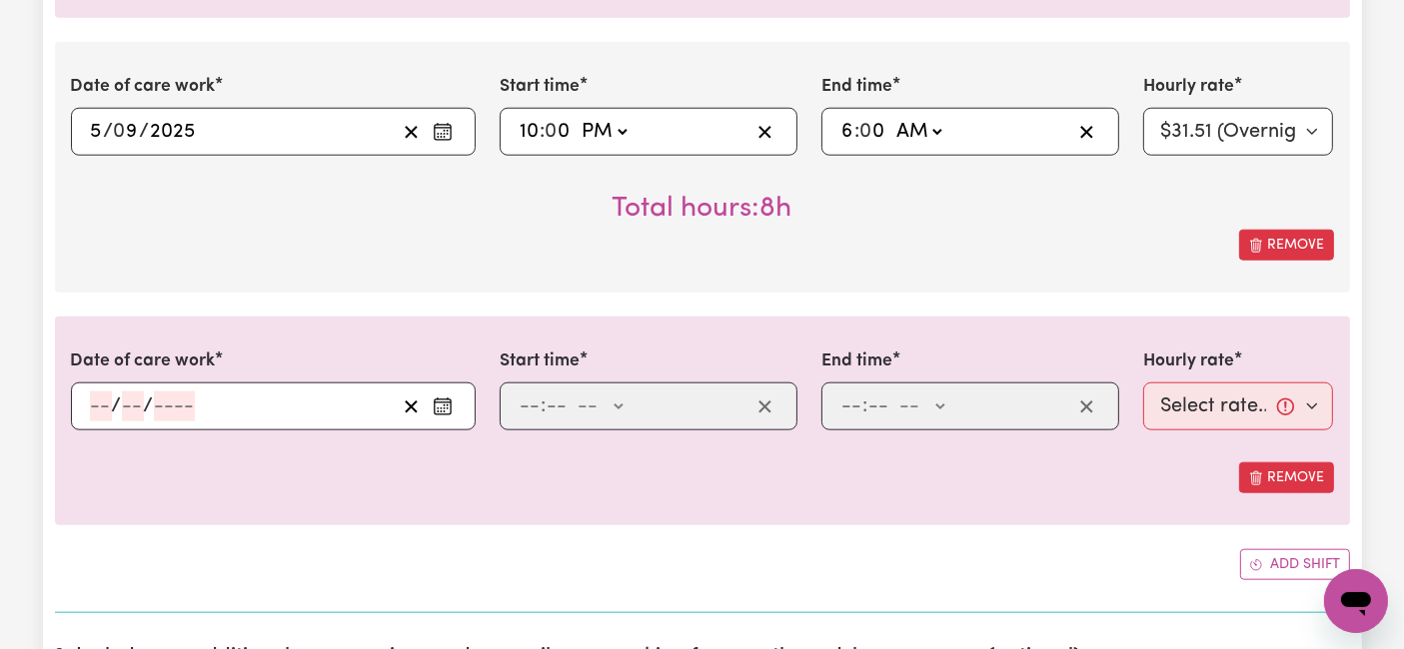
click at [102, 396] on input "number" at bounding box center [101, 407] width 22 height 30
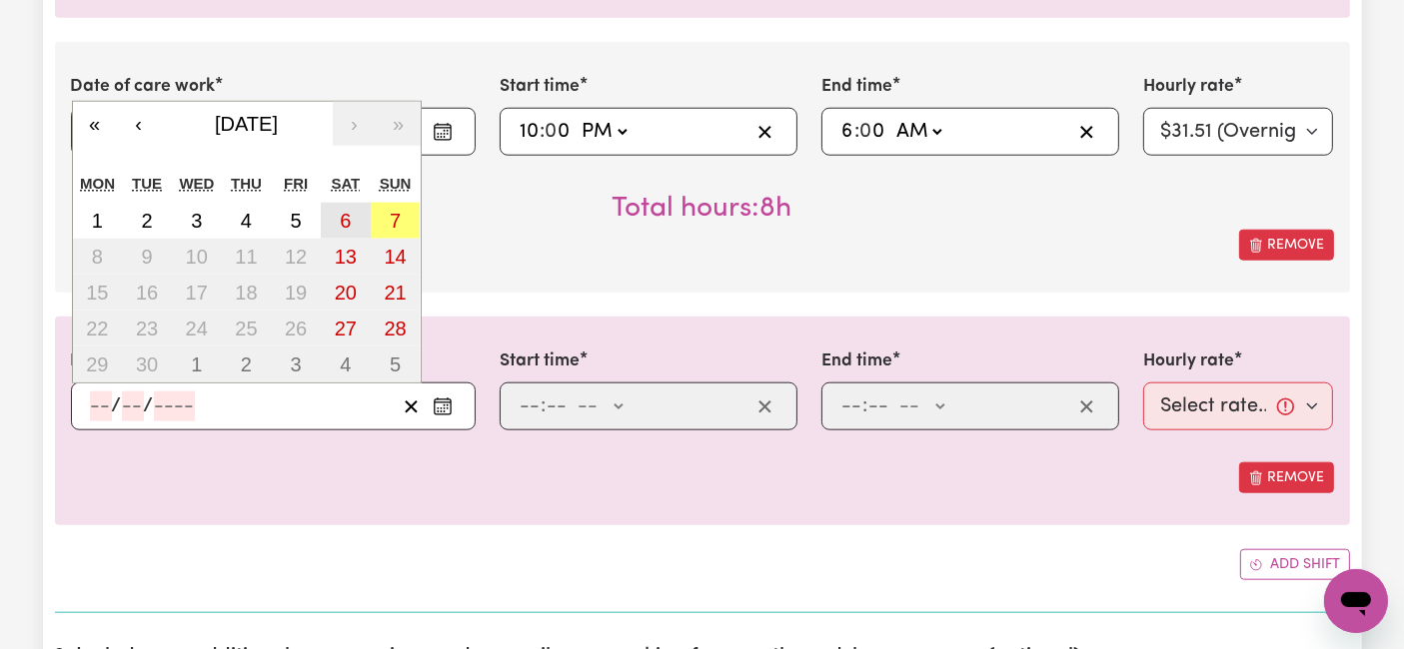
click at [340, 228] on button "6" at bounding box center [346, 221] width 50 height 36
type input "[DATE]"
type input "6"
type input "9"
type input "2025"
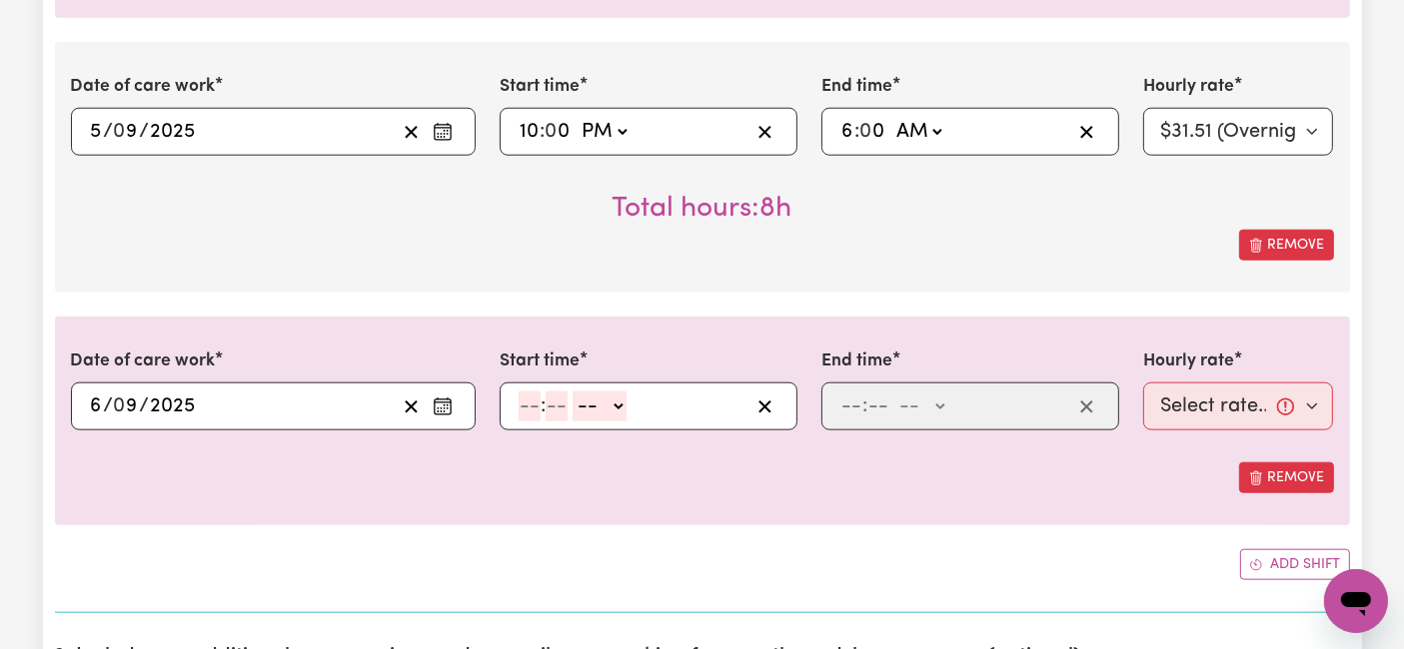
click at [529, 400] on input "number" at bounding box center [530, 407] width 22 height 30
type input "6"
type input "0"
click at [582, 408] on select "-- AM PM" at bounding box center [596, 407] width 54 height 30
select select "am"
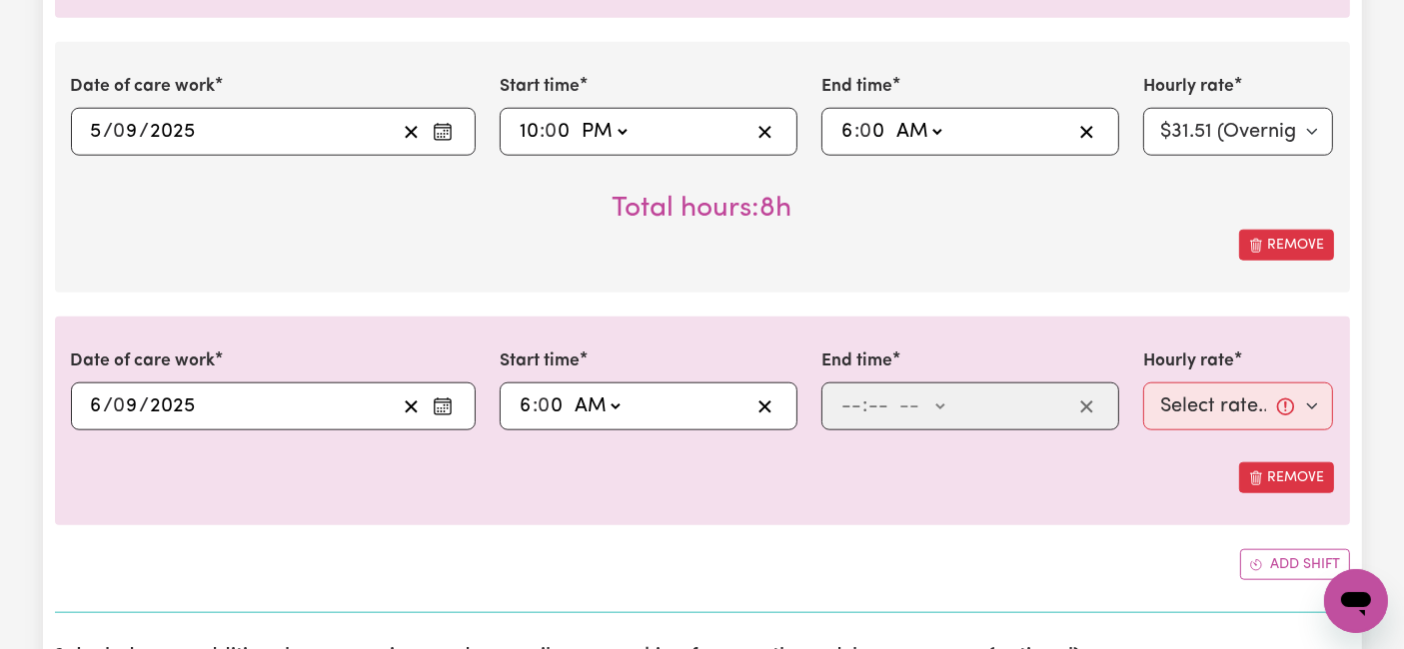
click at [569, 392] on select "-- AM PM" at bounding box center [596, 407] width 54 height 30
type input "06:00"
click at [850, 404] on input "number" at bounding box center [851, 407] width 22 height 30
type input "8"
type input "0"
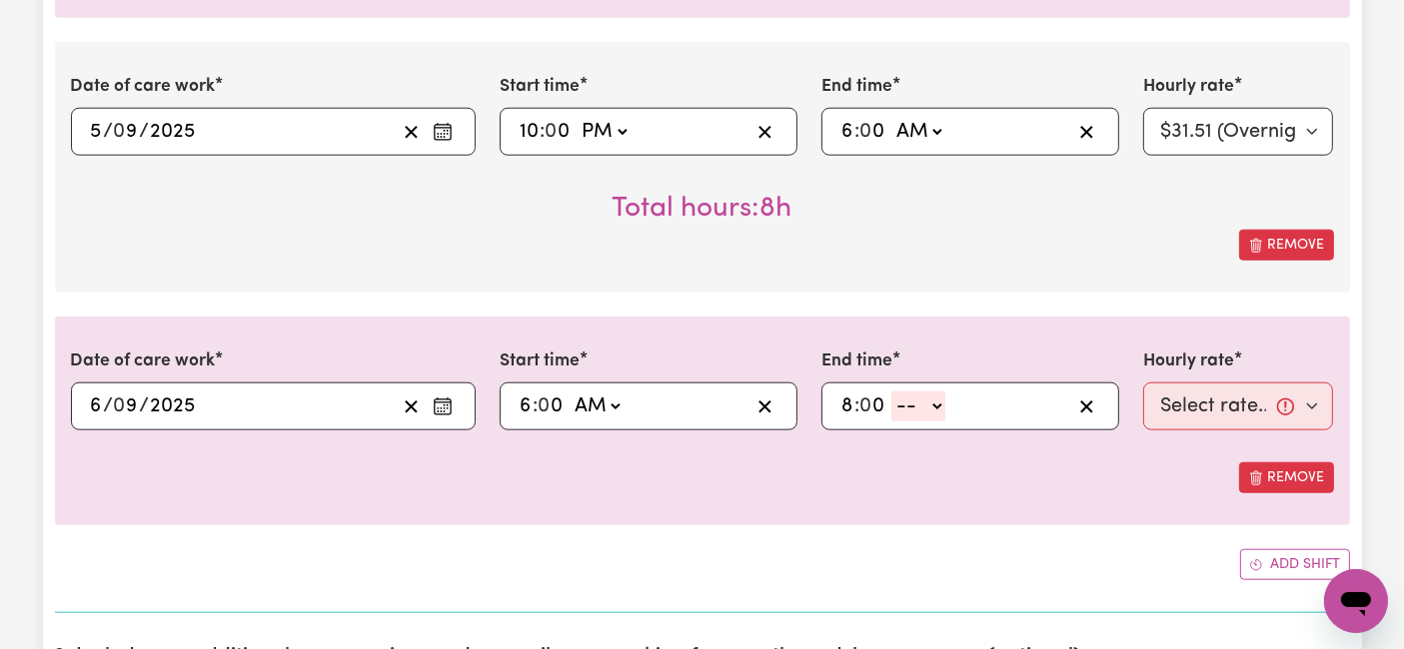
click at [893, 407] on select "-- AM PM" at bounding box center [918, 407] width 54 height 30
select select "am"
click at [891, 392] on select "-- AM PM" at bounding box center [918, 407] width 54 height 30
type input "08:00"
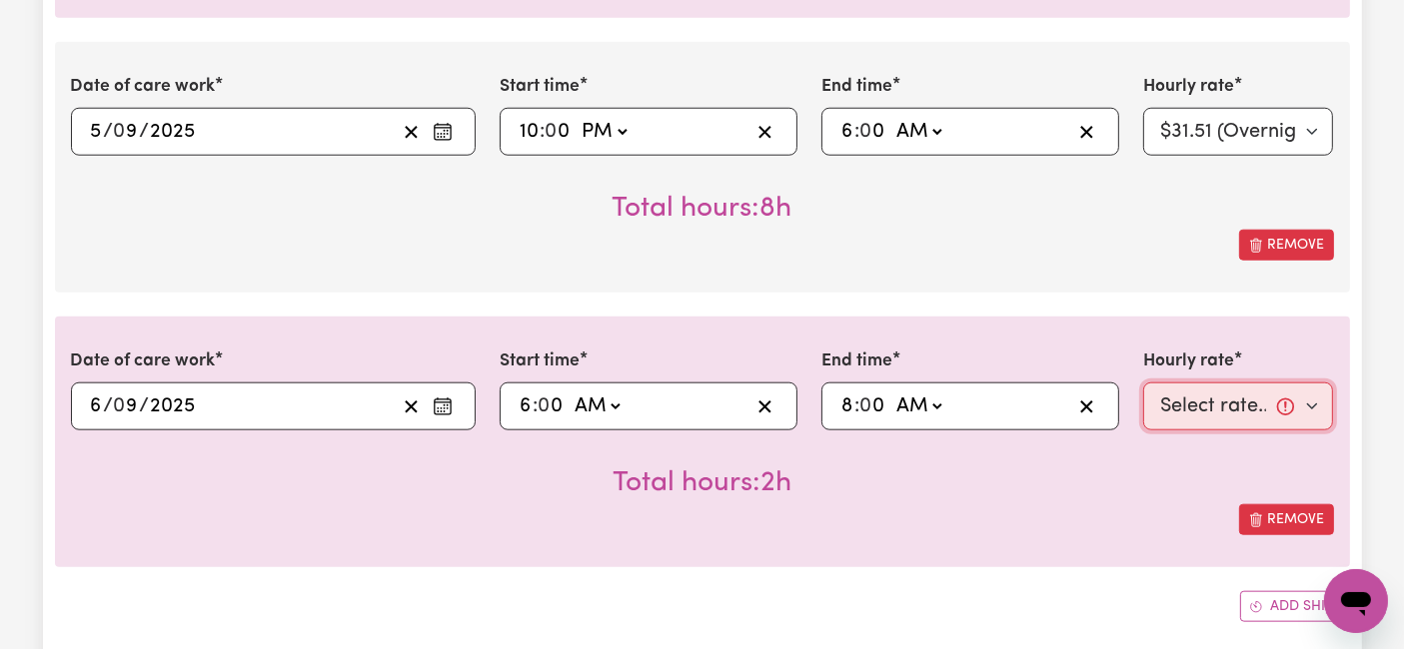
drag, startPoint x: 1205, startPoint y: 408, endPoint x: 1172, endPoint y: 415, distance: 33.7
click at [1205, 408] on select "Select rate... $54.21 (Weekday) $77.06 ([DATE]) $94.20 ([DATE]) $92.12 (Public …" at bounding box center [1238, 407] width 191 height 48
select select "77.06-[DATE]"
click at [1143, 383] on select "Select rate... $54.21 (Weekday) $77.06 ([DATE]) $94.20 ([DATE]) $92.12 (Public …" at bounding box center [1238, 407] width 191 height 48
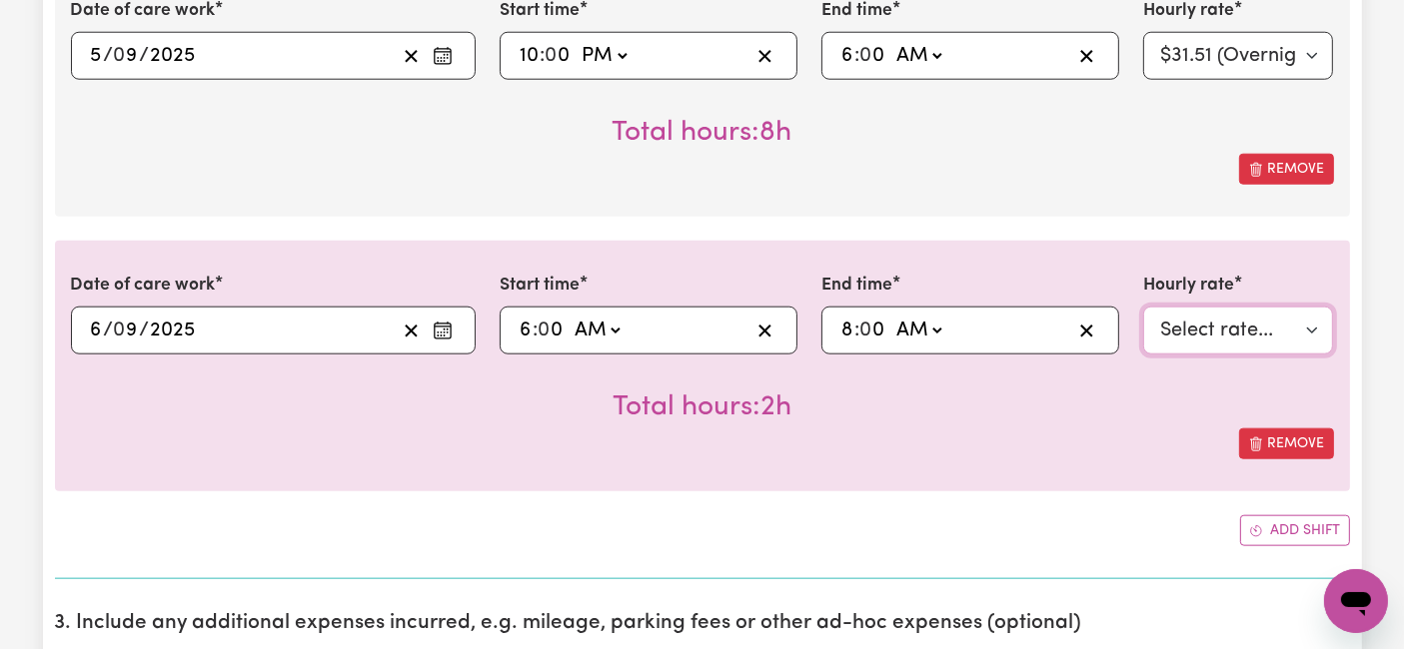
scroll to position [2109, 0]
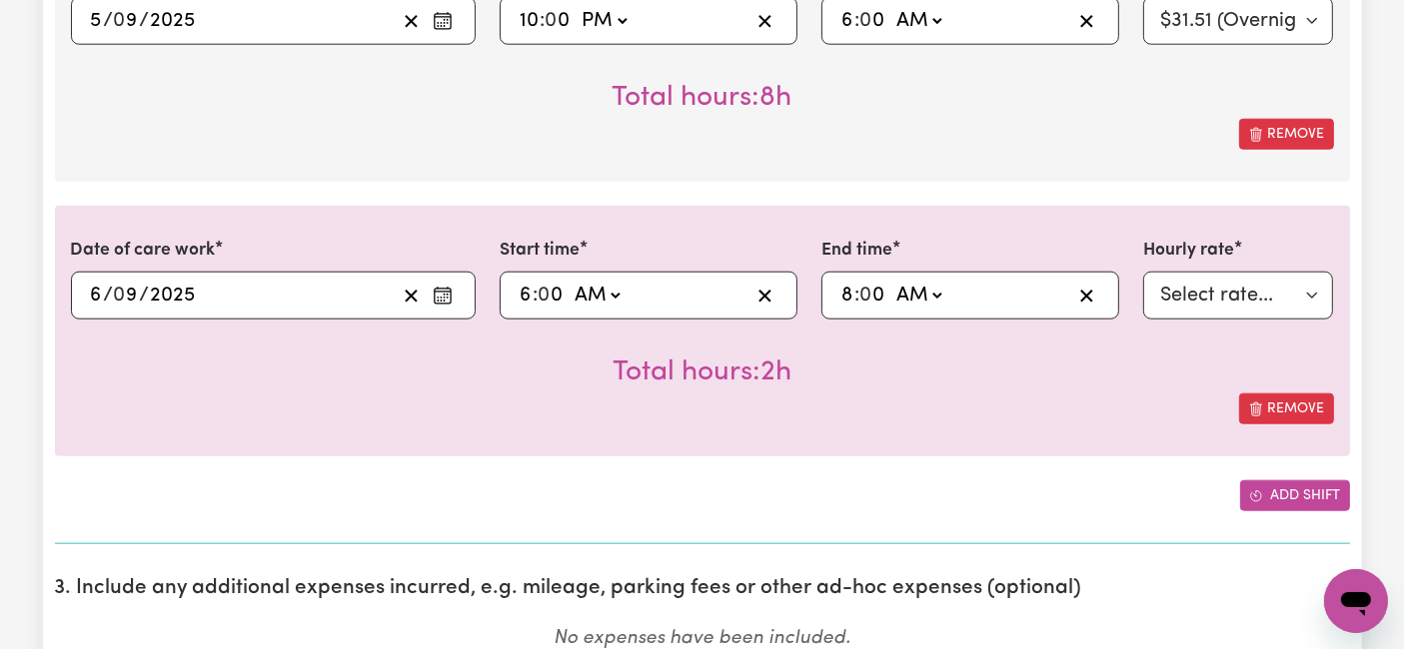
click at [1314, 494] on button "Add shift" at bounding box center [1295, 496] width 110 height 31
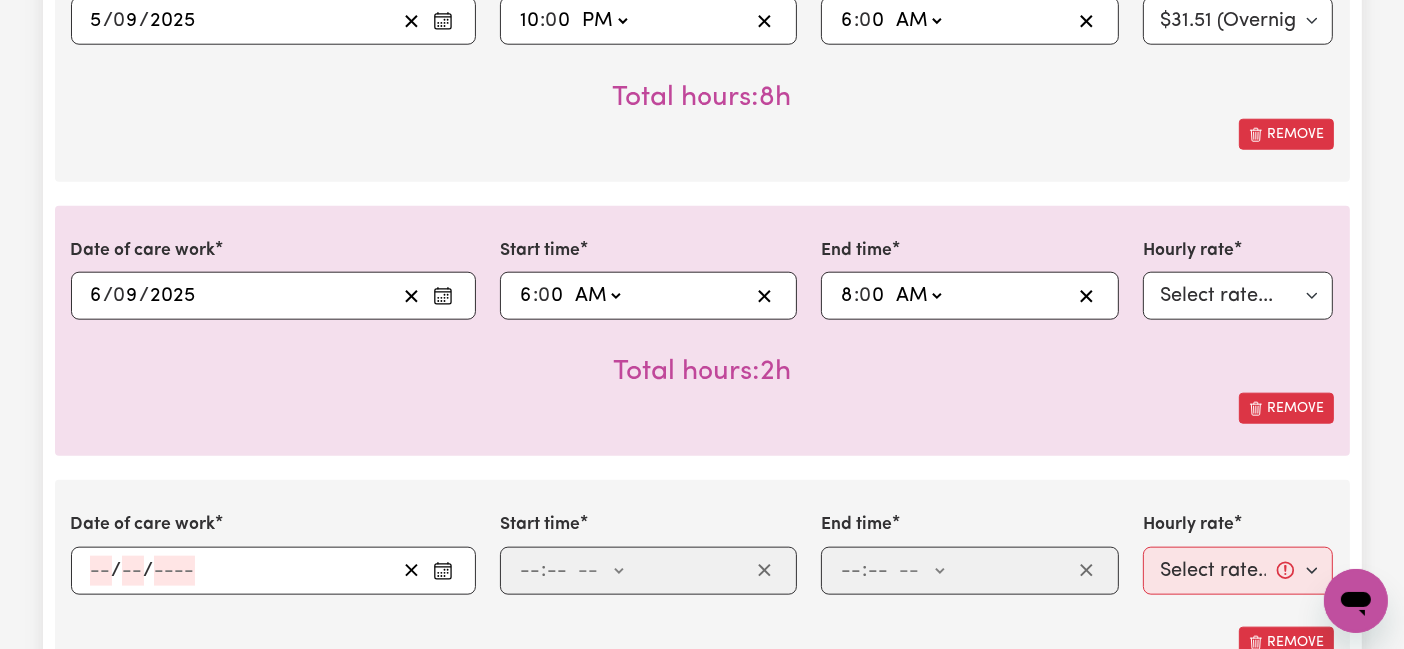
click at [106, 567] on input "number" at bounding box center [101, 572] width 22 height 30
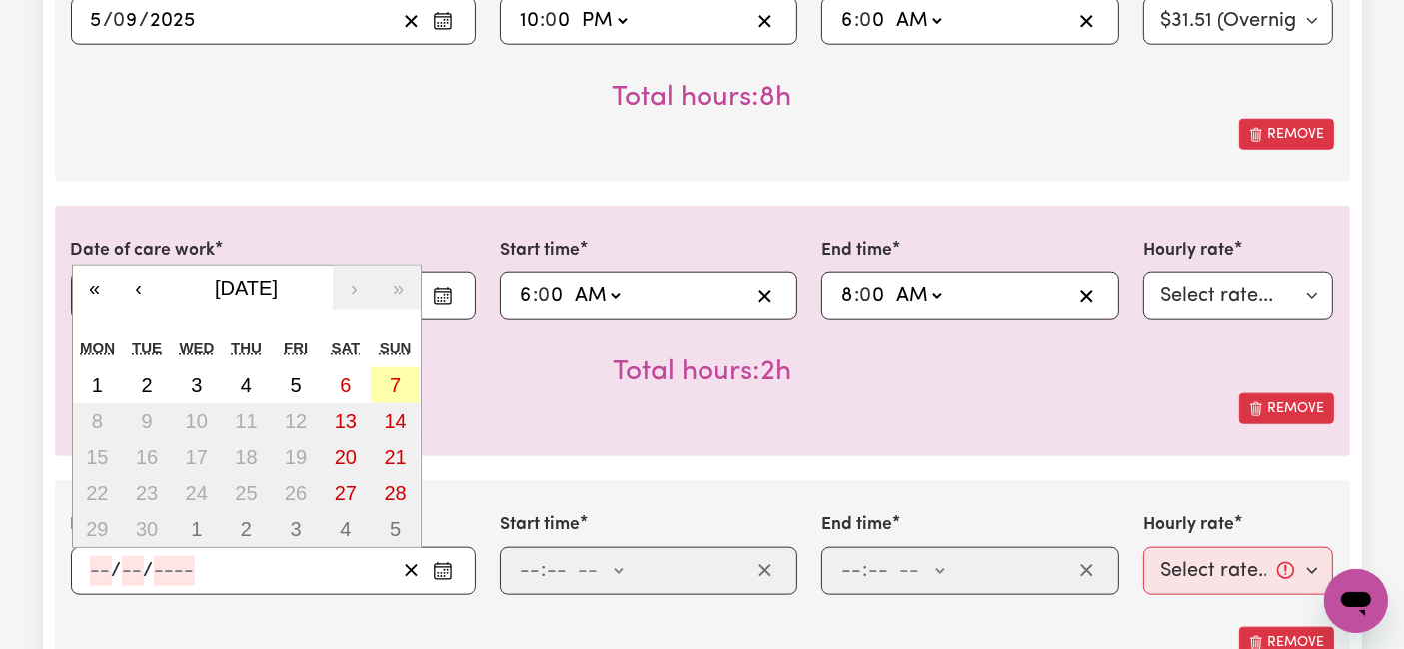
click at [390, 381] on abbr "7" at bounding box center [395, 386] width 11 height 22
type input "[DATE]"
type input "7"
type input "9"
type input "2025"
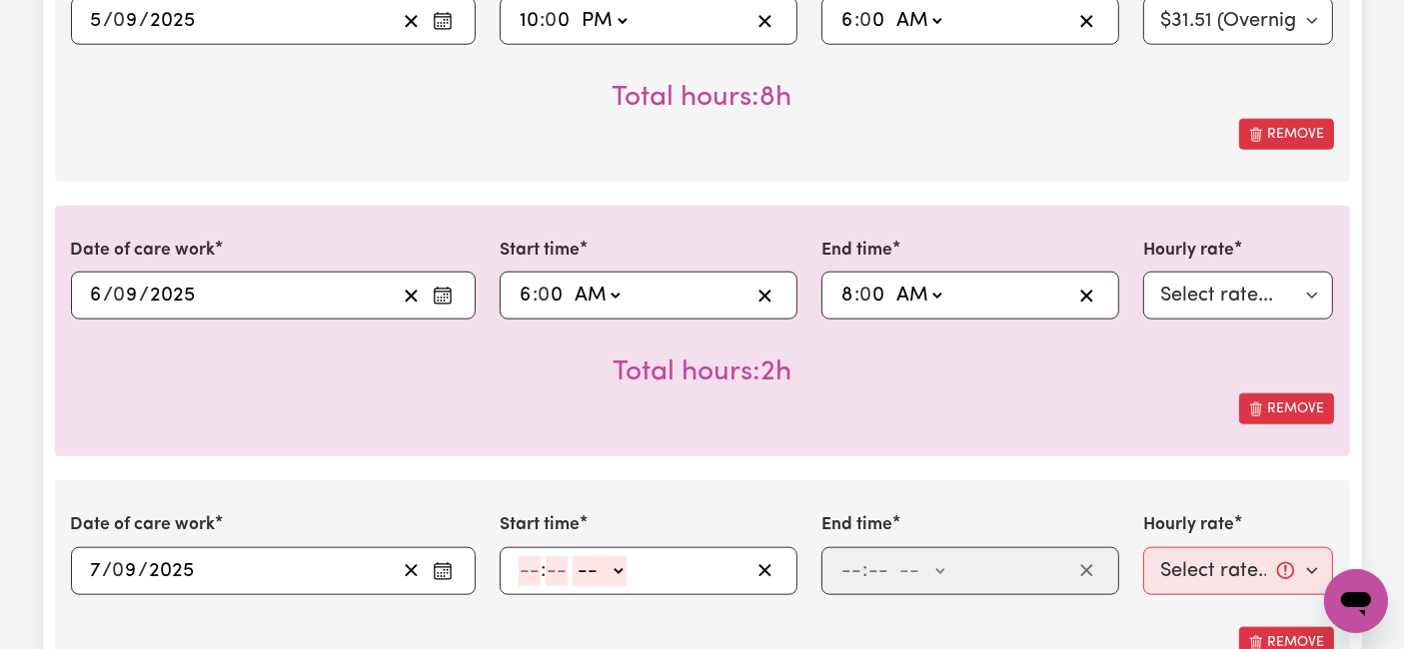
click at [537, 570] on input "number" at bounding box center [530, 572] width 22 height 30
type input "8"
type input "0"
drag, startPoint x: 602, startPoint y: 570, endPoint x: 601, endPoint y: 628, distance: 58.0
click at [603, 570] on select "-- AM PM" at bounding box center [596, 572] width 54 height 30
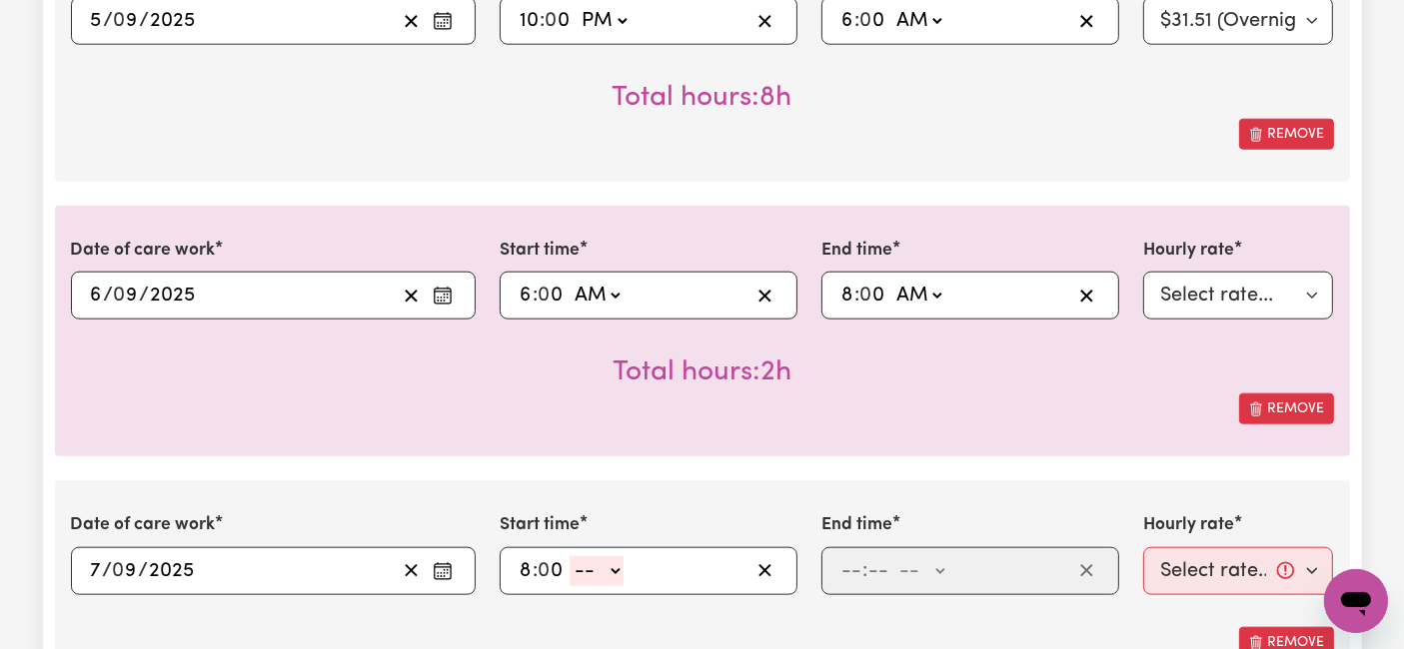
select select "am"
click at [569, 557] on select "-- AM PM" at bounding box center [596, 572] width 54 height 30
type input "08:00"
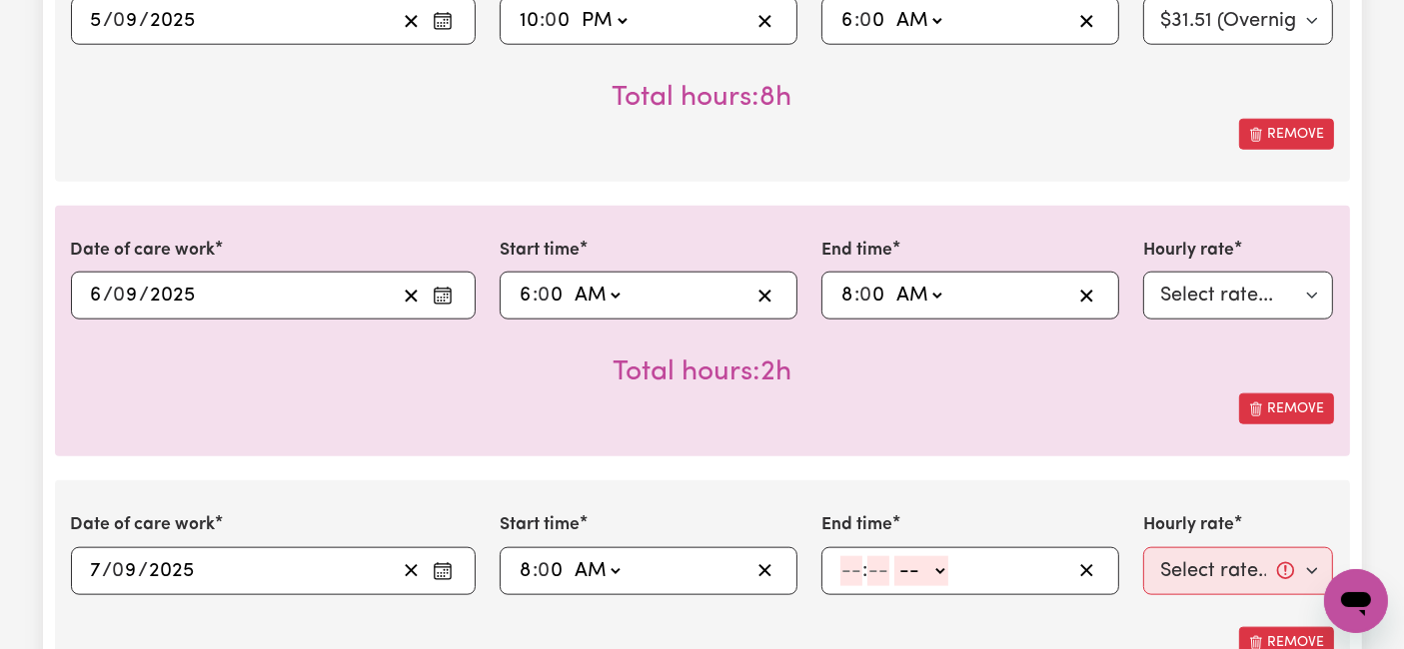
click at [616, 557] on select "AM PM" at bounding box center [596, 572] width 54 height 30
select select "pm"
click at [569, 557] on select "AM PM" at bounding box center [596, 572] width 54 height 30
type input "20:00"
click at [848, 566] on input "number" at bounding box center [851, 572] width 22 height 30
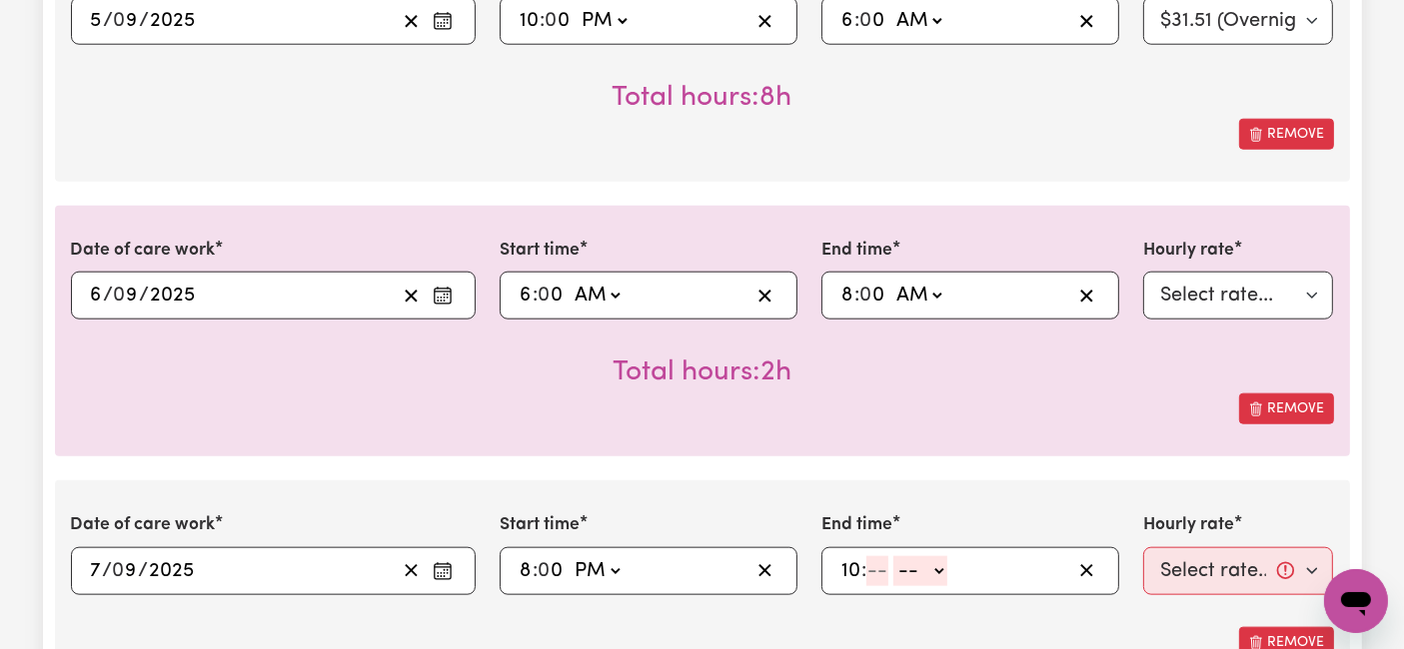
type input "10"
type input "0"
click at [920, 561] on select "-- AM PM" at bounding box center [925, 572] width 54 height 30
select select "pm"
click at [898, 557] on select "-- AM PM" at bounding box center [925, 572] width 54 height 30
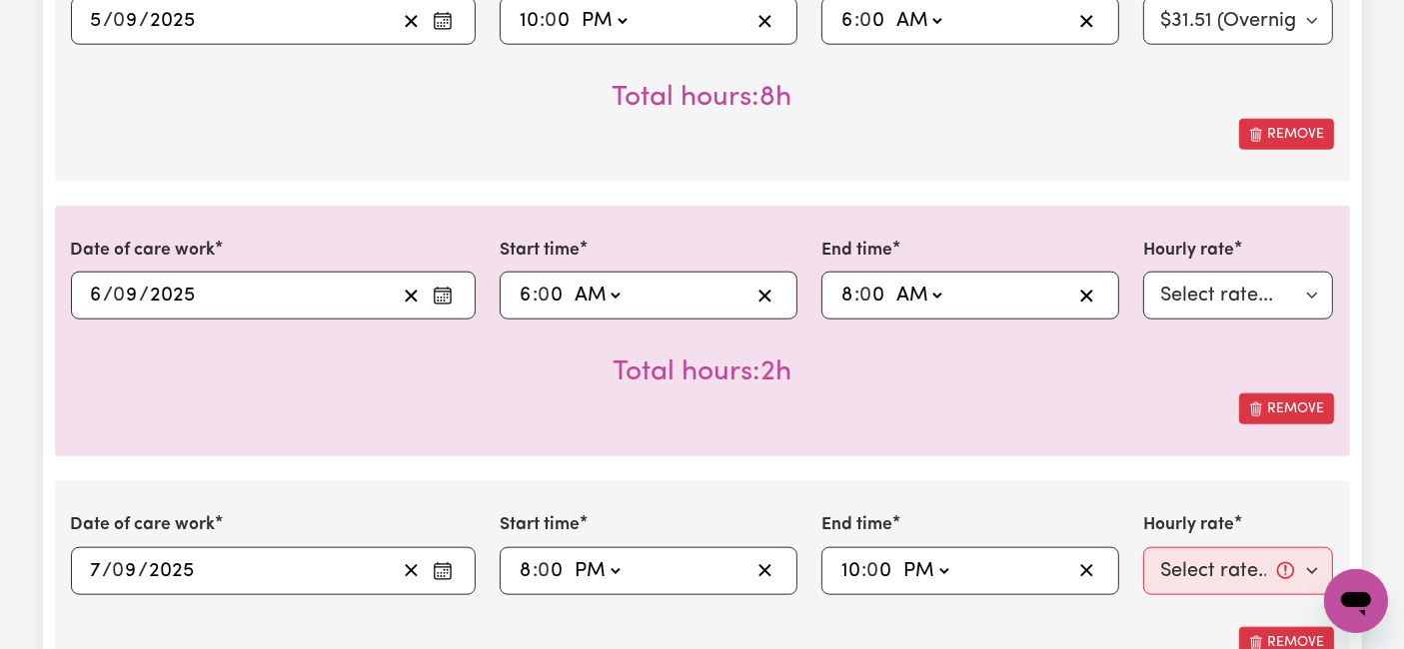
type input "22:00"
click at [1173, 553] on select "Select rate... $54.21 (Weekday) $77.06 ([DATE]) $94.20 ([DATE]) $92.12 (Public …" at bounding box center [1238, 572] width 191 height 48
select select "94.2-[DATE]"
click at [1143, 548] on select "Select rate... $54.21 (Weekday) $77.06 ([DATE]) $94.20 ([DATE]) $92.12 (Public …" at bounding box center [1238, 572] width 191 height 48
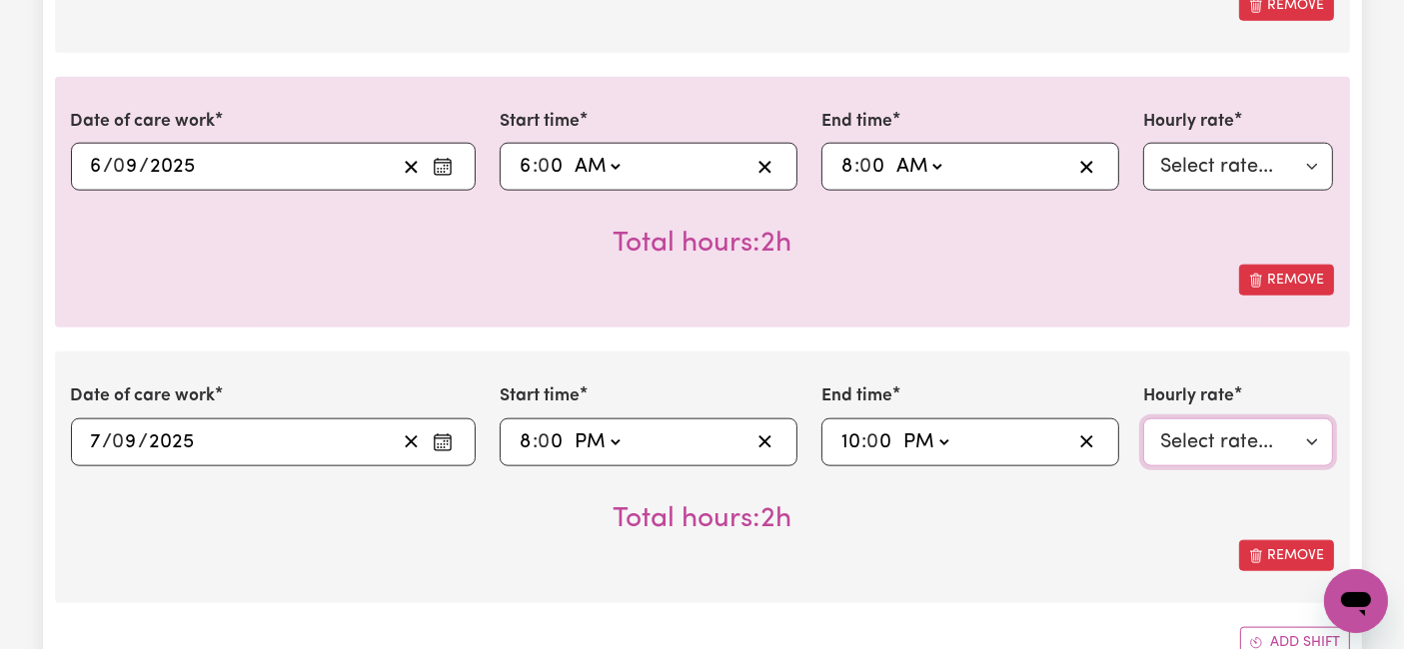
scroll to position [2442, 0]
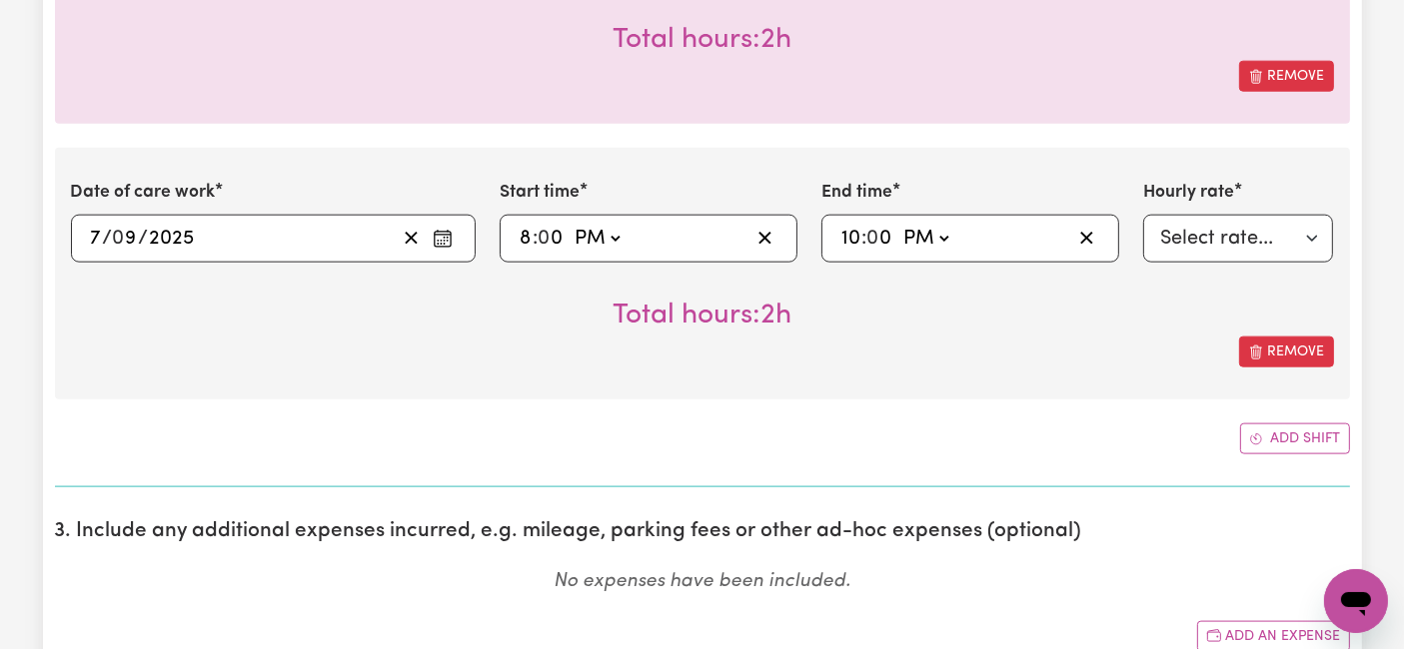
click at [1262, 441] on span "Add another shift" at bounding box center [1256, 439] width 14 height 21
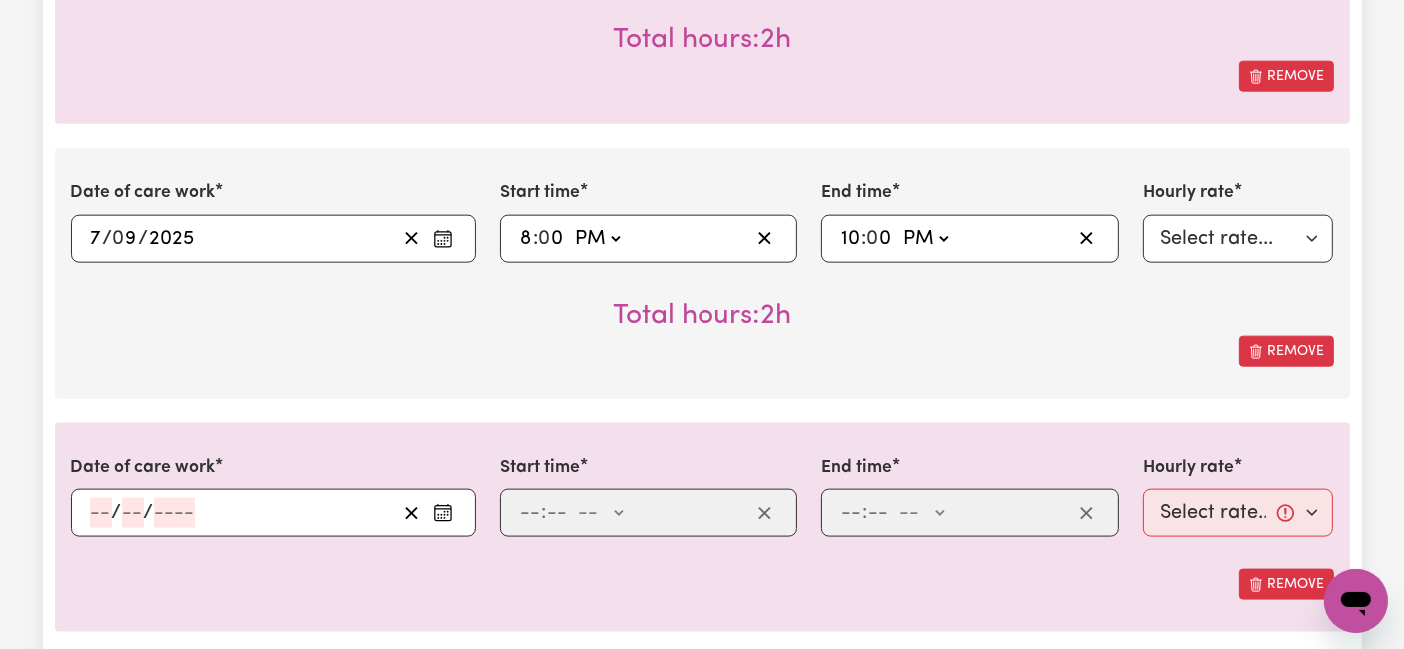
click at [102, 517] on input "number" at bounding box center [101, 514] width 22 height 30
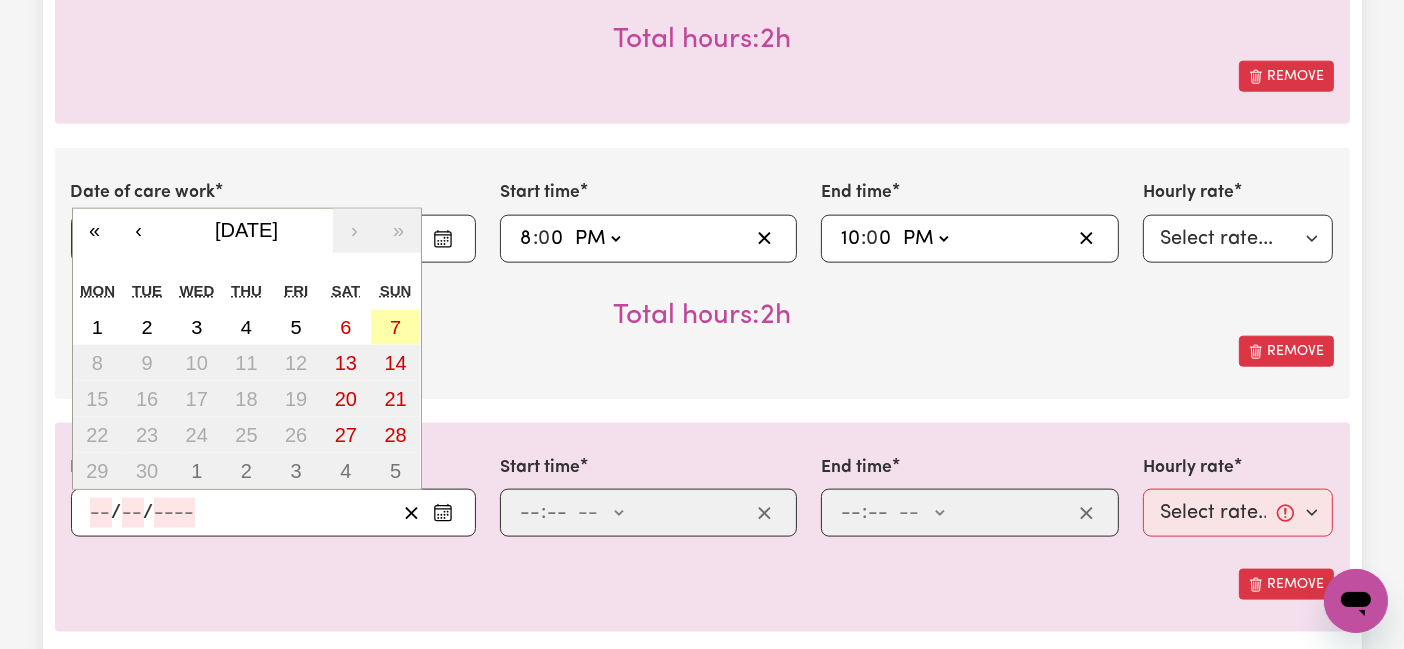
click at [398, 317] on abbr "7" at bounding box center [395, 328] width 11 height 22
type input "[DATE]"
type input "7"
type input "9"
type input "2025"
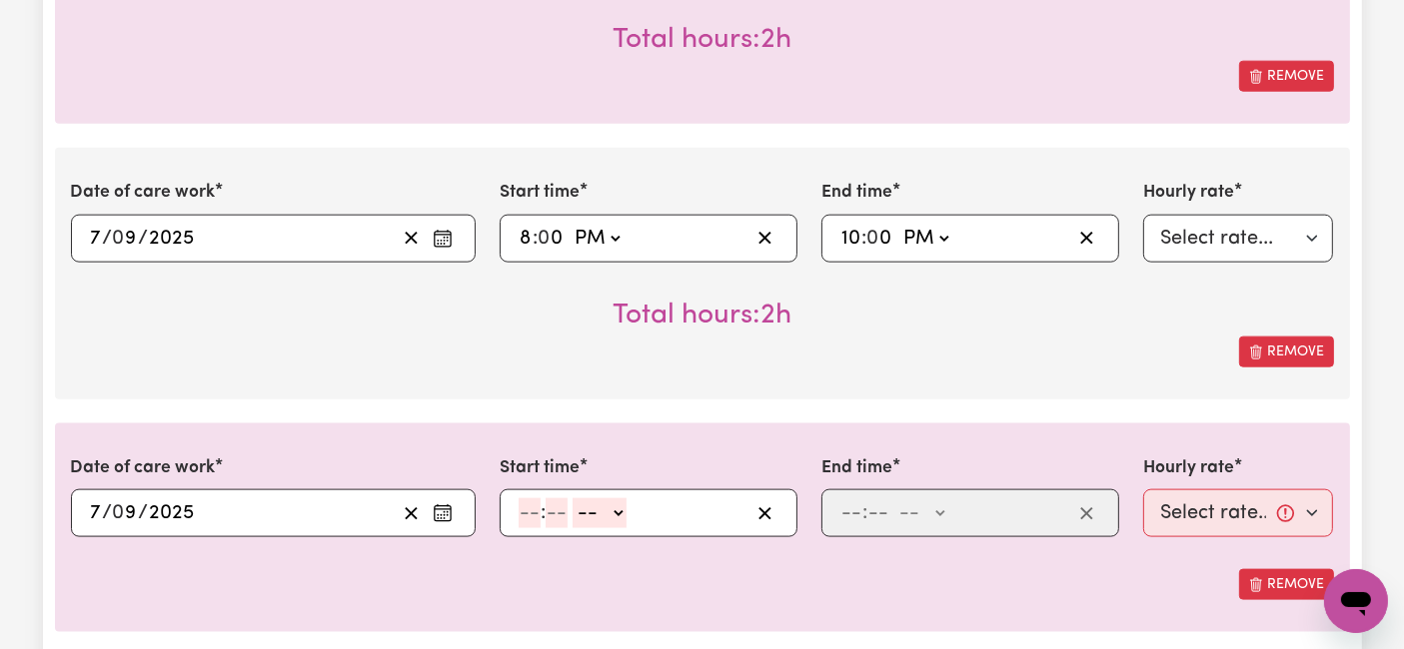
click at [533, 501] on input "number" at bounding box center [530, 514] width 22 height 30
type input "10"
type input "0"
click at [590, 507] on select "-- AM PM" at bounding box center [603, 514] width 54 height 30
select select "am"
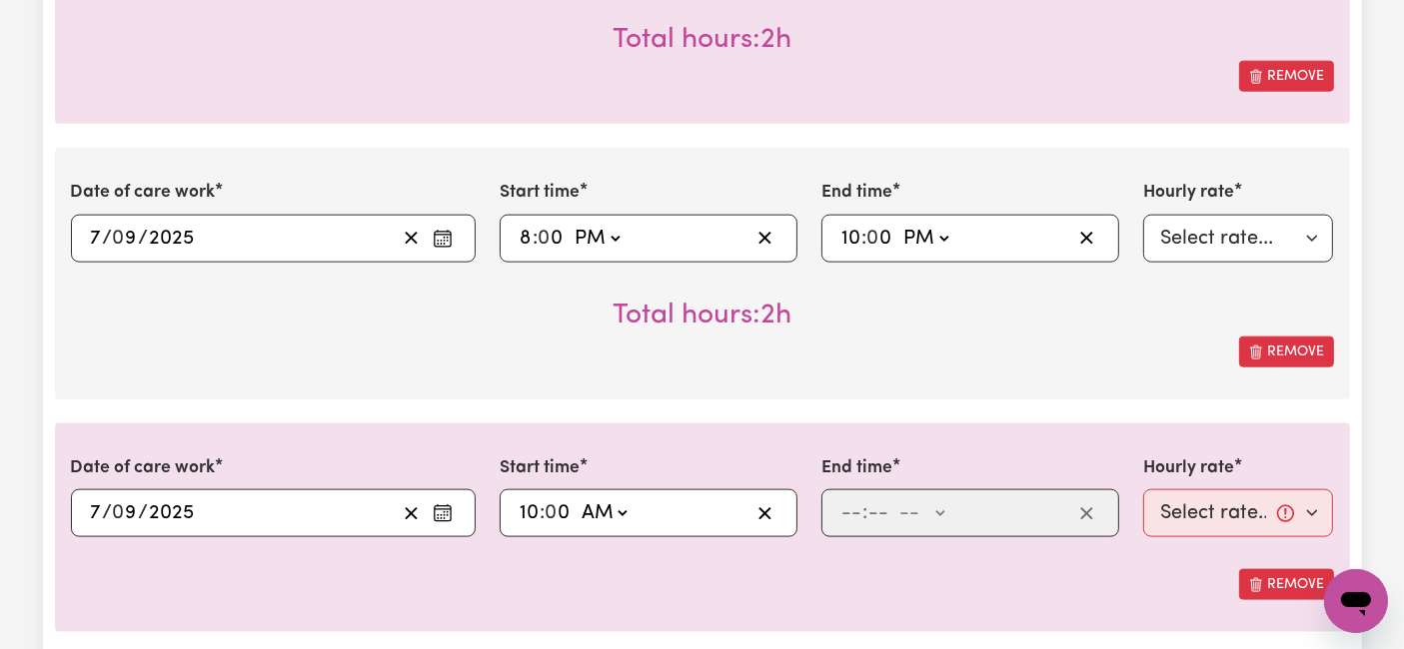
click at [576, 499] on select "-- AM PM" at bounding box center [603, 514] width 54 height 30
type input "10:00"
click at [601, 586] on div "Remove" at bounding box center [702, 584] width 1263 height 31
click at [604, 504] on select "AM PM" at bounding box center [603, 514] width 54 height 30
select select "pm"
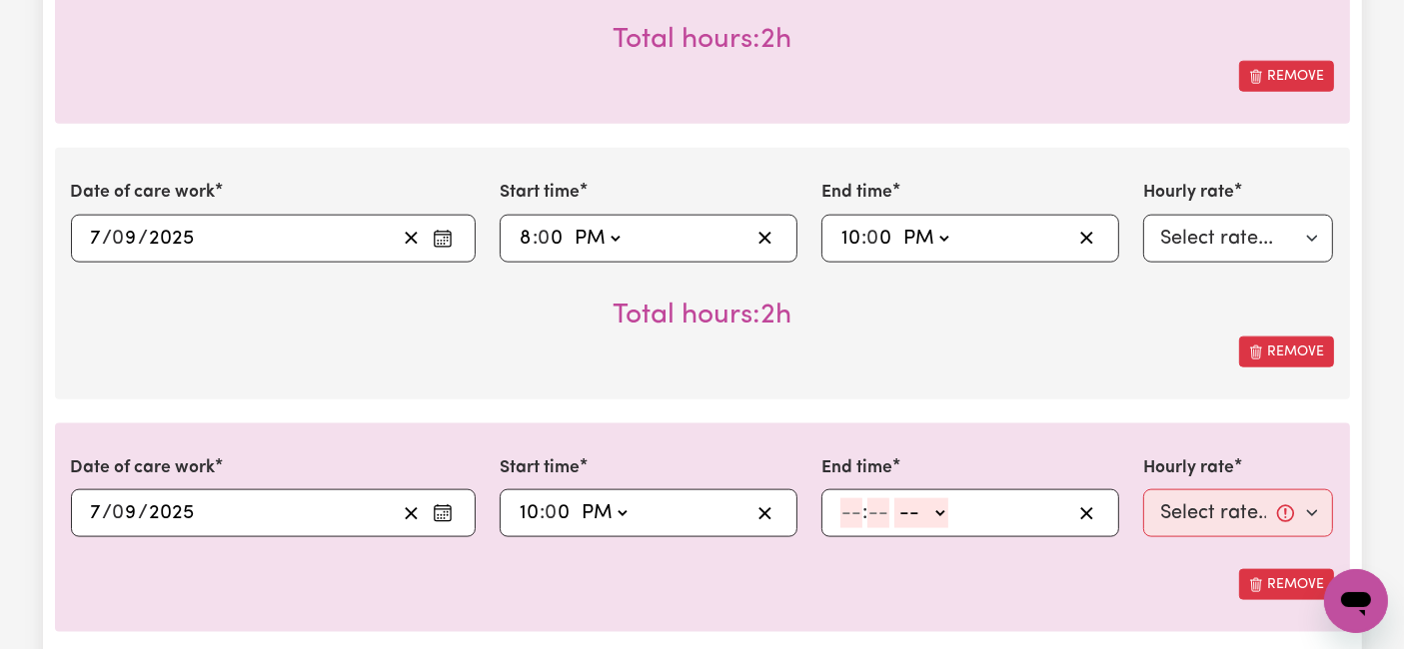
click at [576, 499] on select "AM PM" at bounding box center [603, 514] width 54 height 30
type input "22:00"
click at [850, 501] on input "number" at bounding box center [851, 514] width 22 height 30
type input "6"
type input "0"
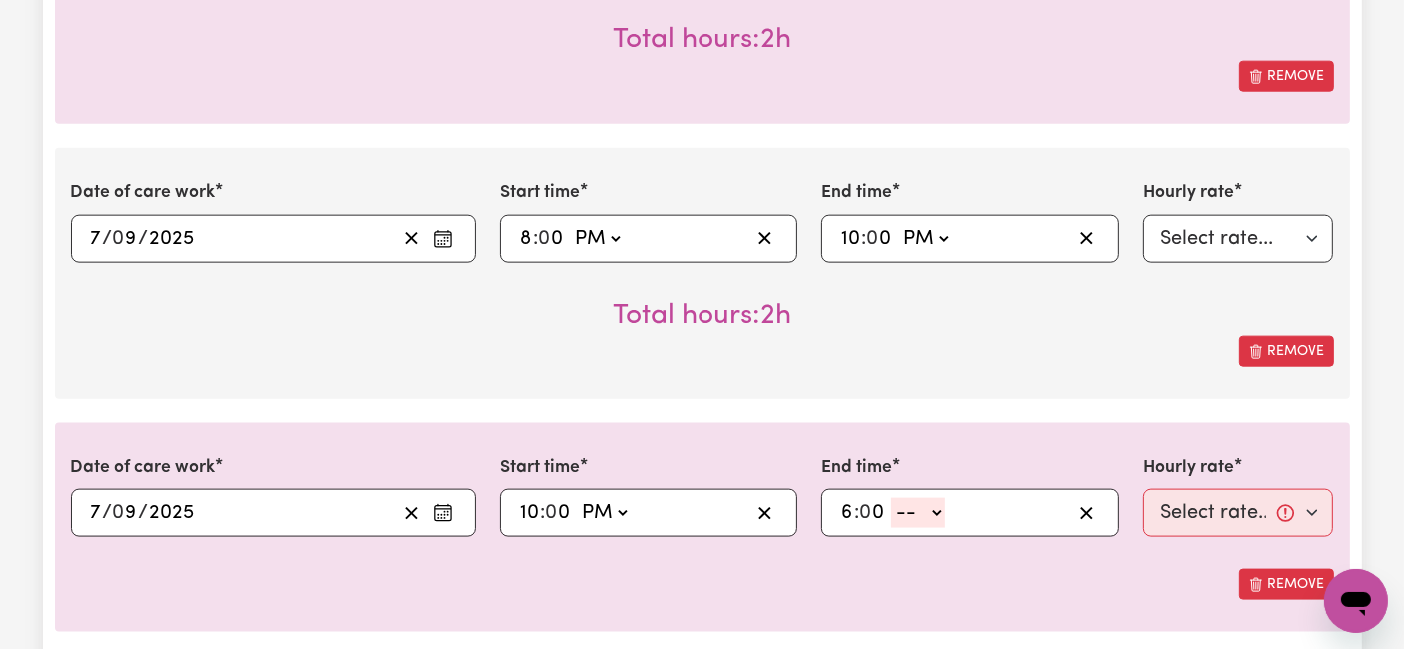
drag, startPoint x: 936, startPoint y: 505, endPoint x: 924, endPoint y: 521, distance: 20.0
click at [936, 506] on select "-- AM PM" at bounding box center [918, 514] width 54 height 30
select select "am"
click at [891, 499] on select "-- AM PM" at bounding box center [918, 514] width 54 height 30
type input "06:00"
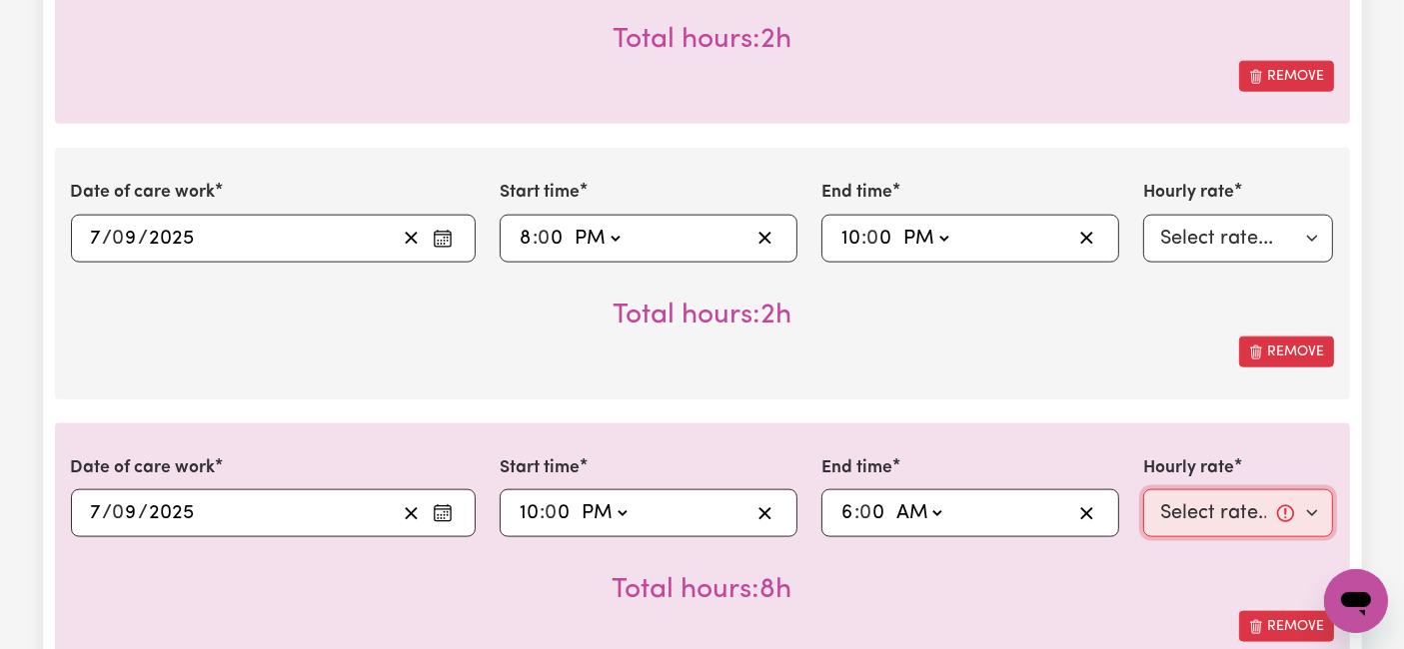
click at [1194, 510] on select "Select rate... $54.21 (Weekday) $77.06 ([DATE]) $94.20 ([DATE]) $92.12 (Public …" at bounding box center [1238, 514] width 191 height 48
select select "31.51-Overnight"
click at [1143, 490] on select "Select rate... $54.21 (Weekday) $77.06 ([DATE]) $94.20 ([DATE]) $92.12 (Public …" at bounding box center [1238, 514] width 191 height 48
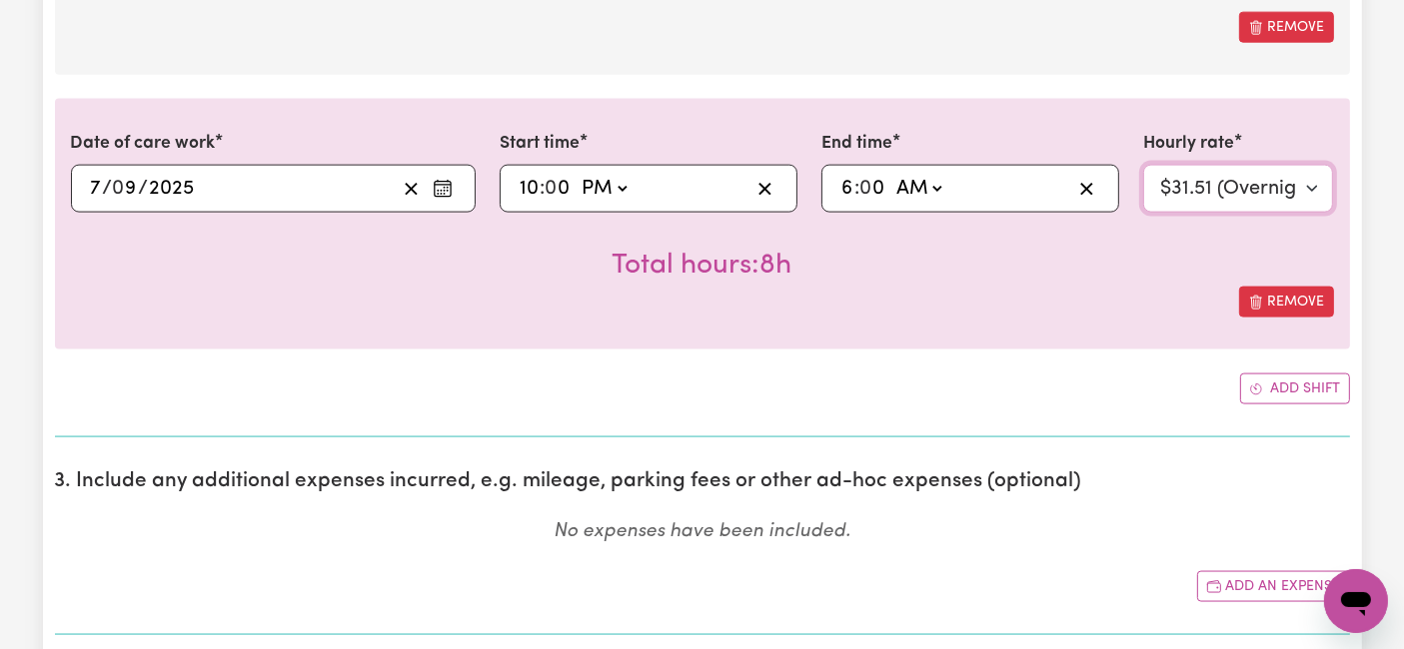
scroll to position [2775, 0]
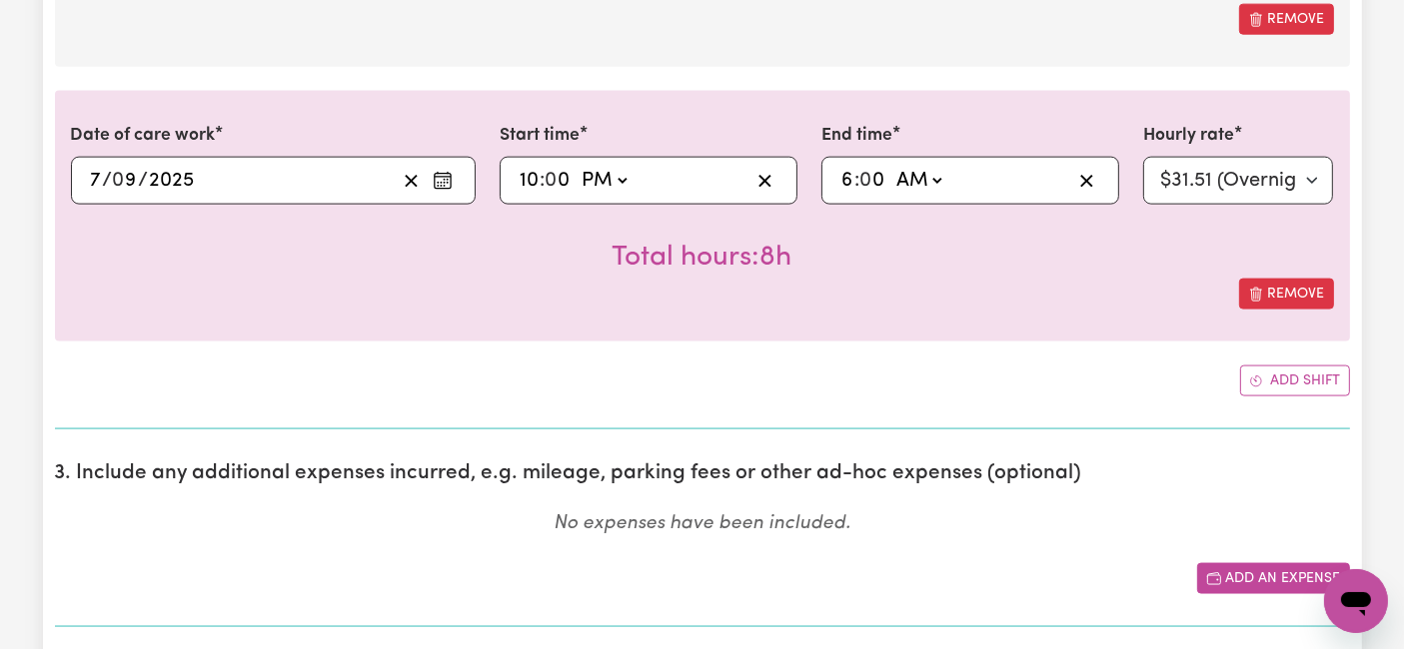
click at [1240, 581] on button "Add an expense" at bounding box center [1273, 578] width 153 height 31
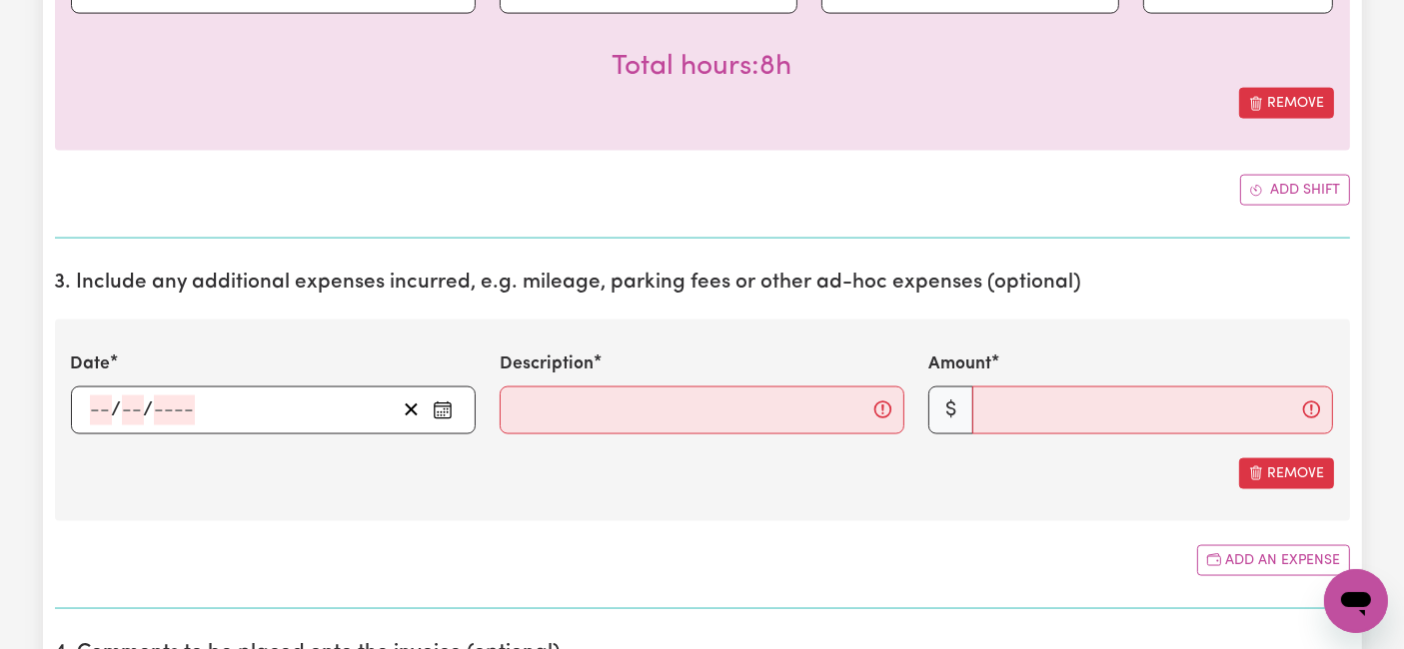
scroll to position [3108, 0]
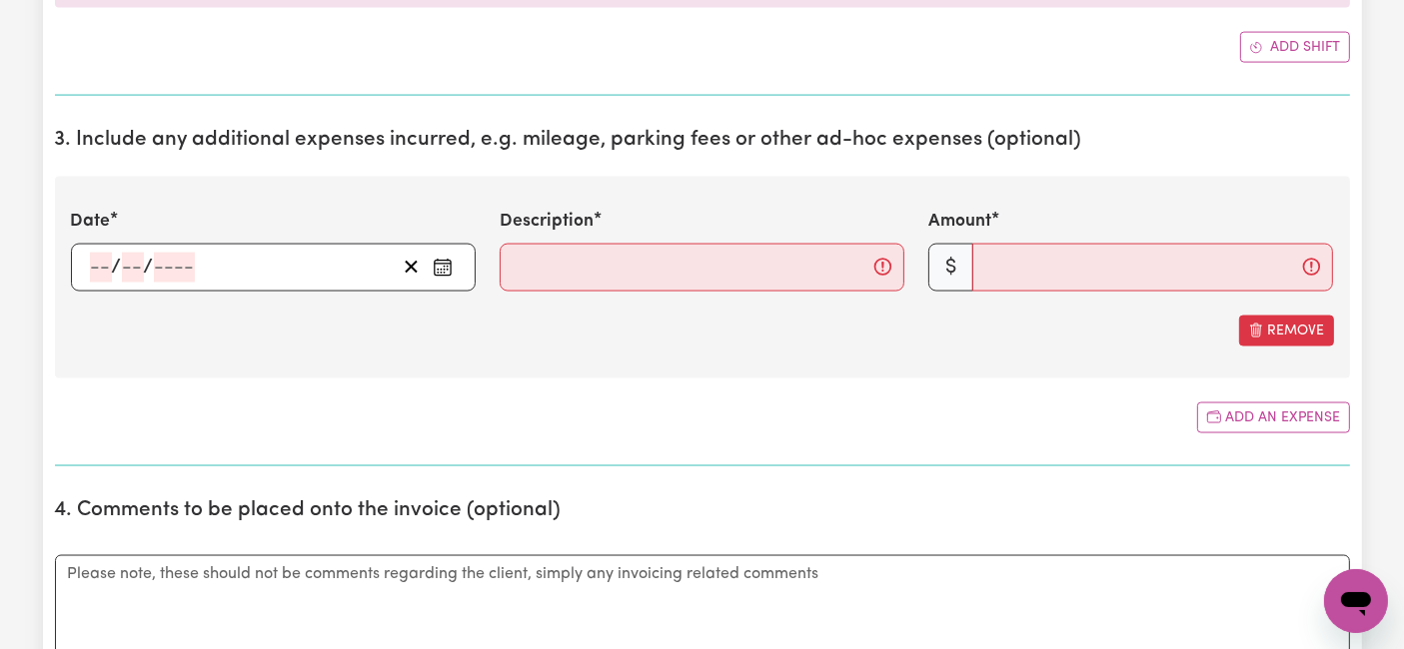
click at [97, 252] on div "/ /" at bounding box center [273, 268] width 405 height 48
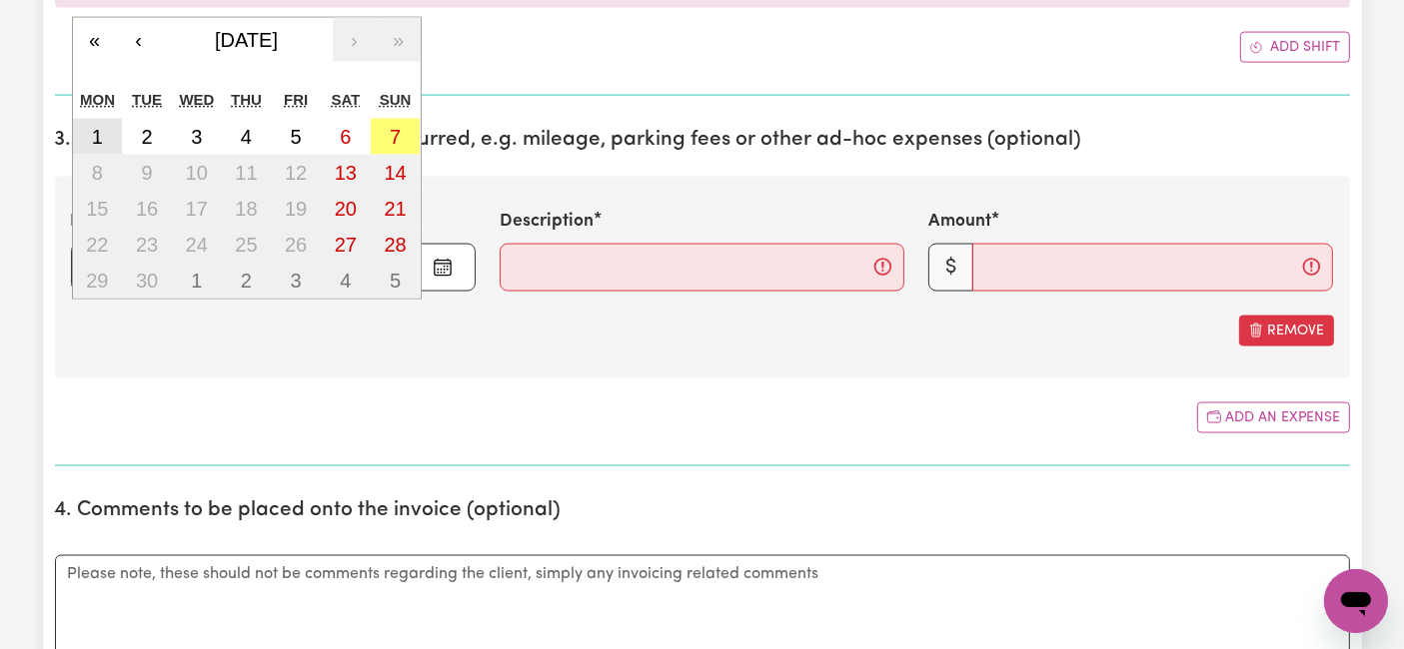
click at [108, 121] on button "1" at bounding box center [98, 137] width 50 height 36
type input "[DATE]"
type input "1"
type input "9"
type input "2025"
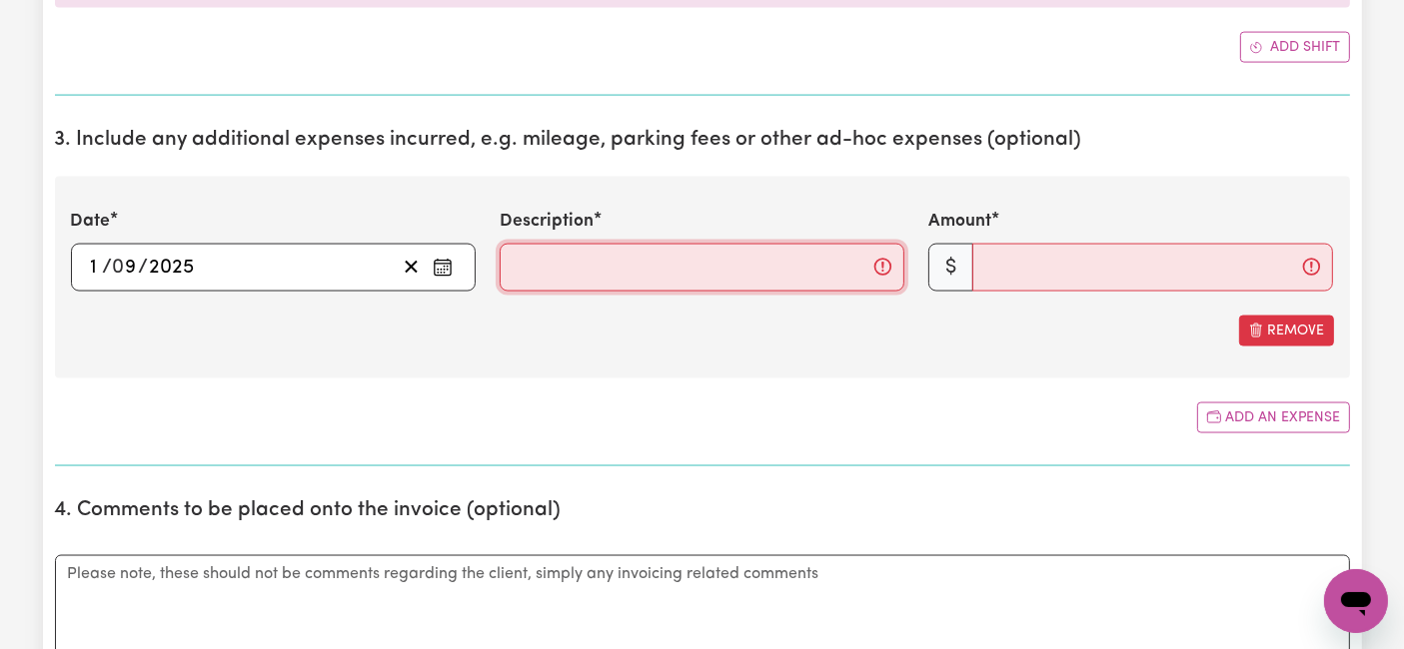
click at [593, 258] on input "Description" at bounding box center [702, 268] width 405 height 48
paste input "Travel from home to [GEOGRAPHIC_DATA][PERSON_NAME], [GEOGRAPHIC_DATA] and back …"
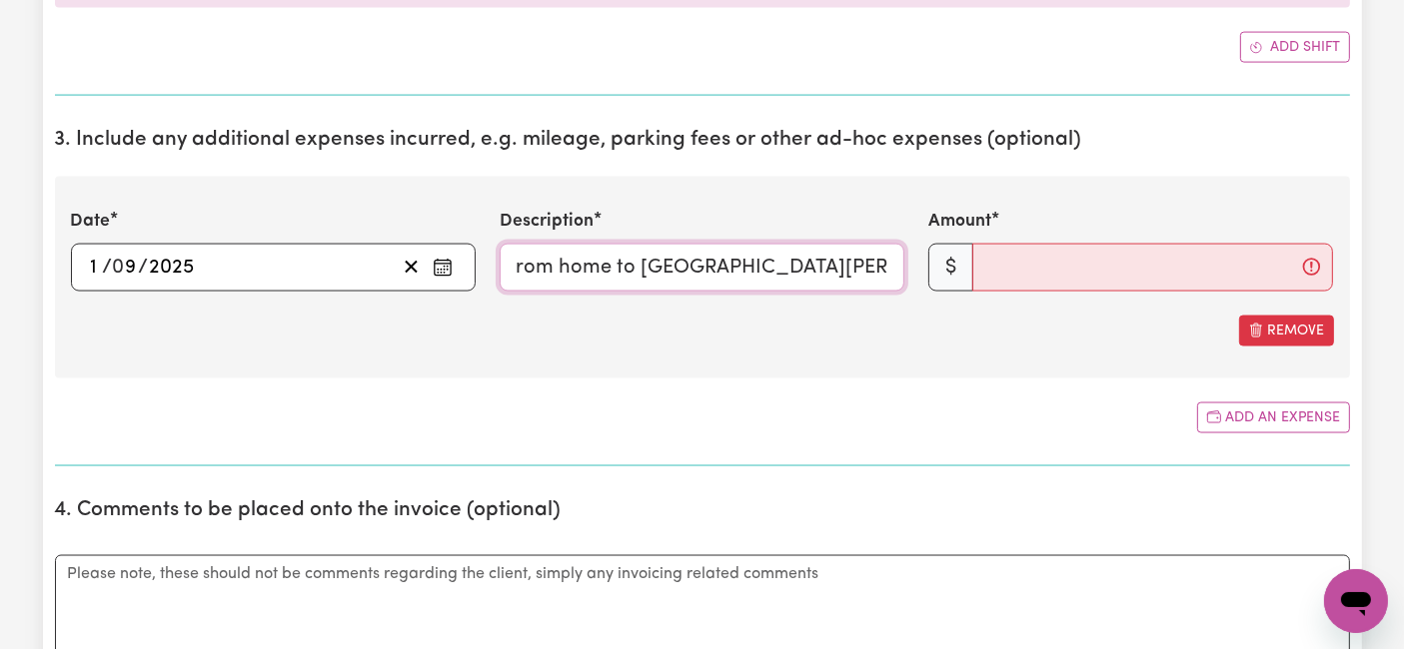
scroll to position [0, 0]
drag, startPoint x: 627, startPoint y: 255, endPoint x: 477, endPoint y: 242, distance: 151.4
click at [477, 242] on div "Date [DATE] 1 / 0 9 / 2025 « ‹ [DATE] › » Mon Tue Wed Thu Fri Sat Sun 1 2 3 4 5…" at bounding box center [702, 250] width 1287 height 82
click at [662, 257] on input "Travel from home to [GEOGRAPHIC_DATA][PERSON_NAME], [GEOGRAPHIC_DATA] and back …" at bounding box center [702, 268] width 405 height 48
drag, startPoint x: 662, startPoint y: 257, endPoint x: 847, endPoint y: 257, distance: 184.8
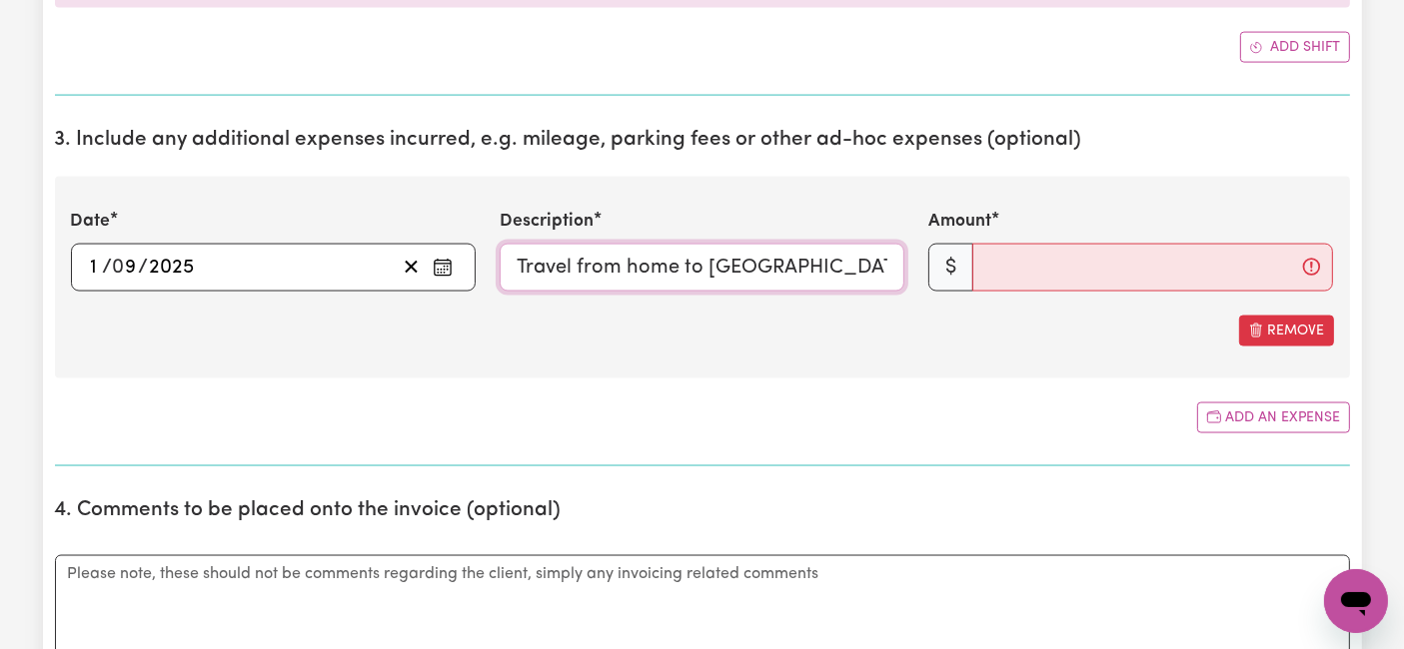
click at [847, 257] on input "Travel from home to [GEOGRAPHIC_DATA][PERSON_NAME], [GEOGRAPHIC_DATA] and back …" at bounding box center [702, 268] width 405 height 48
type input "Travel from home to [GEOGRAPHIC_DATA][PERSON_NAME], [GEOGRAPHIC_DATA] and back …"
click at [1041, 247] on input "Amount" at bounding box center [1152, 268] width 361 height 48
drag, startPoint x: 832, startPoint y: 267, endPoint x: 1010, endPoint y: 252, distance: 178.5
click at [1010, 252] on div "Date [DATE] 1 / 0 9 / 2025 « ‹ [DATE] › » Mon Tue Wed Thu Fri Sat Sun 1 2 3 4 5…" at bounding box center [702, 250] width 1287 height 82
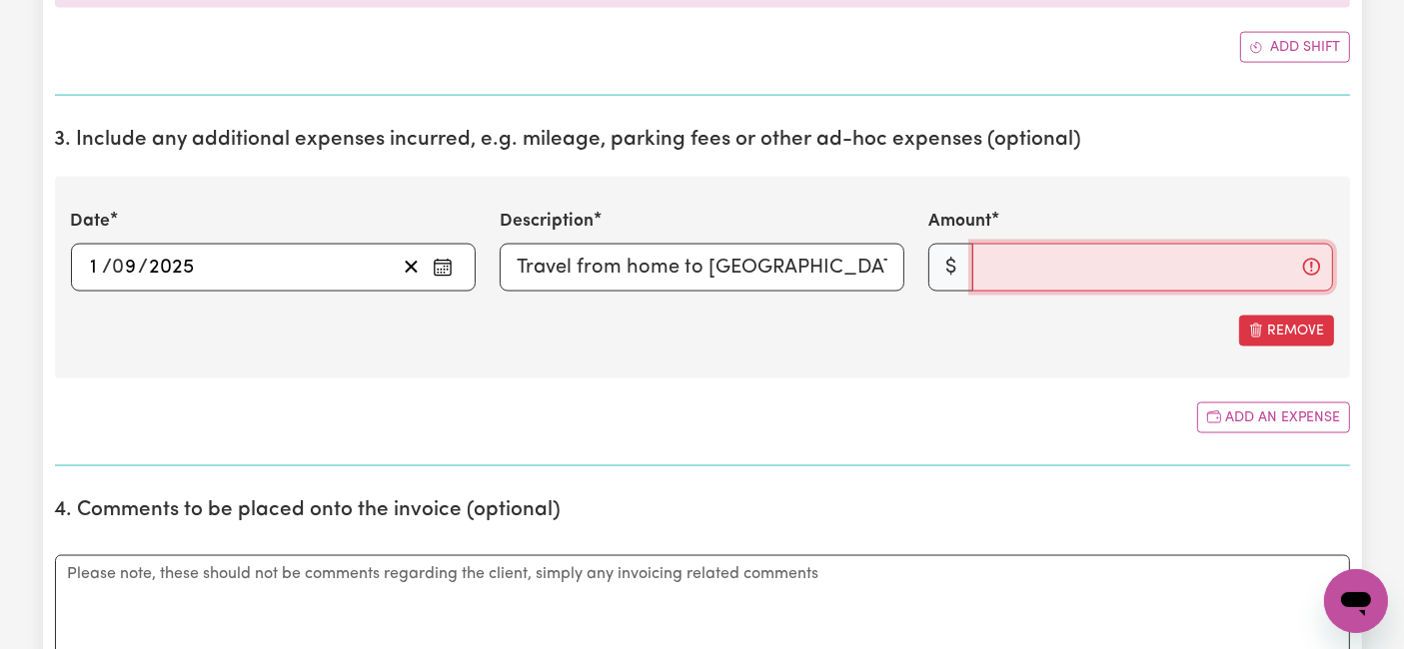
click at [1015, 260] on input "Amount" at bounding box center [1152, 268] width 361 height 48
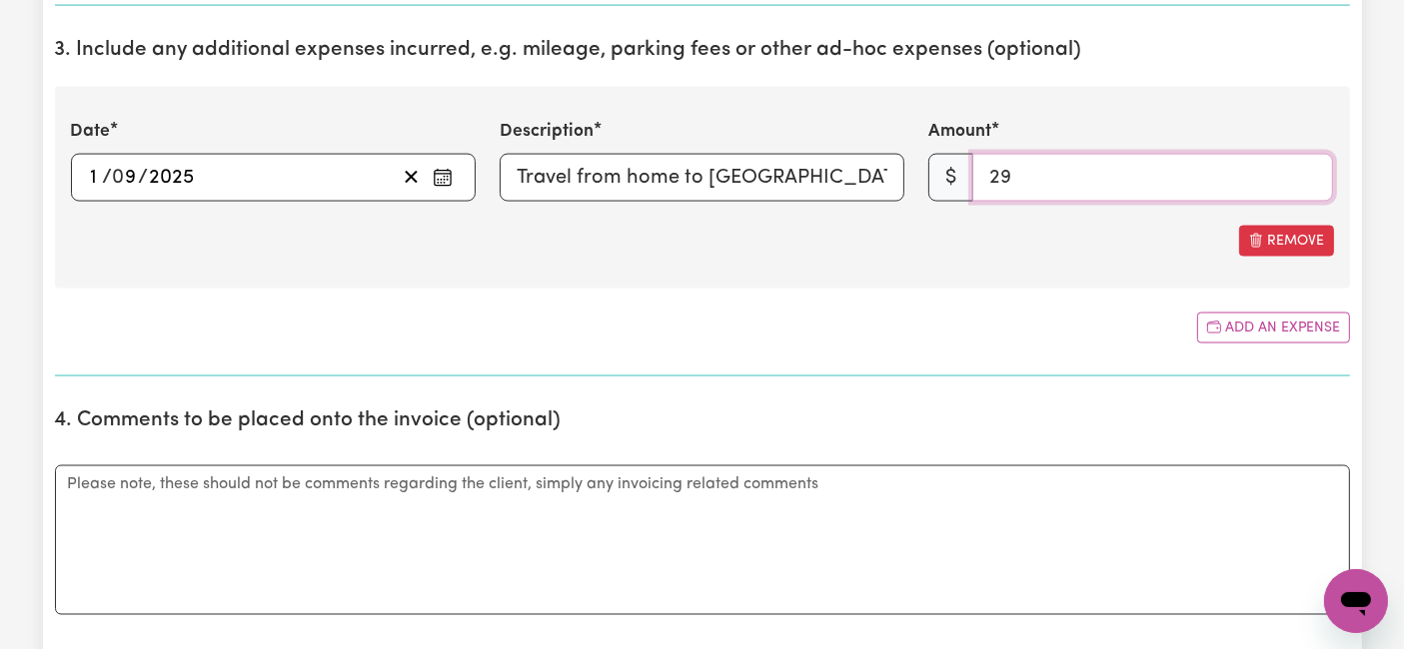
scroll to position [3219, 0]
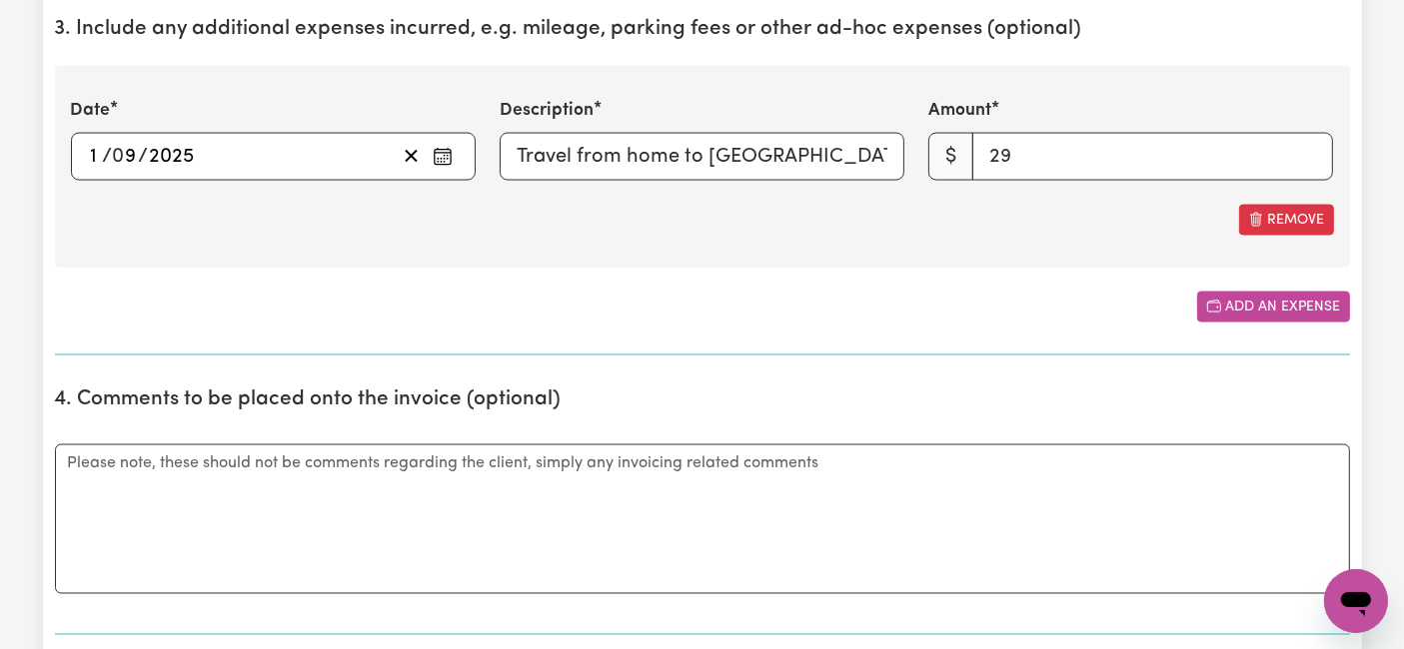
click at [1242, 293] on button "Add an expense" at bounding box center [1273, 307] width 153 height 31
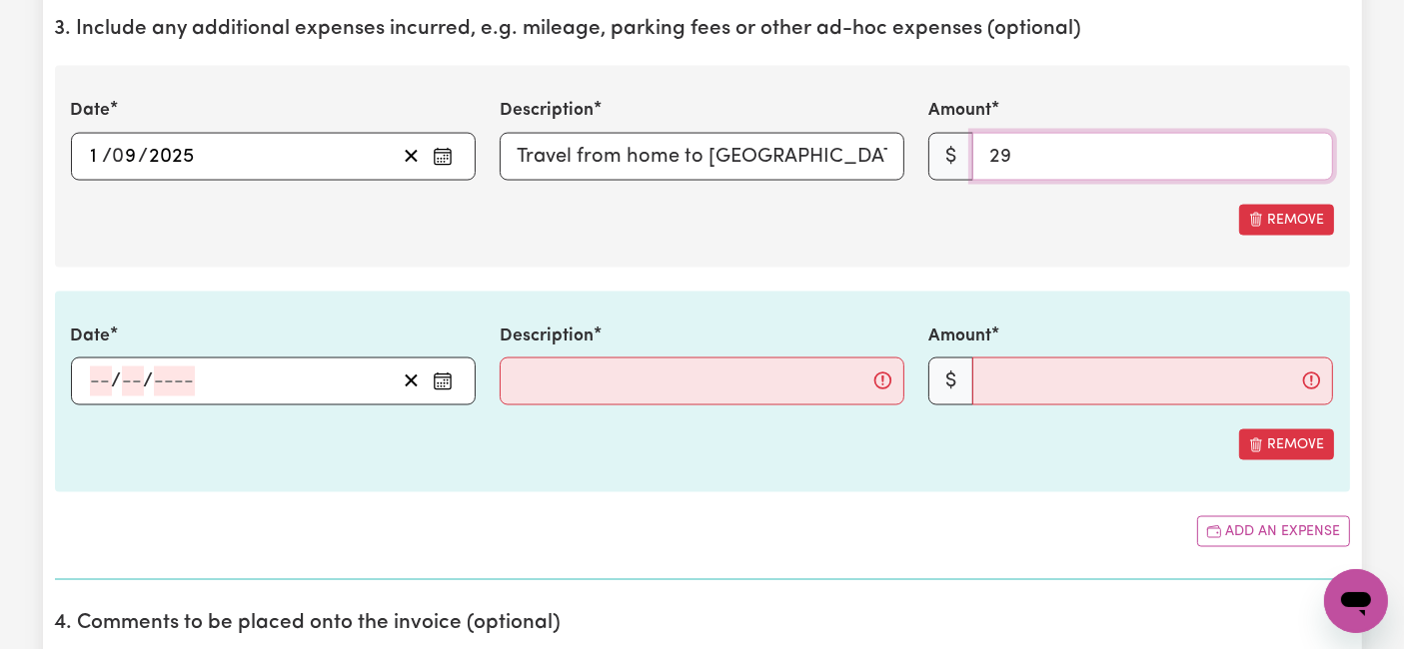
click at [1038, 147] on input "29" at bounding box center [1152, 157] width 361 height 48
type input "2"
type input "30"
click at [100, 384] on input "number" at bounding box center [101, 382] width 22 height 30
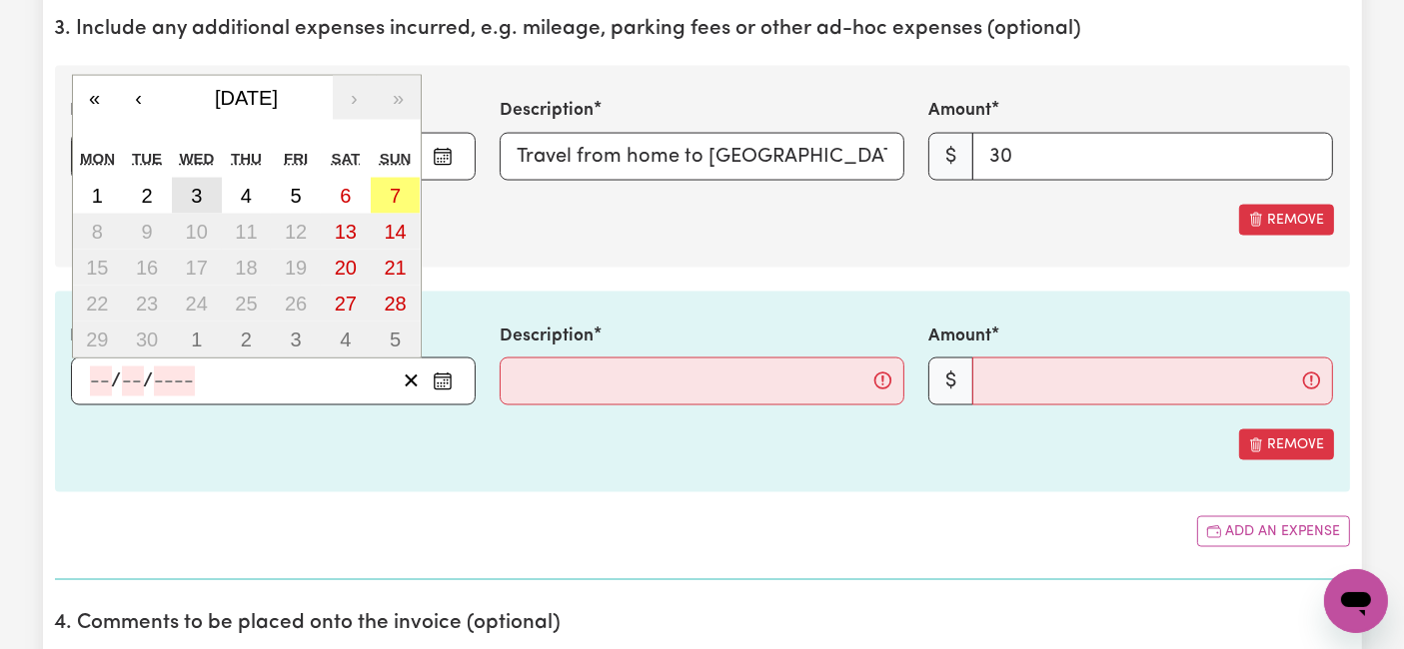
click at [194, 185] on abbr "3" at bounding box center [196, 196] width 11 height 22
type input "[DATE]"
type input "3"
type input "9"
type input "2025"
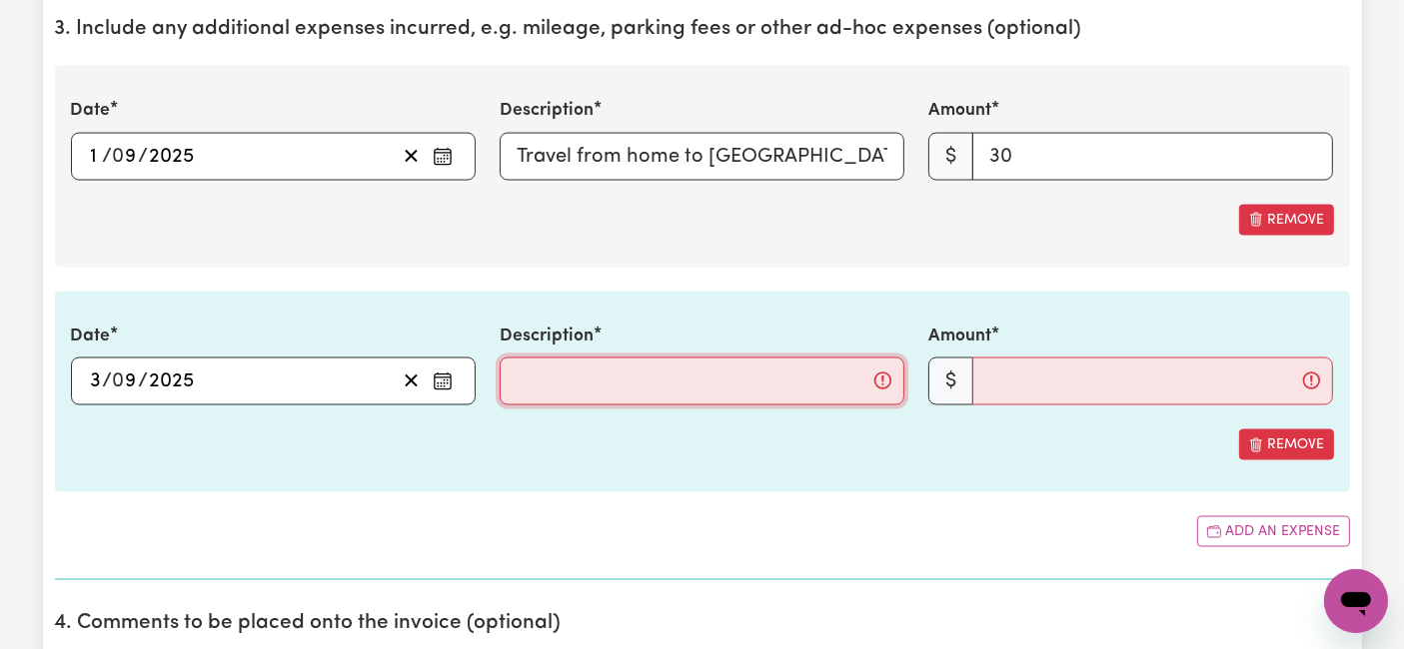
click at [531, 363] on input "Description" at bounding box center [702, 382] width 405 height 48
paste input "Travel from home to [PERSON_NAME][GEOGRAPHIC_DATA], Reservoir and back (46km), …"
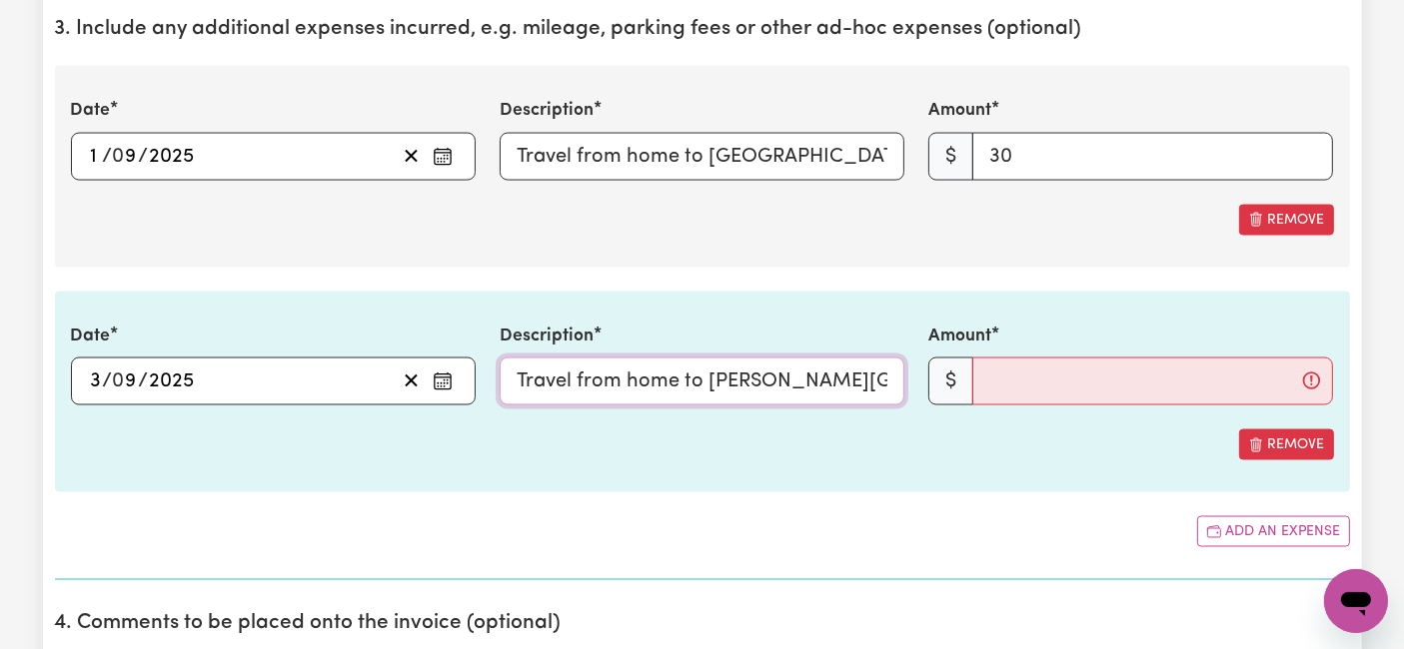
scroll to position [0, 563]
type input "Travel from home to [PERSON_NAME][GEOGRAPHIC_DATA], Reservoir and back (46km), …"
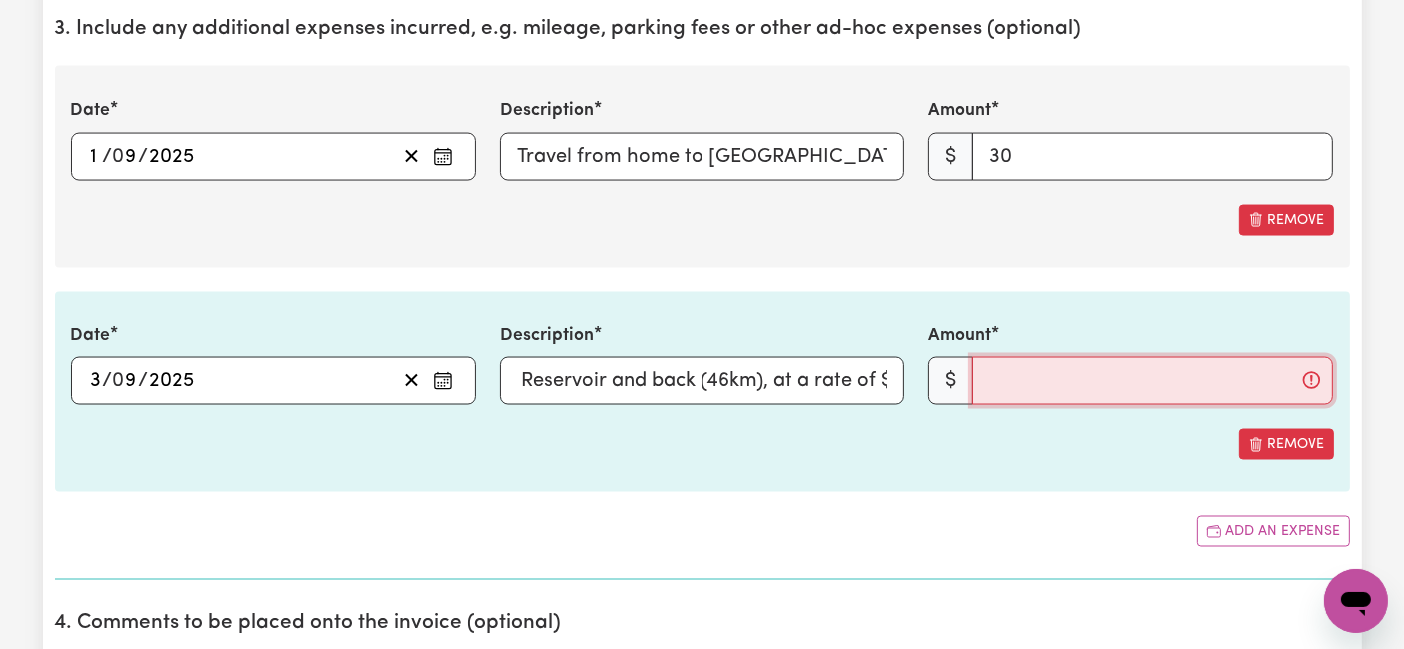
click at [1133, 375] on input "Amount" at bounding box center [1152, 382] width 361 height 48
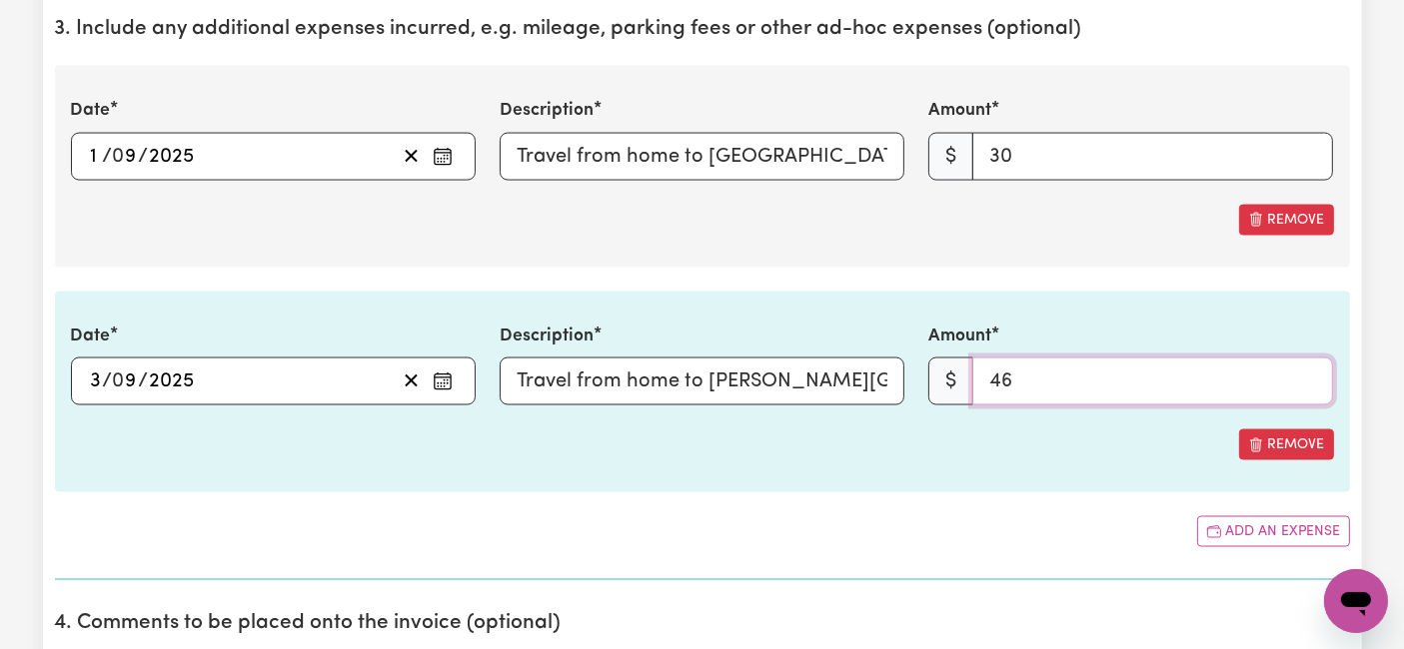
type input "46"
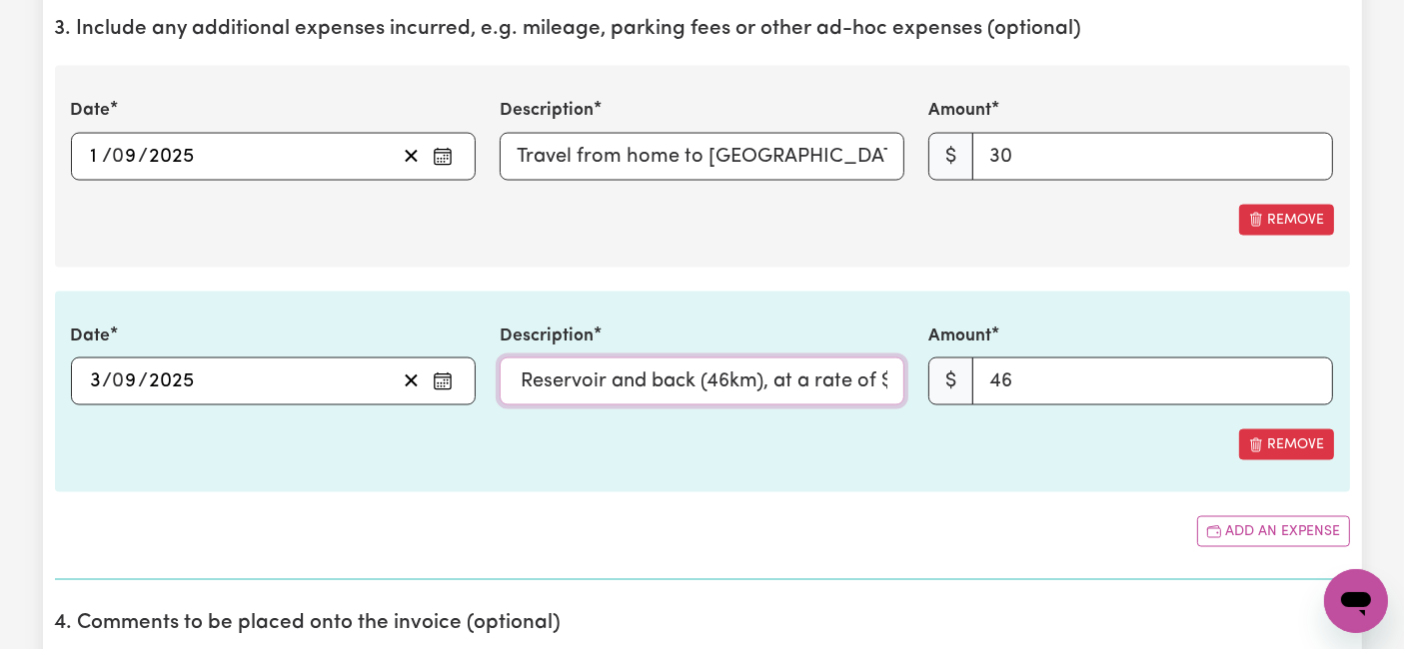
drag, startPoint x: 910, startPoint y: 373, endPoint x: 1067, endPoint y: 373, distance: 156.9
click at [1067, 373] on div "Date [DATE] 3 / 0 9 / 2025 « ‹ [DATE] › » Mon Tue Wed Thu Fri Sat Sun 1 2 3 4 5…" at bounding box center [702, 365] width 1287 height 82
click at [886, 402] on div "Date [DATE] 3 / 0 9 / 2025 « ‹ [DATE] › » Mon Tue Wed Thu Fri Sat Sun 1 2 3 4 5…" at bounding box center [702, 392] width 1295 height 201
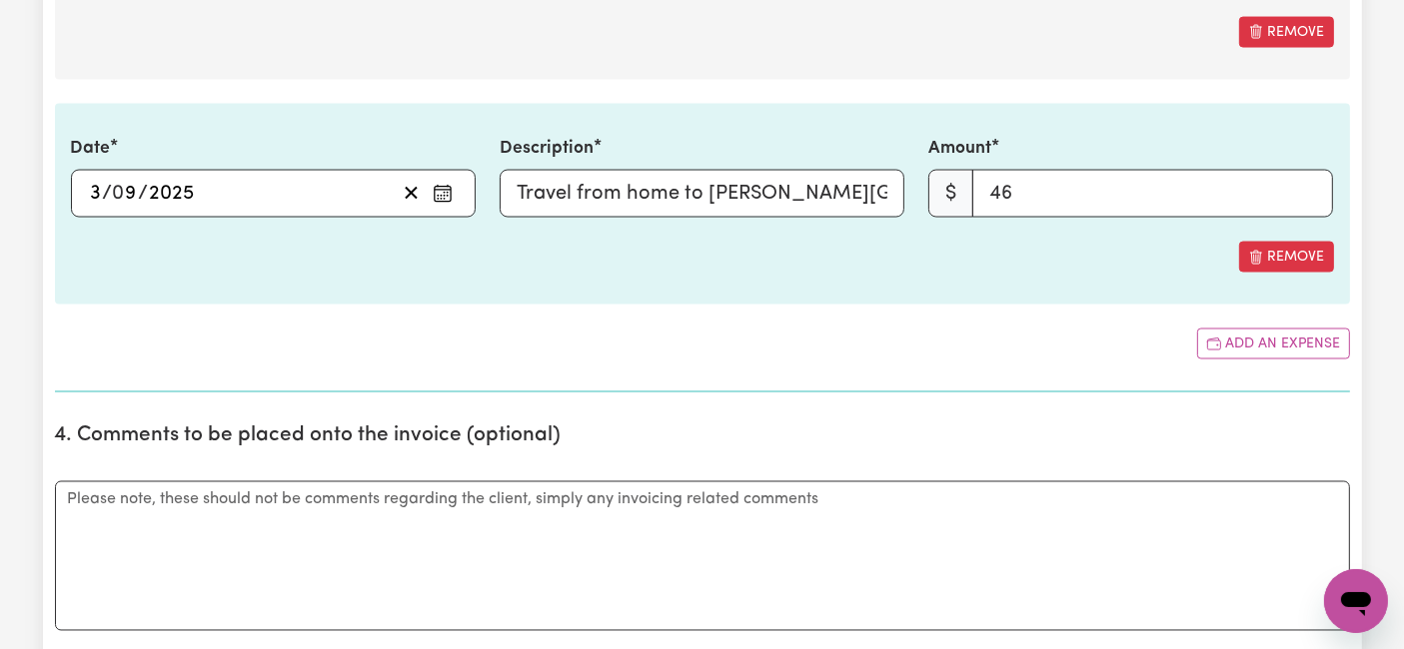
scroll to position [3441, 0]
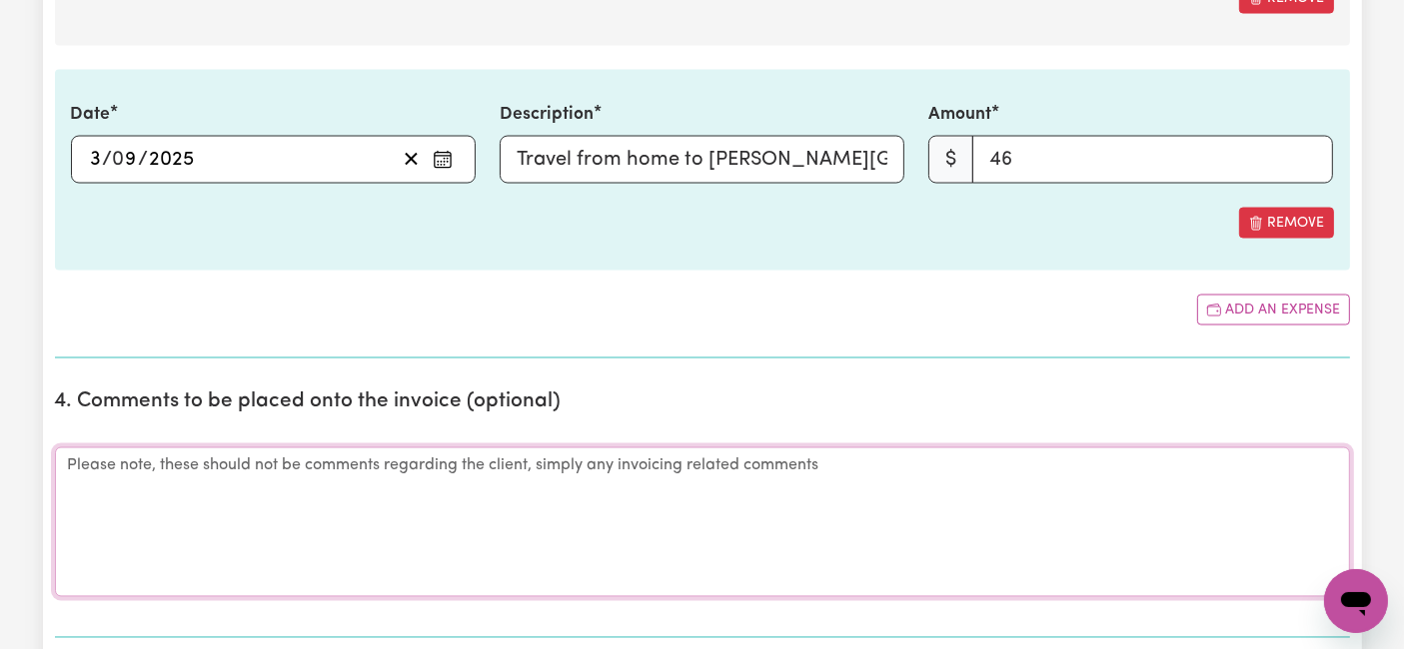
click at [483, 458] on textarea "Comments" at bounding box center [702, 523] width 1295 height 150
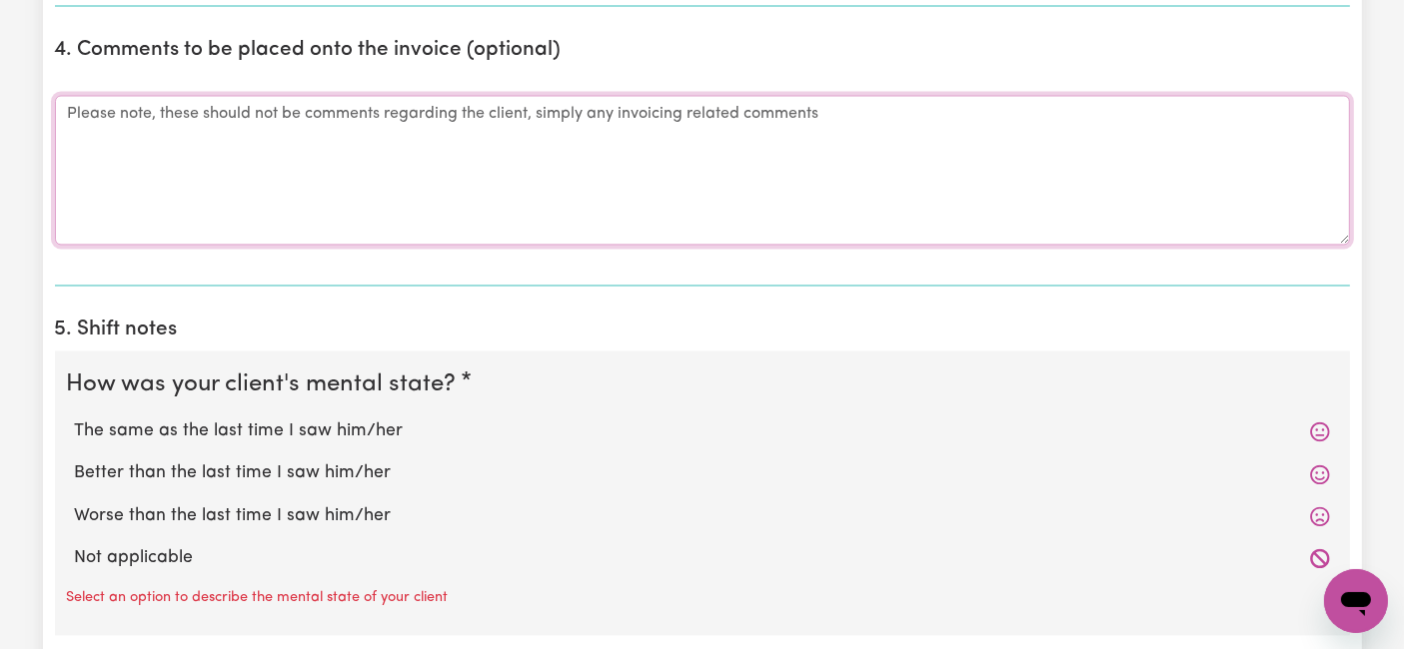
scroll to position [3885, 0]
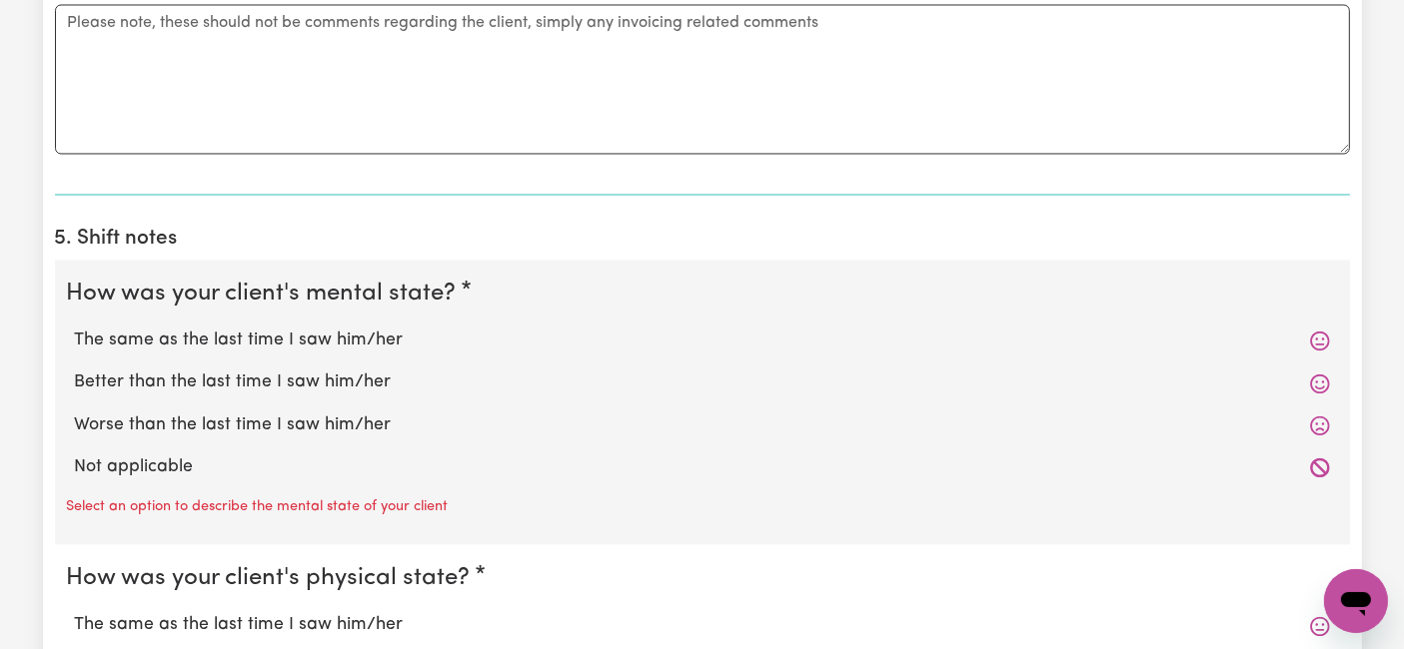
click at [239, 328] on label "The same as the last time I saw him/her" at bounding box center [702, 341] width 1255 height 26
click at [75, 328] on input "The same as the last time I saw him/her" at bounding box center [74, 327] width 1 height 1
radio input "true"
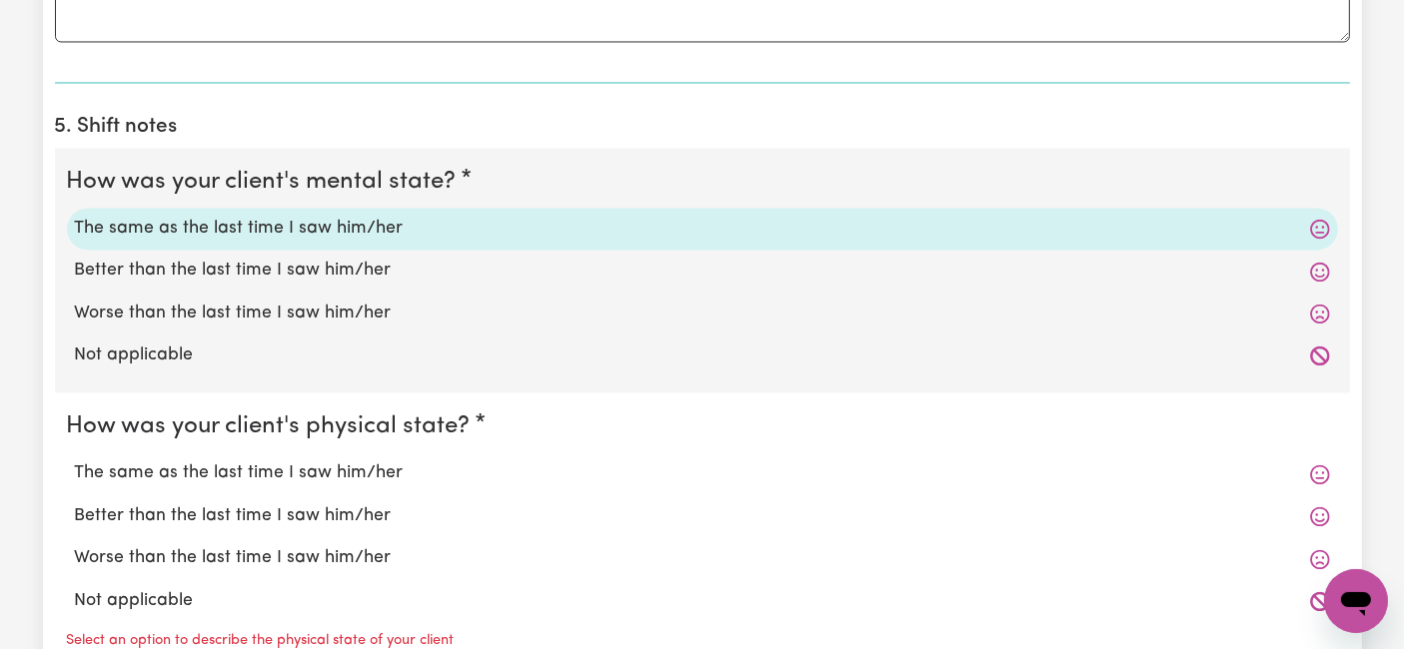
click at [222, 473] on label "The same as the last time I saw him/her" at bounding box center [702, 474] width 1255 height 26
click at [75, 461] on input "The same as the last time I saw him/her" at bounding box center [74, 460] width 1 height 1
radio input "true"
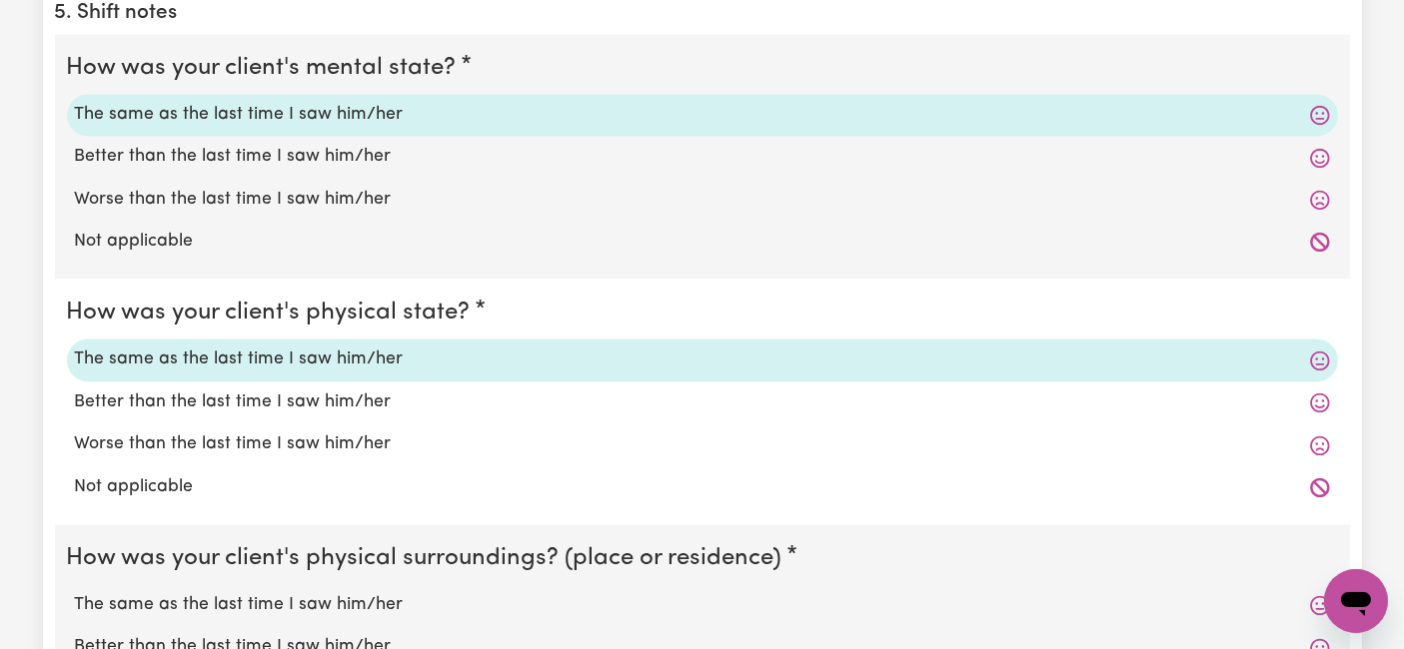
scroll to position [4329, 0]
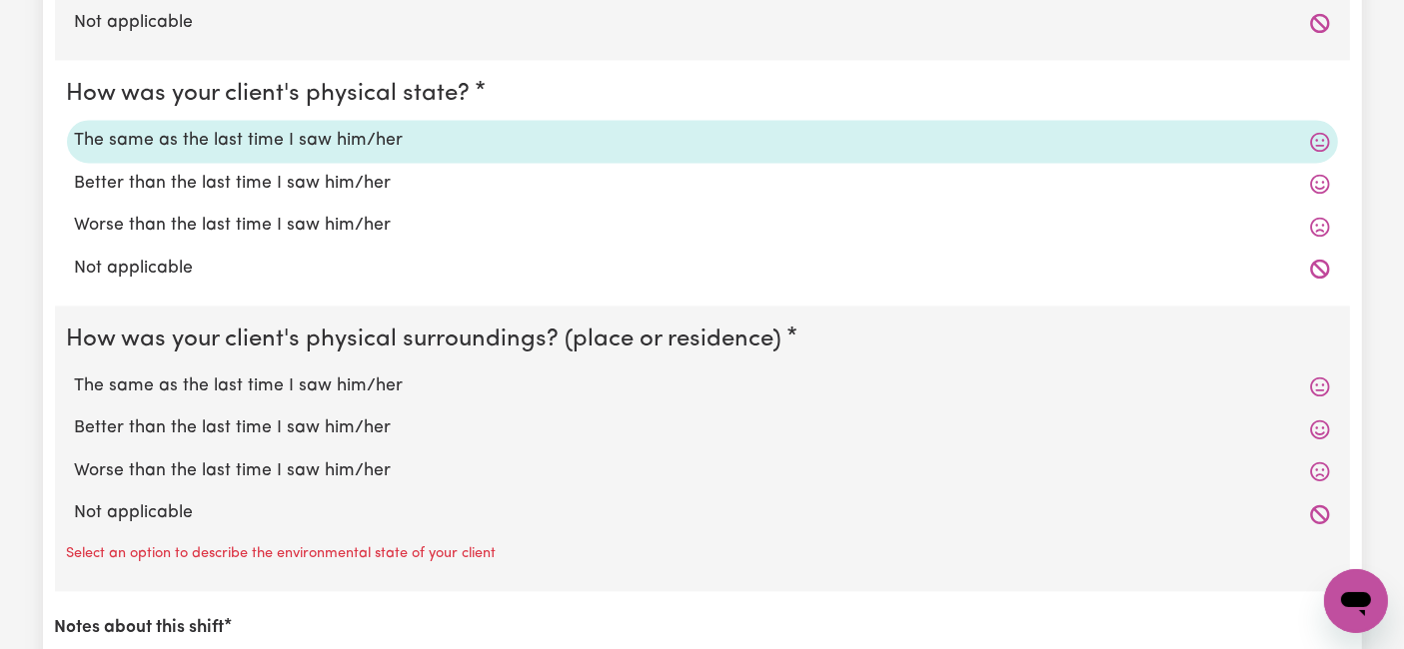
click at [231, 376] on label "The same as the last time I saw him/her" at bounding box center [702, 387] width 1255 height 26
click at [75, 374] on input "The same as the last time I saw him/her" at bounding box center [74, 373] width 1 height 1
radio input "true"
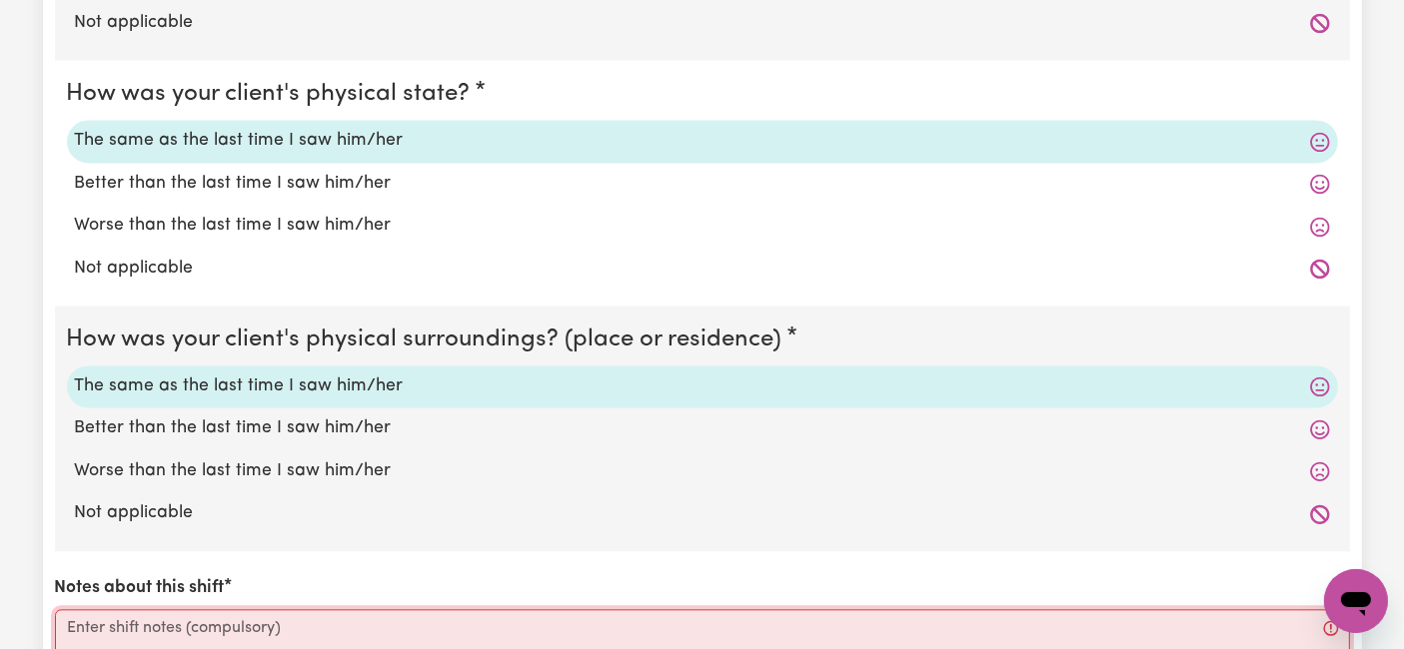
paste textarea "Loremi 9/9/1716 5:59 DO – Sit amet co, adip eli seddoe (Te.8), inci utla et dol…"
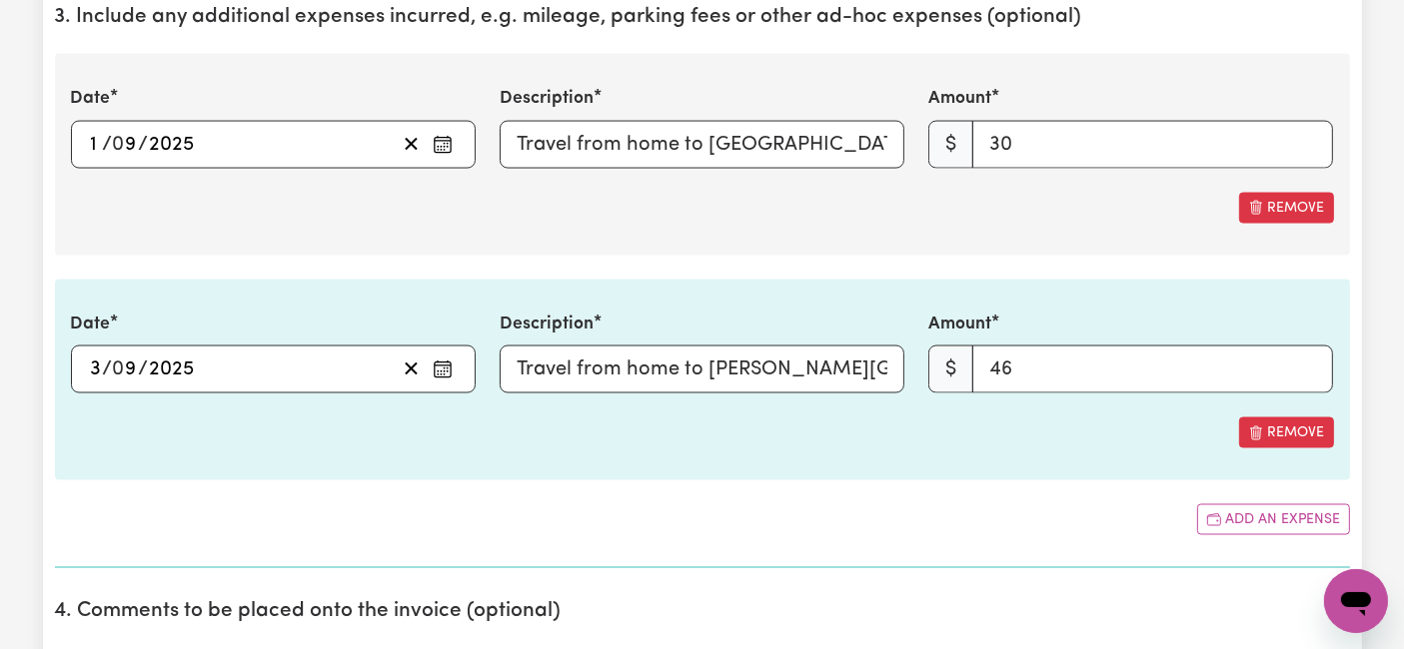
scroll to position [2984, 0]
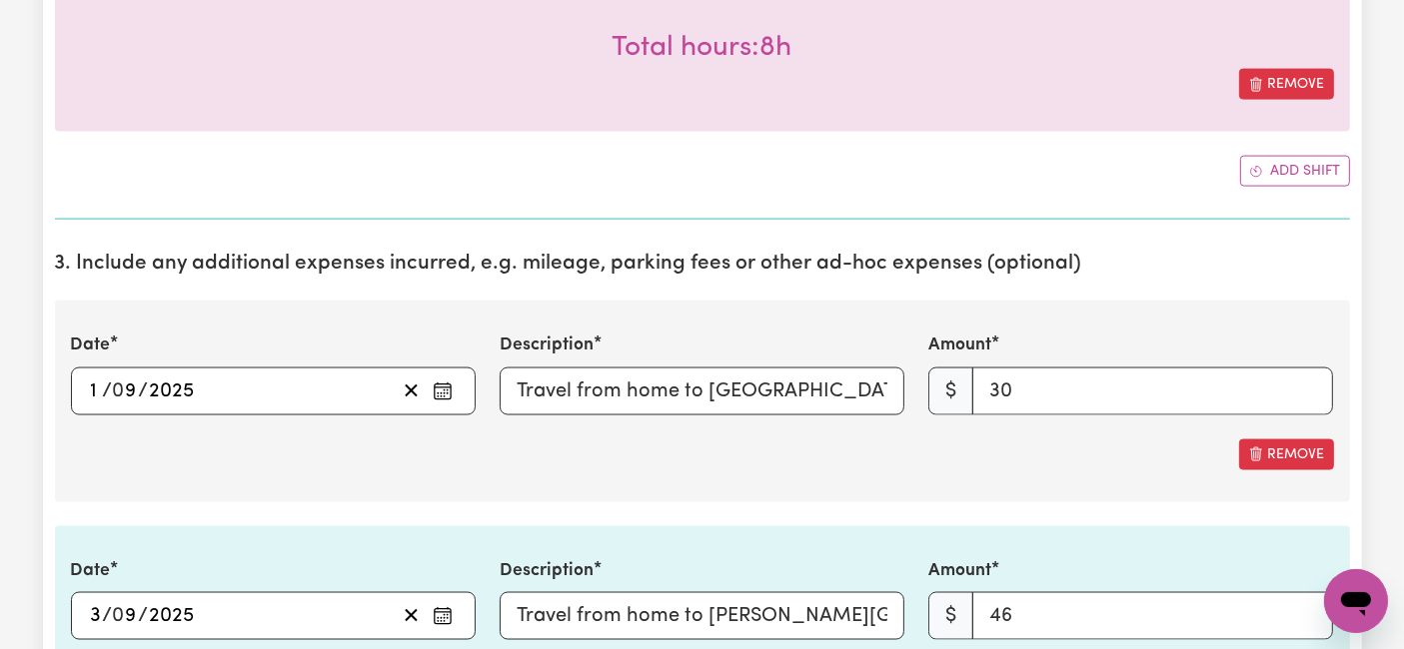
type textarea "Loremi 9/9/1716 5:59 DO – Sit amet co, adip eli seddoe (Te.8), inci utla et dol…"
drag, startPoint x: 707, startPoint y: 384, endPoint x: 293, endPoint y: 381, distance: 414.6
click at [293, 381] on div "Date [DATE] 1 / 0 9 / 2025 « ‹ [DATE] › » Mon Tue Wed Thu Fri Sat Sun 1 2 3 4 5…" at bounding box center [702, 374] width 1287 height 82
click at [652, 390] on input "Travel from home to [GEOGRAPHIC_DATA][PERSON_NAME], [GEOGRAPHIC_DATA] and back …" at bounding box center [702, 392] width 405 height 48
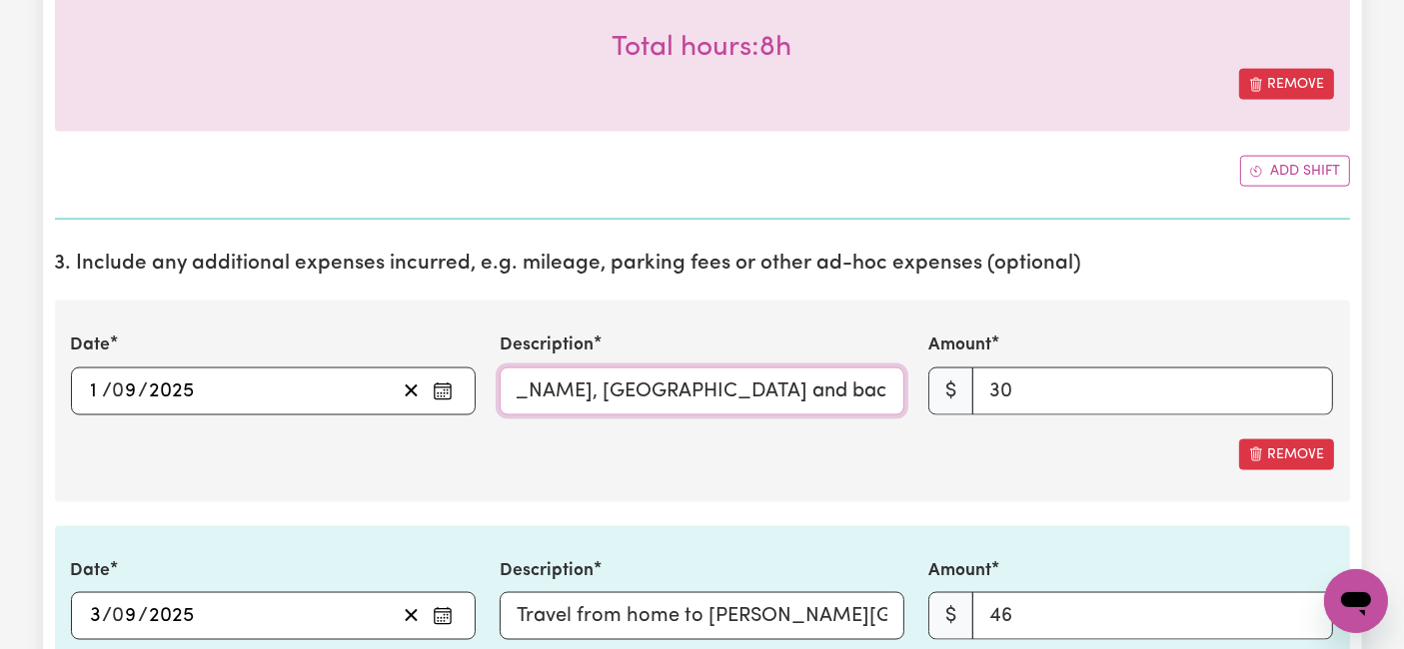
drag, startPoint x: 610, startPoint y: 373, endPoint x: 946, endPoint y: 374, distance: 335.7
click at [946, 374] on div "Date [DATE] 1 / 0 9 / 2025 « ‹ [DATE] › » Mon Tue Wed Thu Fri Sat Sun 1 2 3 4 5…" at bounding box center [702, 374] width 1287 height 82
click at [684, 386] on input "Travel from home to [GEOGRAPHIC_DATA][PERSON_NAME], [GEOGRAPHIC_DATA] and back …" at bounding box center [702, 392] width 405 height 48
click at [858, 388] on input "Travel from home to [GEOGRAPHIC_DATA][PERSON_NAME], [GEOGRAPHIC_DATA] and back …" at bounding box center [702, 392] width 405 height 48
click at [839, 388] on input "Travel from home to [GEOGRAPHIC_DATA][PERSON_NAME], [GEOGRAPHIC_DATA] and back …" at bounding box center [702, 392] width 405 height 48
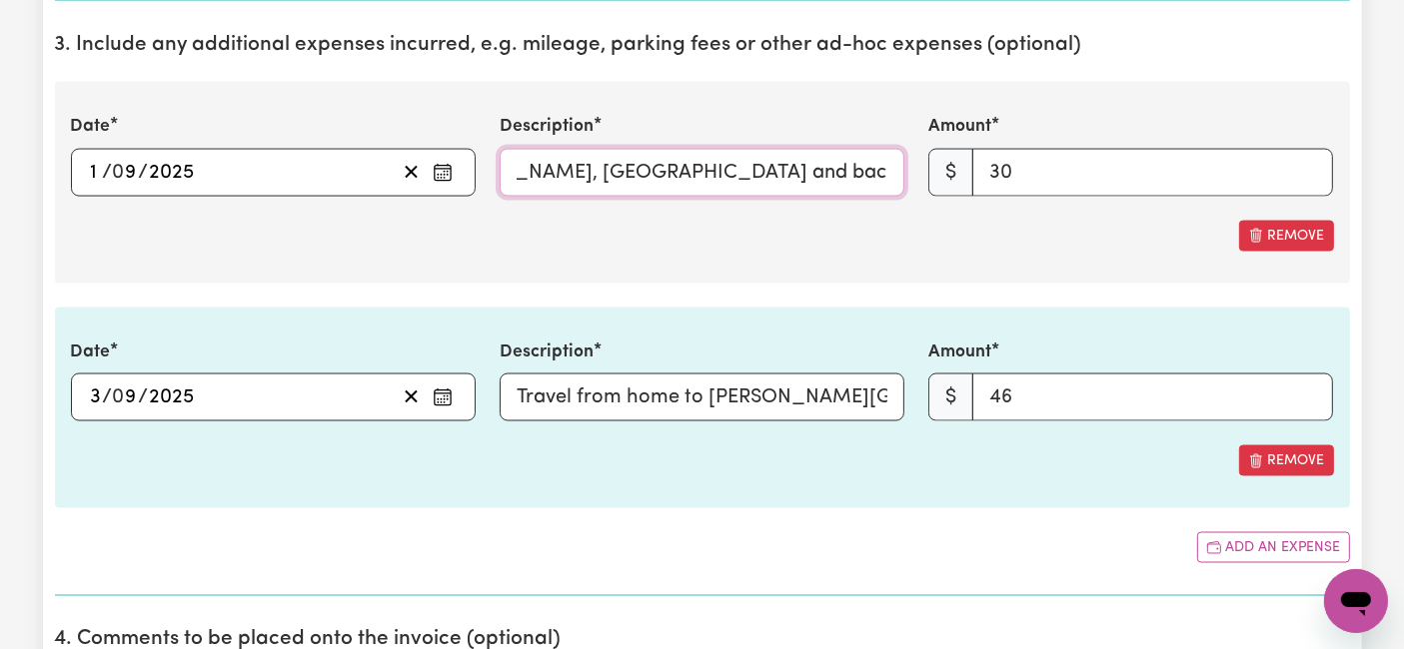
scroll to position [3206, 0]
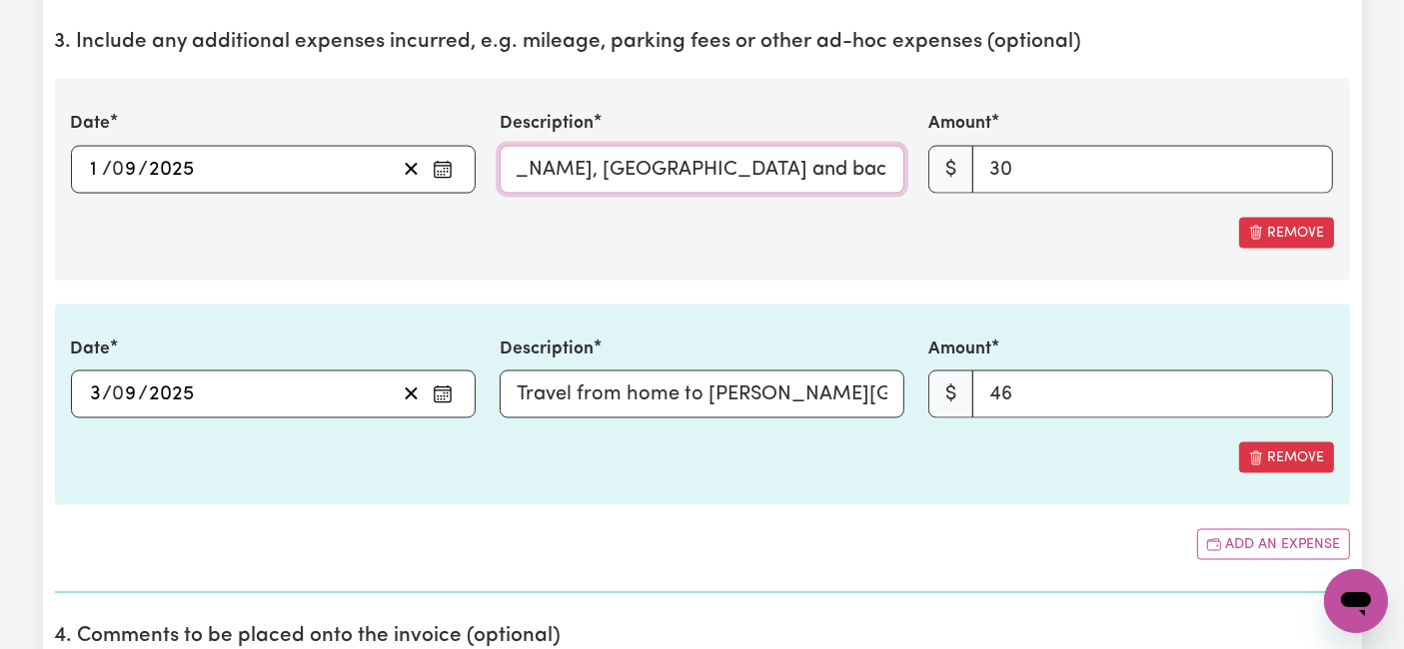
type input "Travel from home to [GEOGRAPHIC_DATA][PERSON_NAME], [GEOGRAPHIC_DATA] and back …"
drag, startPoint x: 956, startPoint y: 355, endPoint x: 1058, endPoint y: 344, distance: 102.5
click at [1058, 344] on div "Date [DATE] 3 / 0 9 / 2025 « ‹ [DATE] › » Mon Tue Wed Thu Fri Sat Sun 1 2 3 4 5…" at bounding box center [702, 378] width 1287 height 82
click at [797, 395] on input "Travel from home to [PERSON_NAME][GEOGRAPHIC_DATA], Reservoir and back (46km), …" at bounding box center [702, 395] width 405 height 48
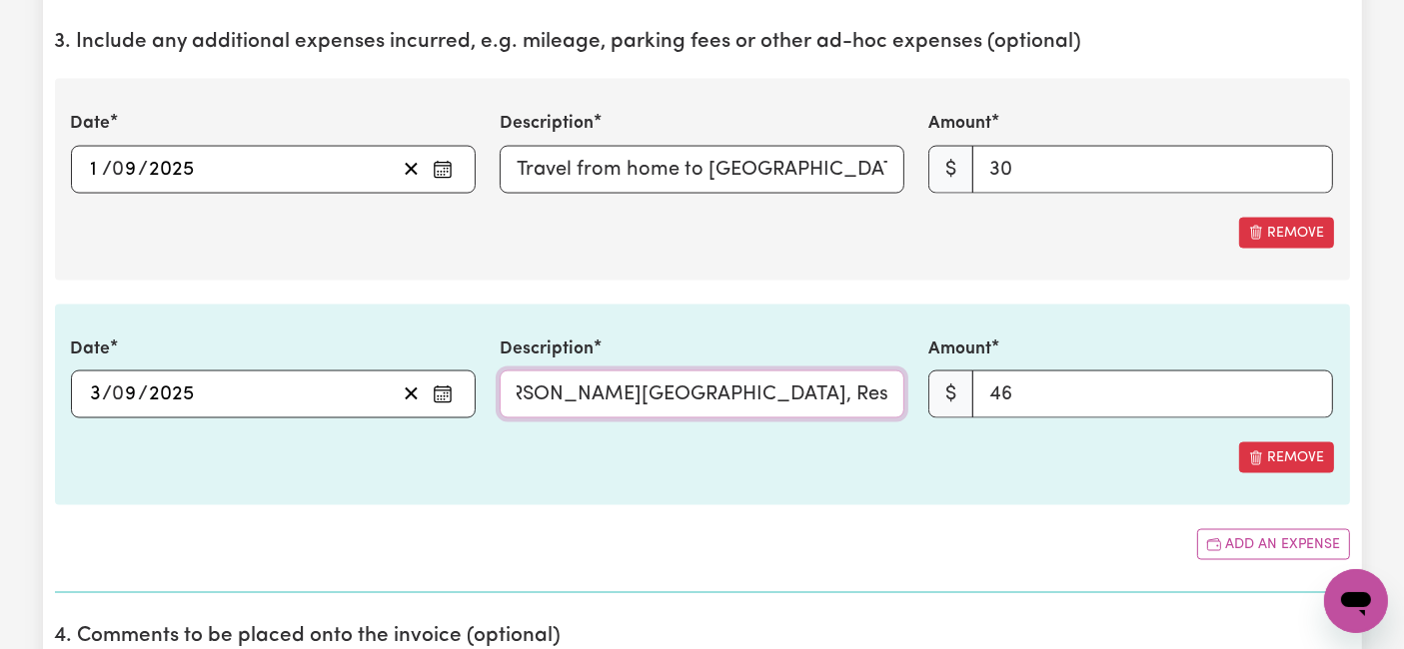
scroll to position [0, 563]
drag, startPoint x: 806, startPoint y: 384, endPoint x: 978, endPoint y: 381, distance: 171.9
click at [978, 381] on div "Date [DATE] 3 / 0 9 / 2025 « ‹ [DATE] › » Mon Tue Wed Thu Fri Sat Sun 1 2 3 4 5…" at bounding box center [702, 378] width 1287 height 82
click at [808, 371] on input "Travel from home to [PERSON_NAME][GEOGRAPHIC_DATA], Reservoir and back (46km), …" at bounding box center [702, 395] width 405 height 48
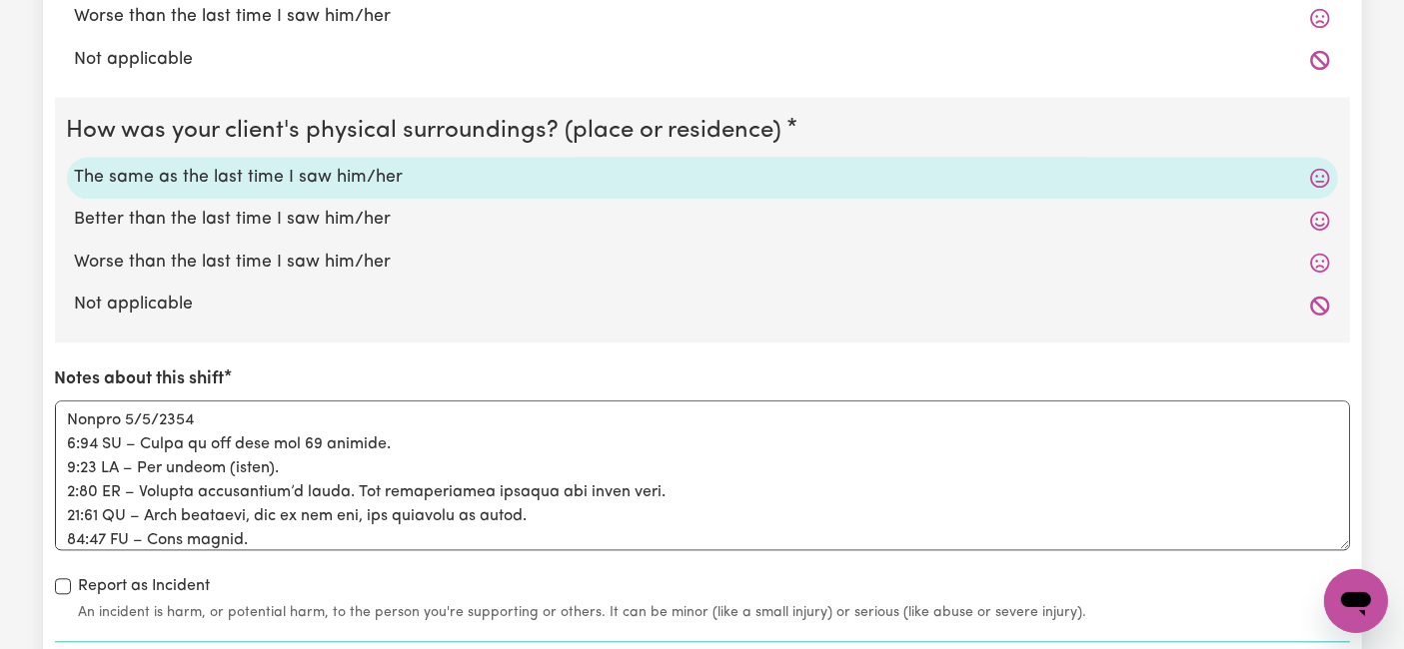
scroll to position [4872, 0]
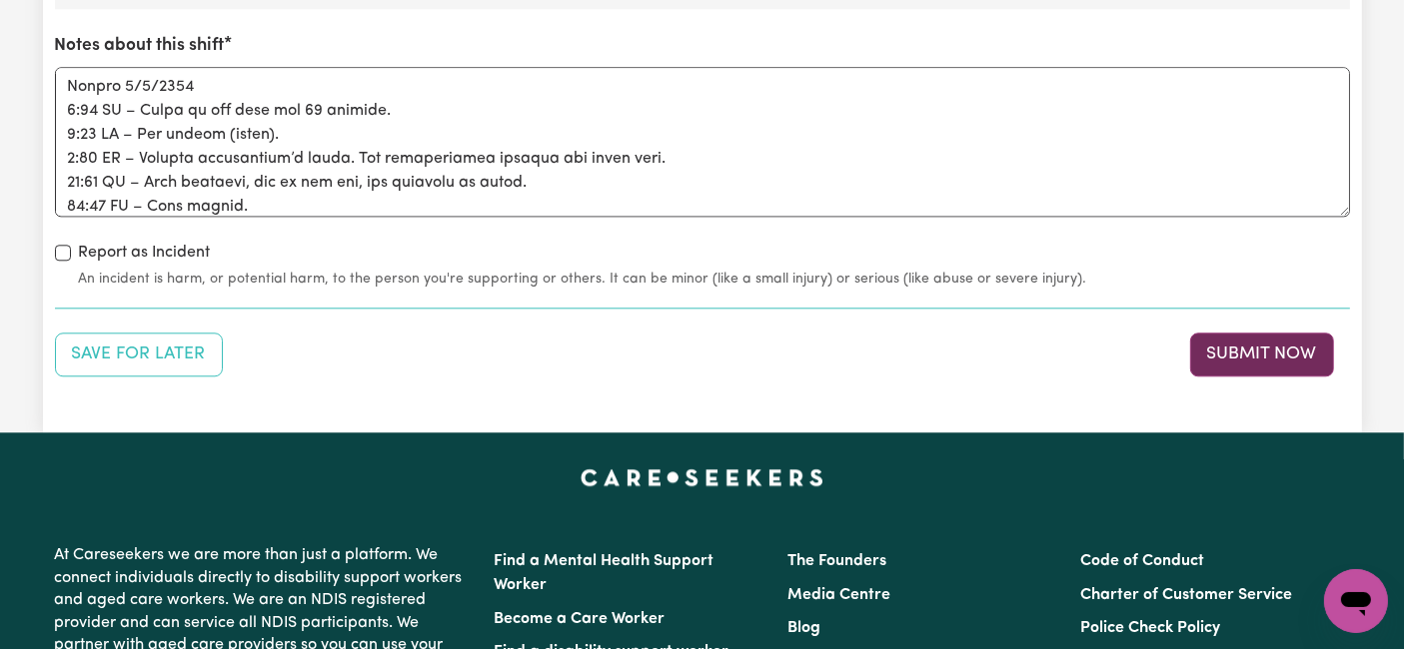
click at [1253, 341] on button "Submit Now" at bounding box center [1262, 355] width 144 height 44
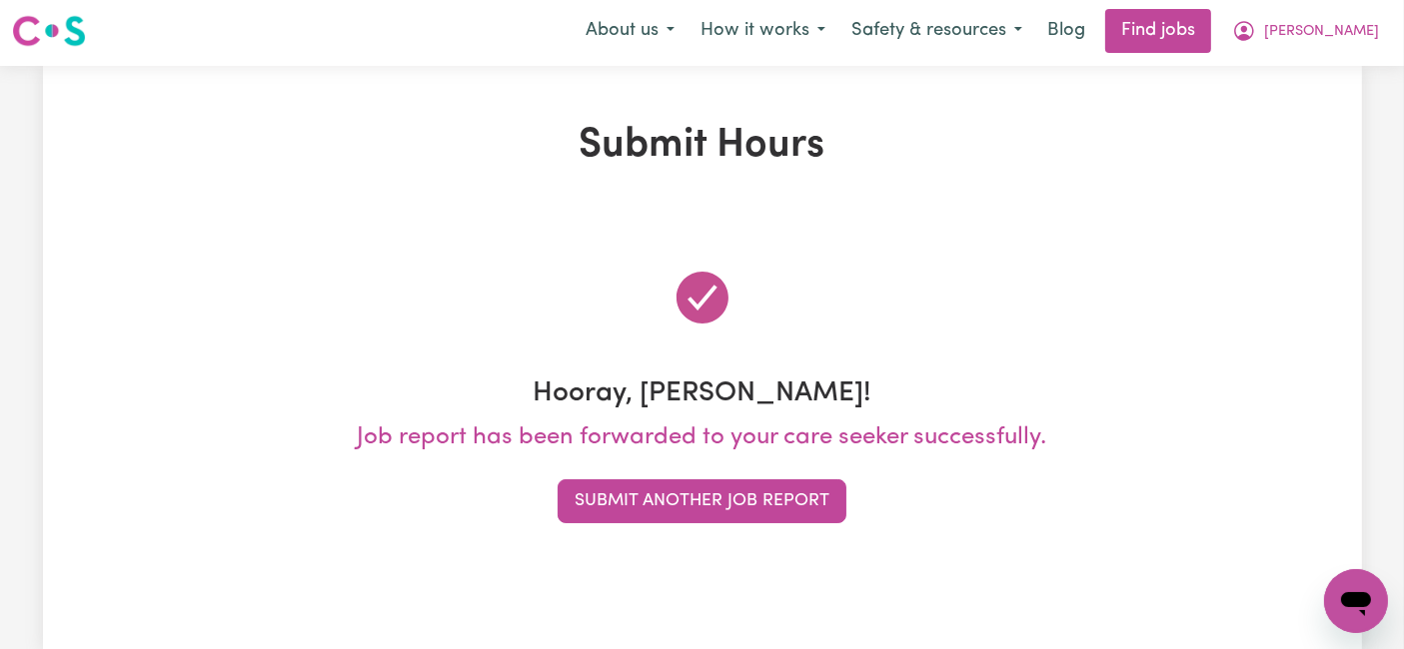
scroll to position [0, 0]
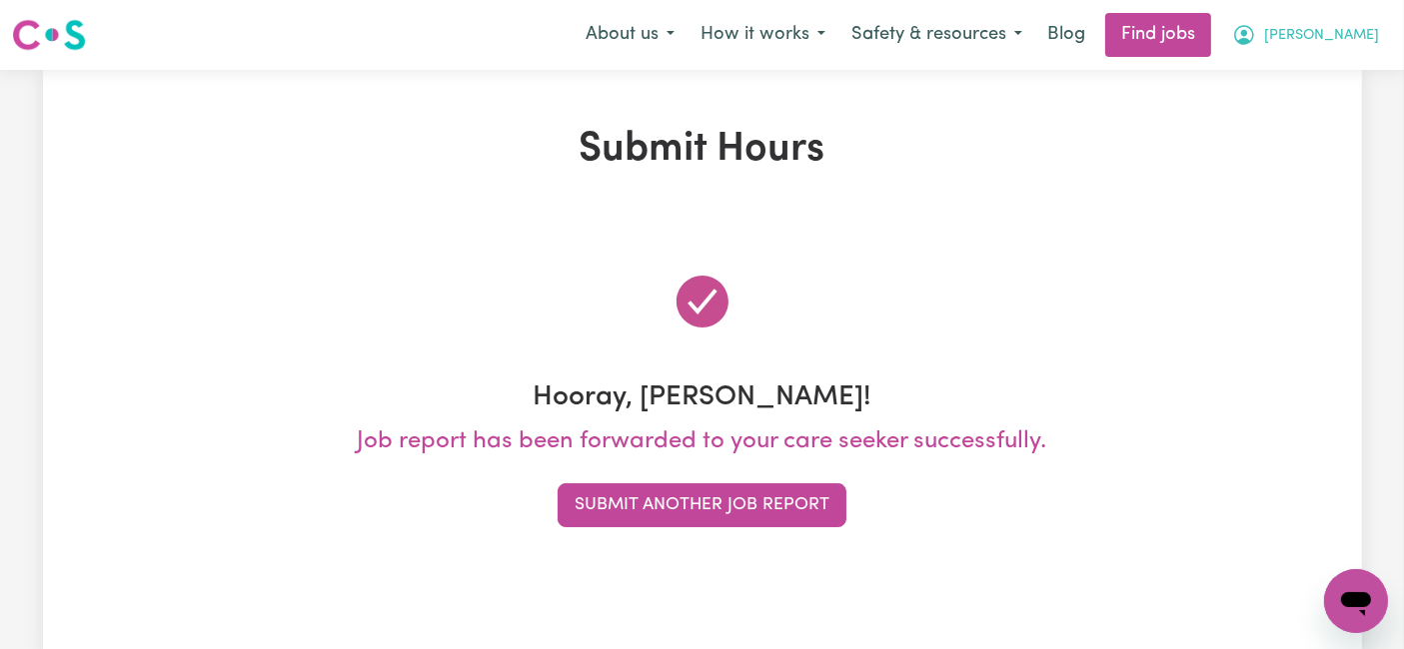
click at [1361, 34] on span "[PERSON_NAME]" at bounding box center [1321, 36] width 115 height 22
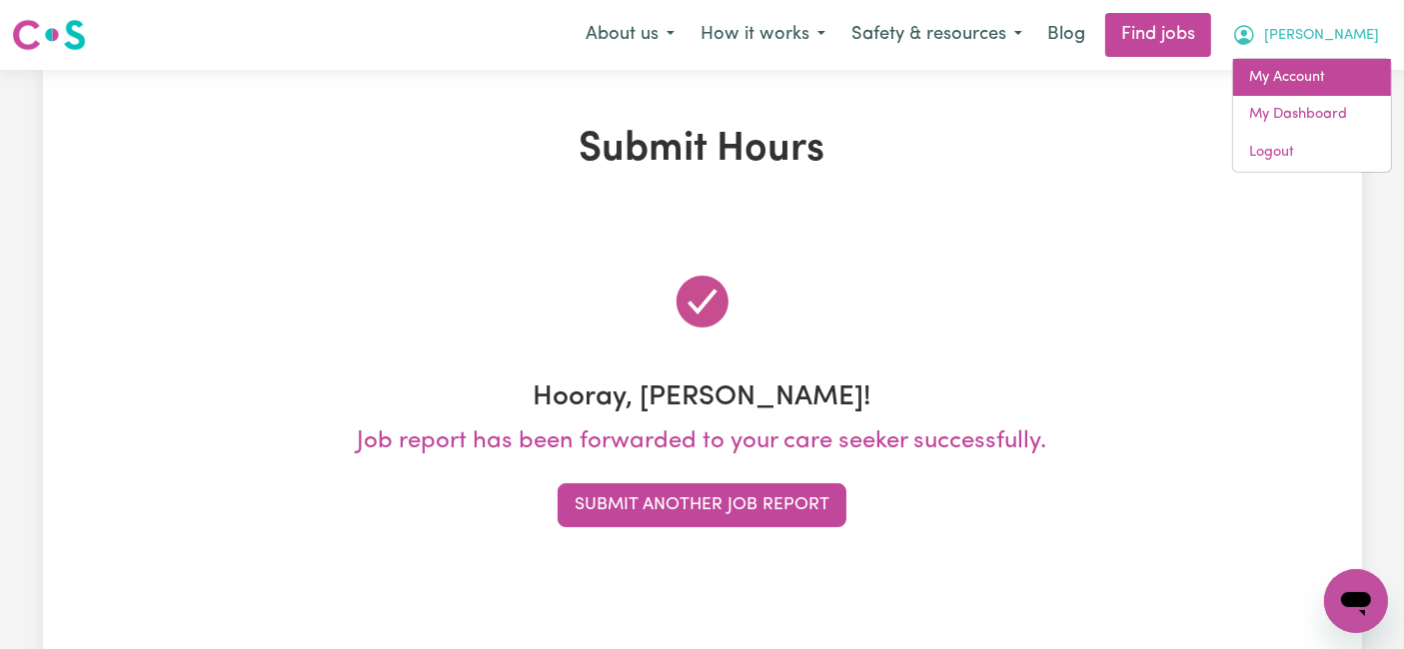
click at [1302, 75] on link "My Account" at bounding box center [1312, 78] width 158 height 38
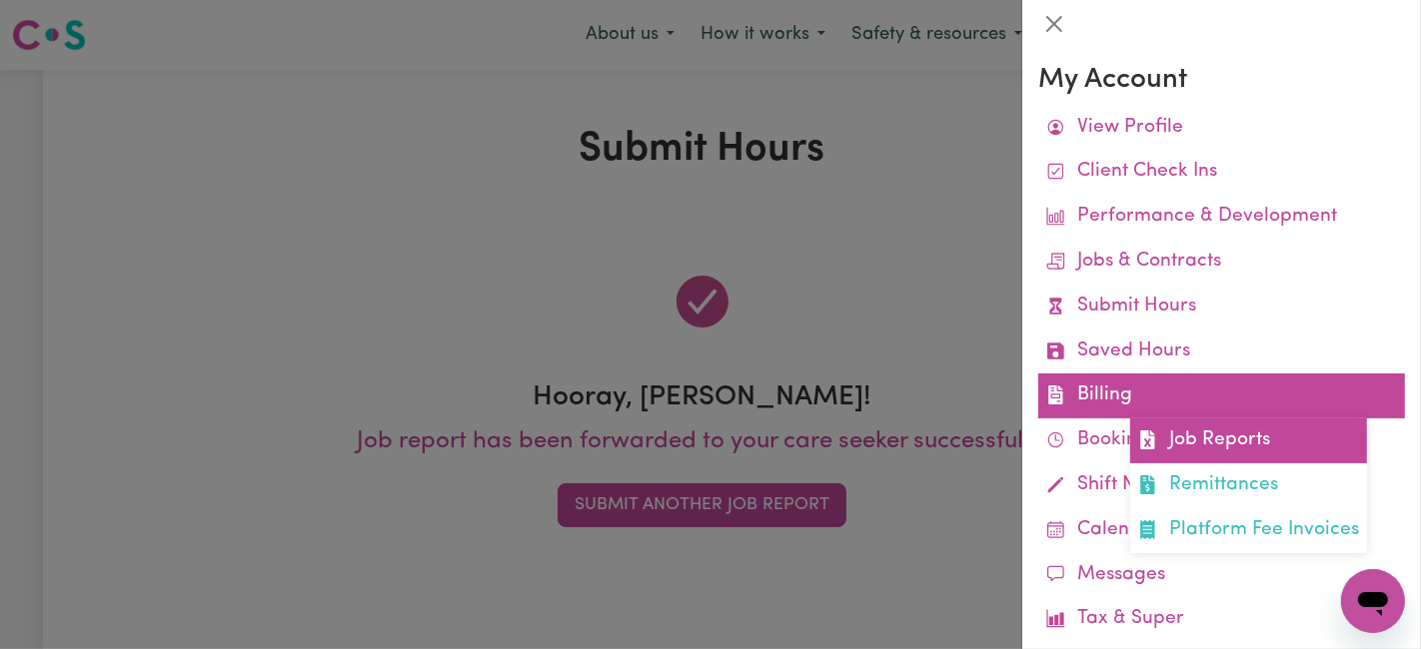
click at [1171, 461] on link "Job Reports" at bounding box center [1248, 441] width 237 height 45
